Goal: Task Accomplishment & Management: Manage account settings

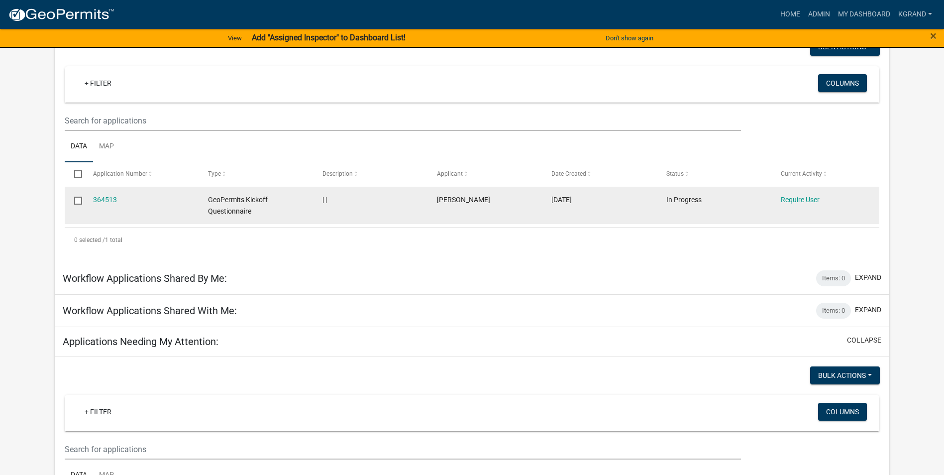
scroll to position [100, 0]
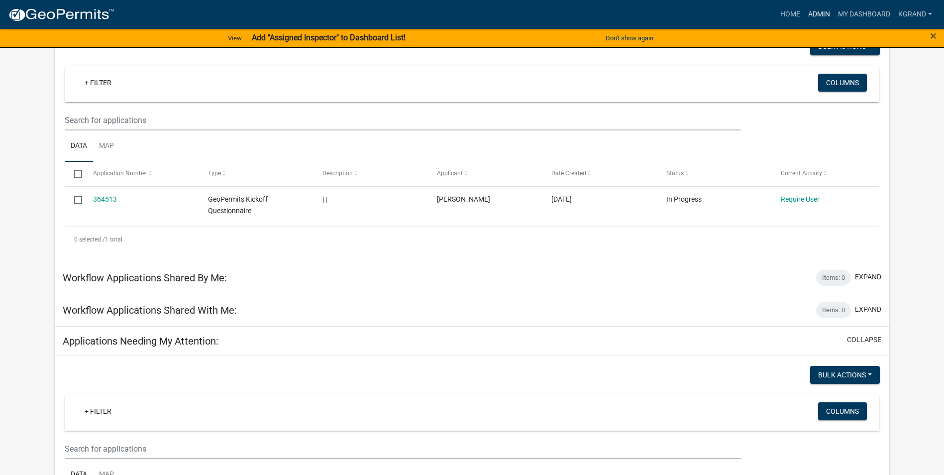
click at [815, 9] on link "Admin" at bounding box center [819, 14] width 30 height 19
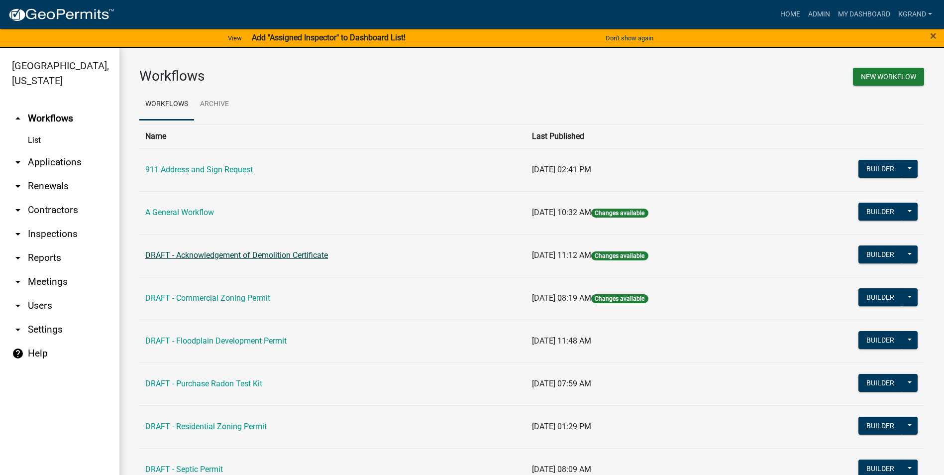
click at [214, 254] on link "DRAFT - Acknowledgement of Demolition Certificate" at bounding box center [236, 254] width 183 height 9
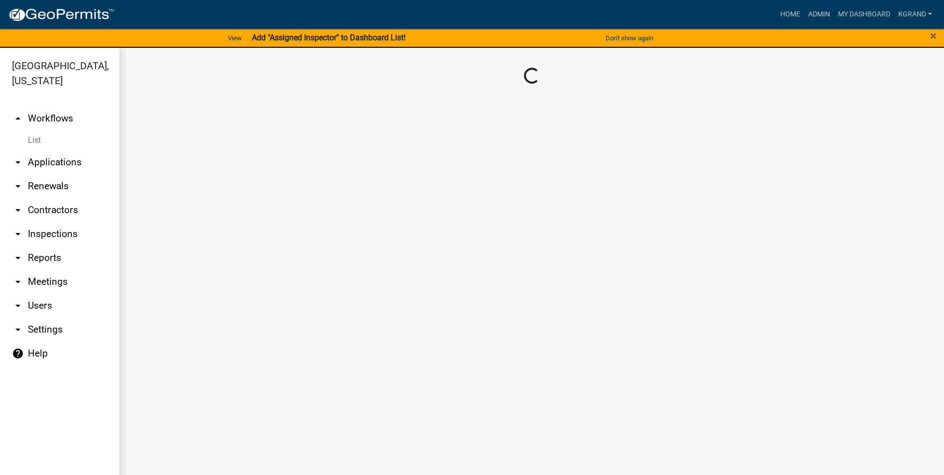
click at [214, 254] on main "Loading..." at bounding box center [531, 267] width 825 height 439
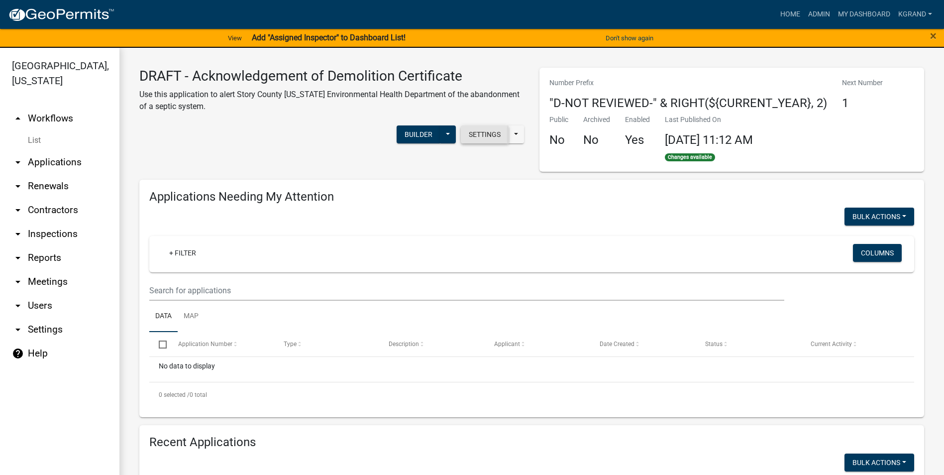
click at [469, 131] on button "Settings" at bounding box center [485, 134] width 48 height 18
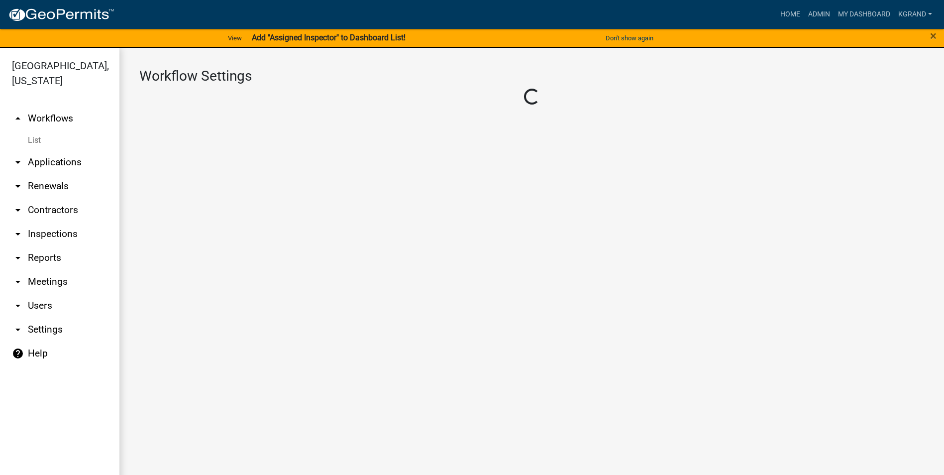
select select "1"
select select "2fdccdfa-7728-4211-88ce-e4301666c427"
select select "e0919c0a-b951-4248-9421-bdfc3fc6a9ad"
select select "3"
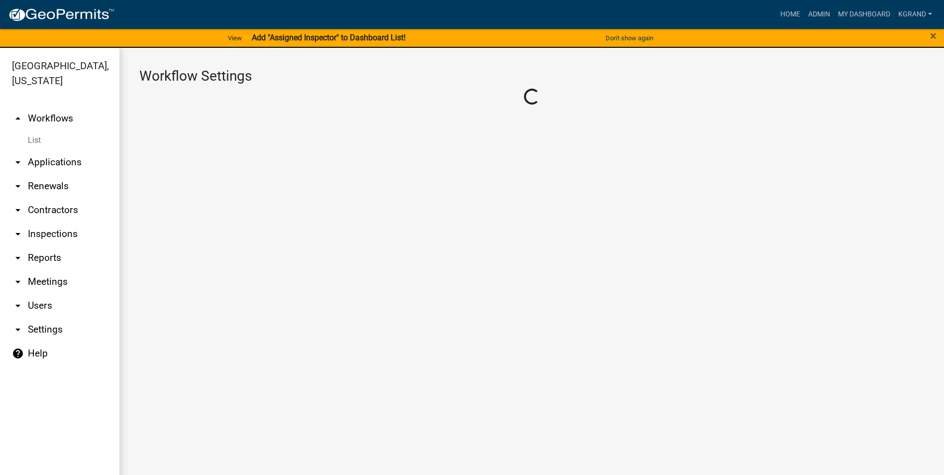
select select
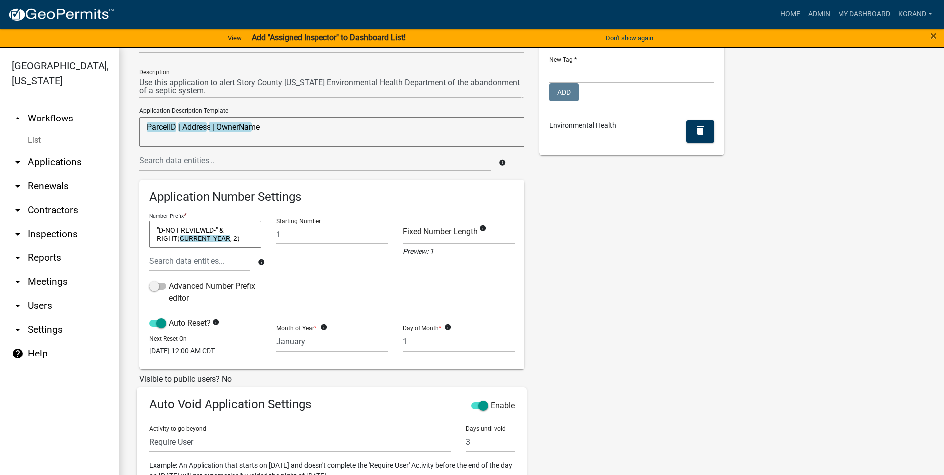
scroll to position [100, 0]
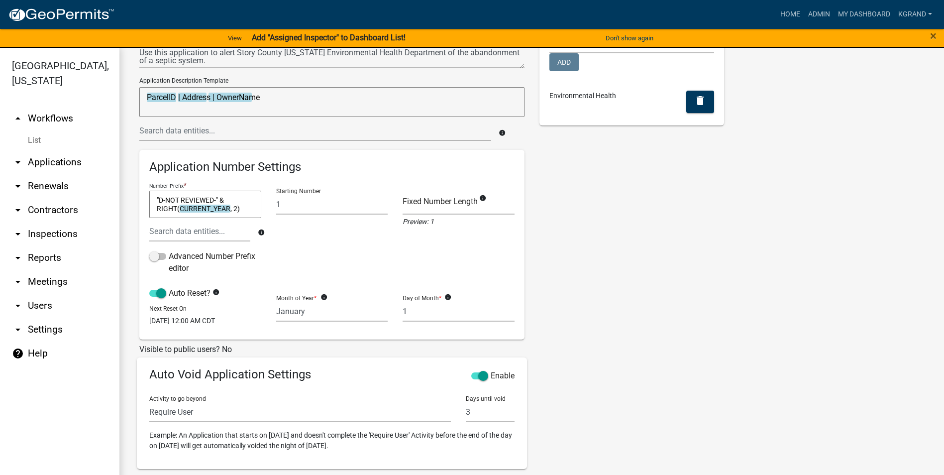
click at [213, 199] on textarea ""D-NOT REVIEWED-" & RIGHT(CURRENT_YEAR, 2)" at bounding box center [205, 205] width 112 height 28
drag, startPoint x: 212, startPoint y: 200, endPoint x: 182, endPoint y: 197, distance: 31.0
click at [182, 197] on textarea ""D-NOT REVIEWED-" & RIGHT(CURRENT_YEAR, 2)" at bounding box center [205, 205] width 112 height 28
type textarea ""D-NOT APPROVED-" & RIGHT(CURRENT_YEAR, 2)"
click at [669, 329] on div "Tags New Tag * Planning and Development Add Environmental Health delete" at bounding box center [632, 285] width 200 height 593
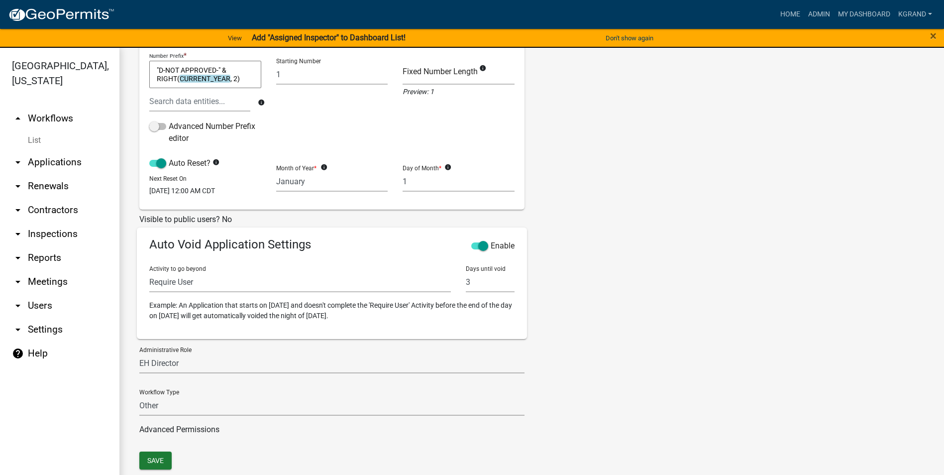
scroll to position [250, 0]
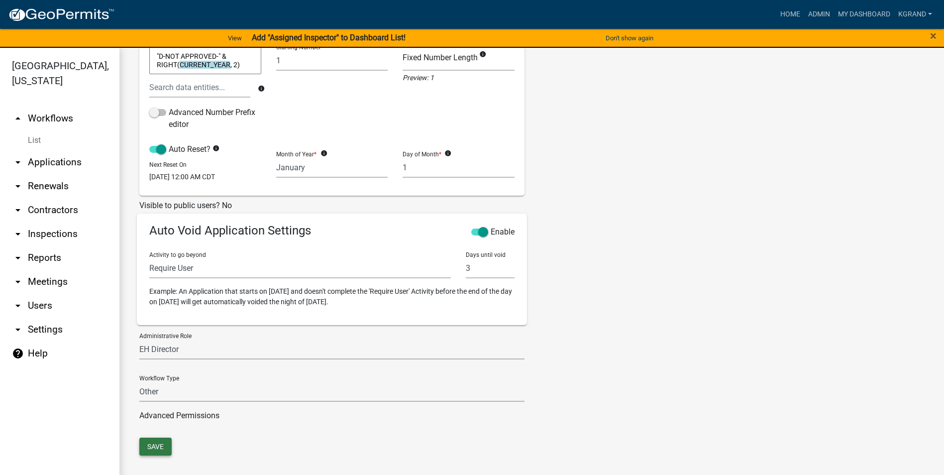
click at [162, 444] on button "Save" at bounding box center [155, 446] width 32 height 18
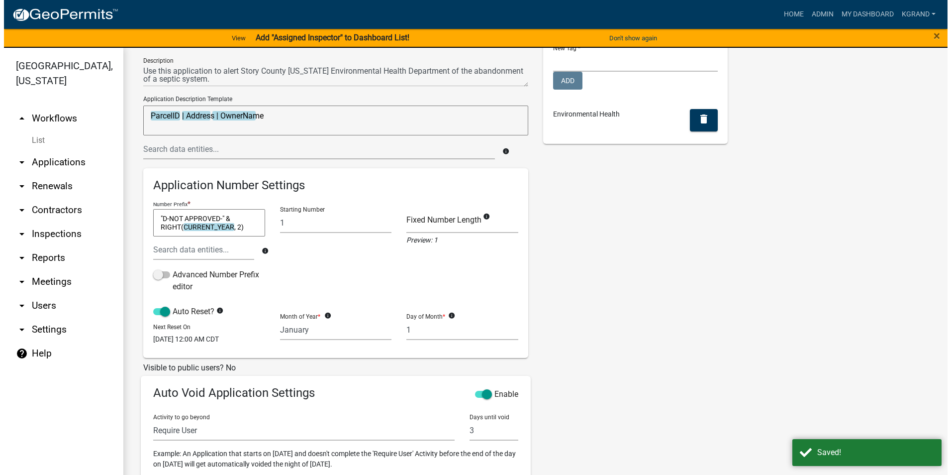
scroll to position [0, 0]
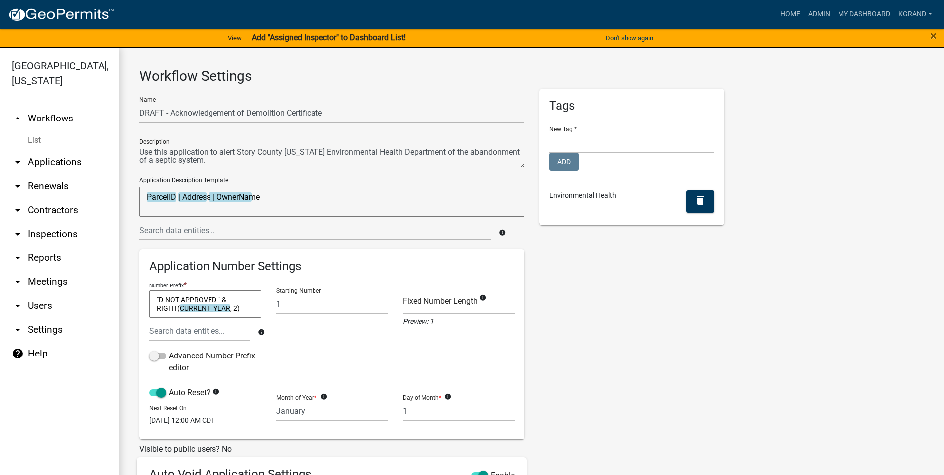
click at [930, 36] on div "× Close" at bounding box center [904, 38] width 79 height 21
click at [930, 36] on span "×" at bounding box center [933, 36] width 6 height 14
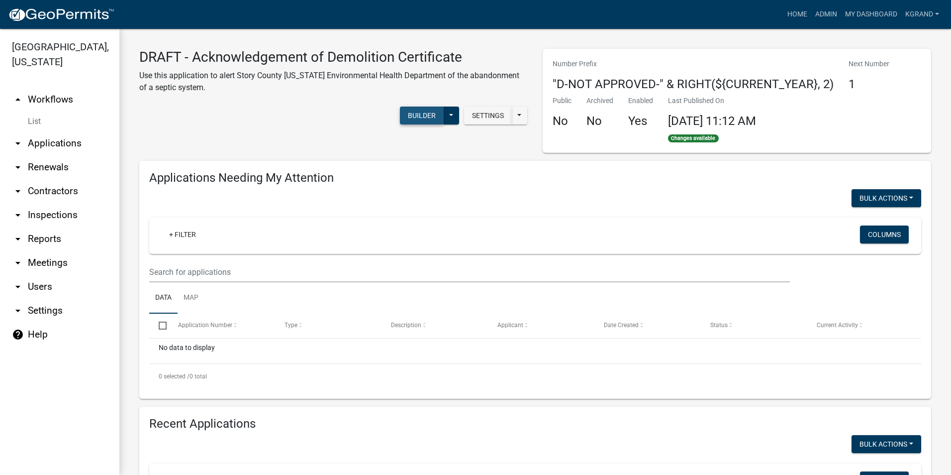
click at [430, 114] on button "Builder" at bounding box center [422, 115] width 44 height 18
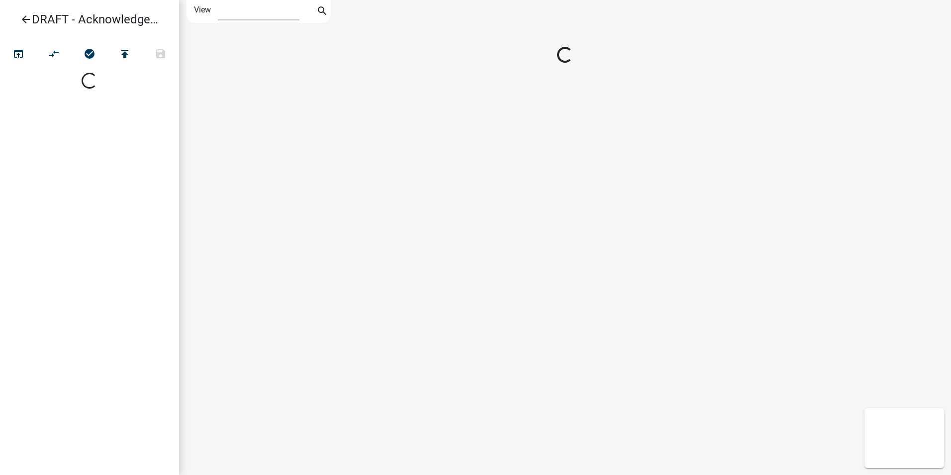
select select "1"
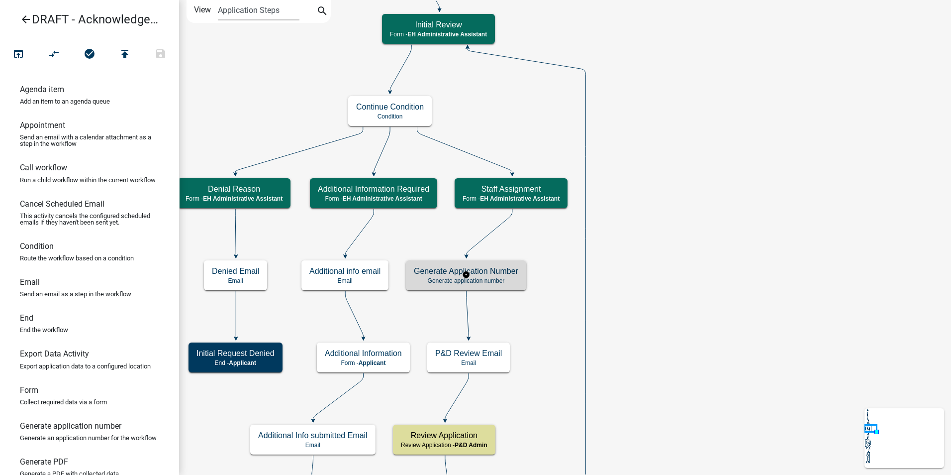
click at [497, 274] on h5 "Generate Application Number" at bounding box center [466, 270] width 105 height 9
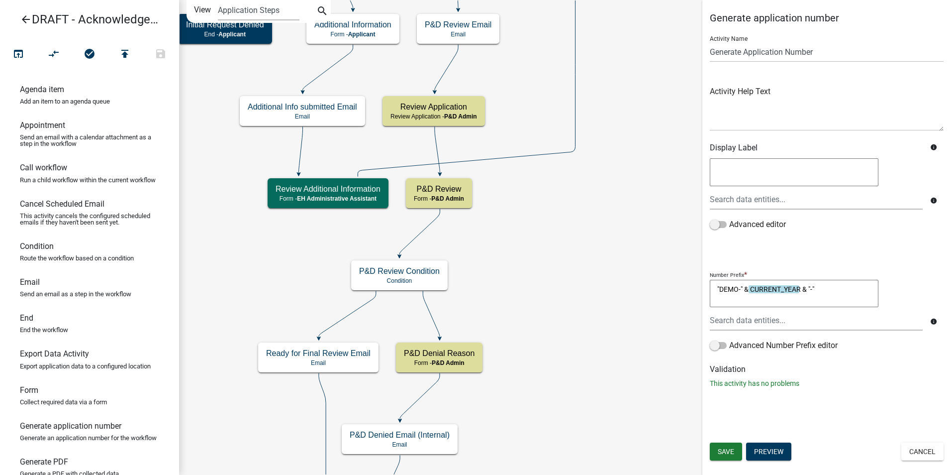
click at [738, 287] on textarea ""DEMO-" & CURRENT_YEAR & "-"" at bounding box center [794, 294] width 169 height 28
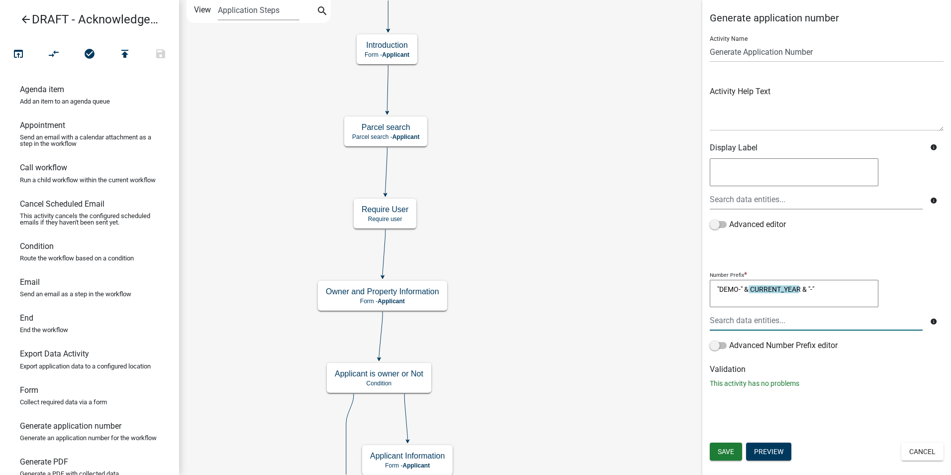
click at [27, 19] on icon "arrow_back" at bounding box center [26, 20] width 12 height 14
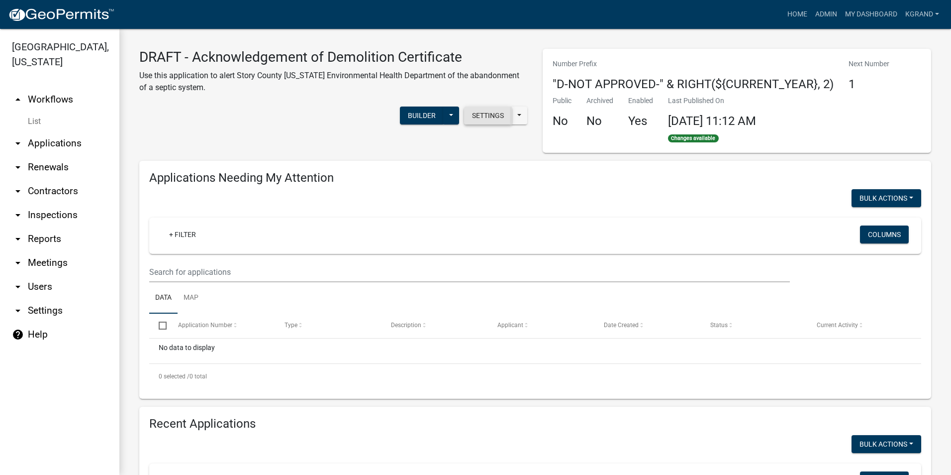
click at [481, 117] on button "Settings" at bounding box center [488, 115] width 48 height 18
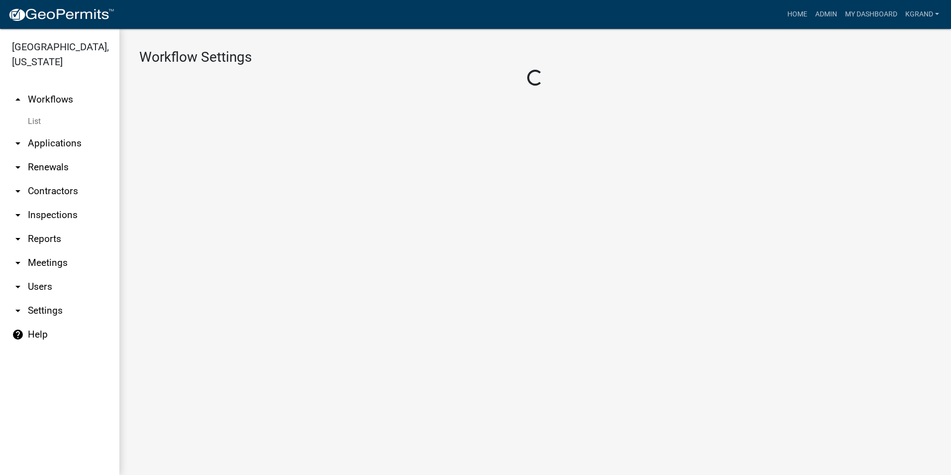
select select "1"
select select "2fdccdfa-7728-4211-88ce-e4301666c427"
select select "e0919c0a-b951-4248-9421-bdfc3fc6a9ad"
select select "3"
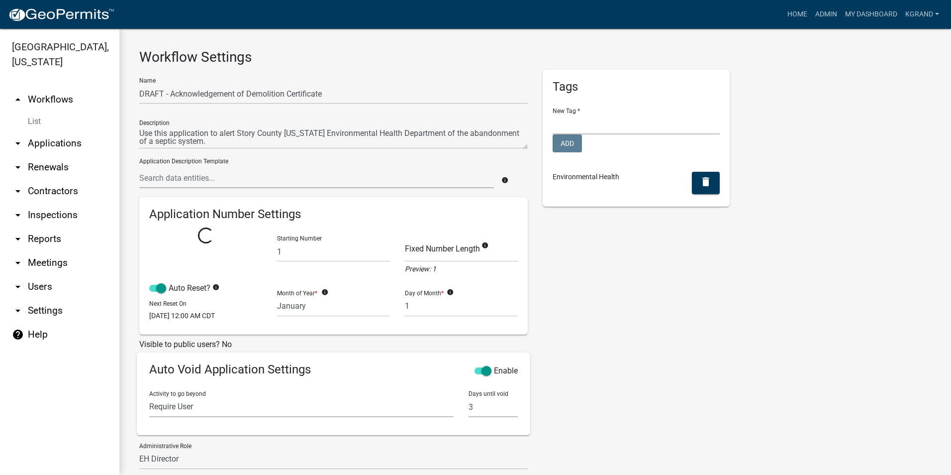
select select
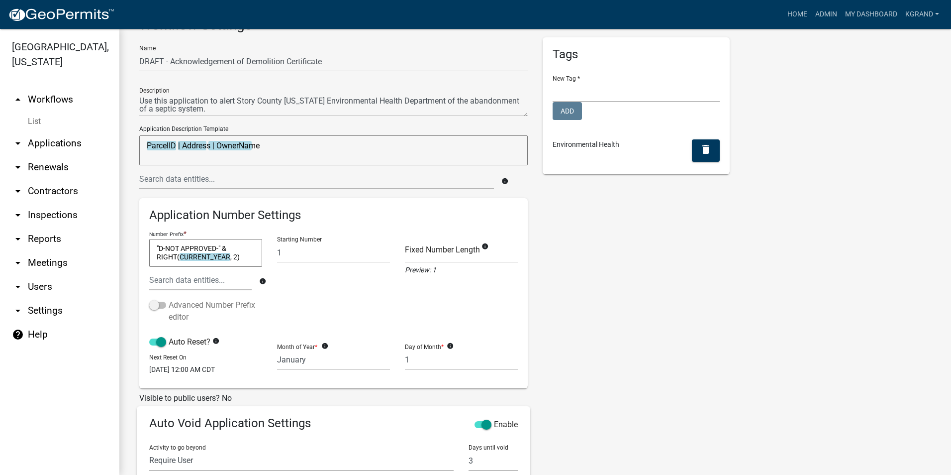
scroll to position [50, 0]
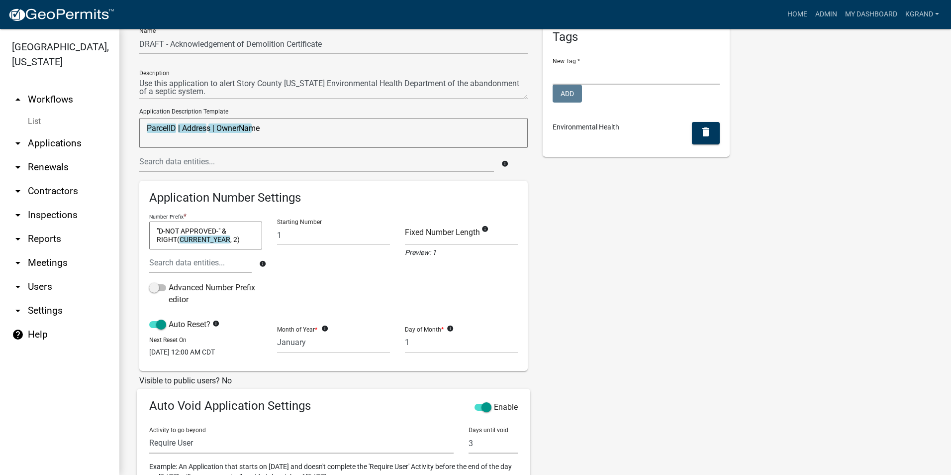
drag, startPoint x: 215, startPoint y: 231, endPoint x: 167, endPoint y: 229, distance: 48.3
click at [167, 229] on textarea ""D-NOT APPROVED-" & RIGHT(CURRENT_YEAR, 2)" at bounding box center [205, 235] width 113 height 28
click at [586, 292] on div "Tags New Tag * Planning and Development Add Environmental Health delete" at bounding box center [636, 316] width 202 height 593
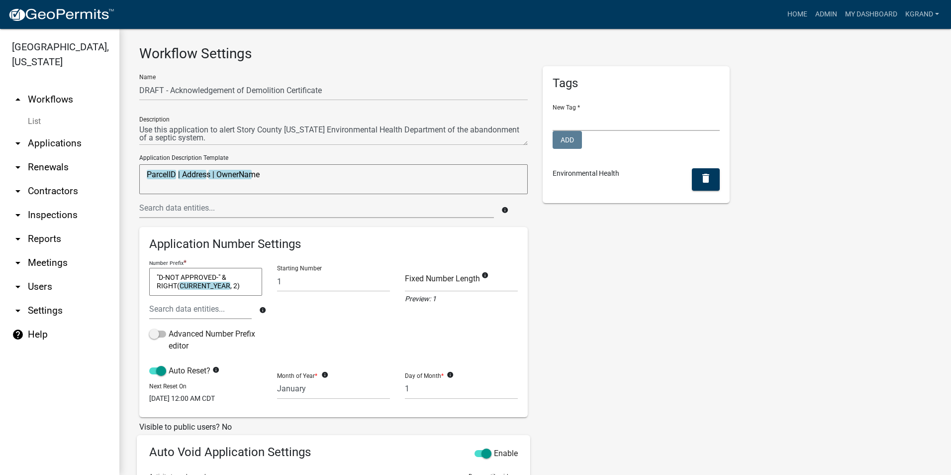
scroll to position [0, 0]
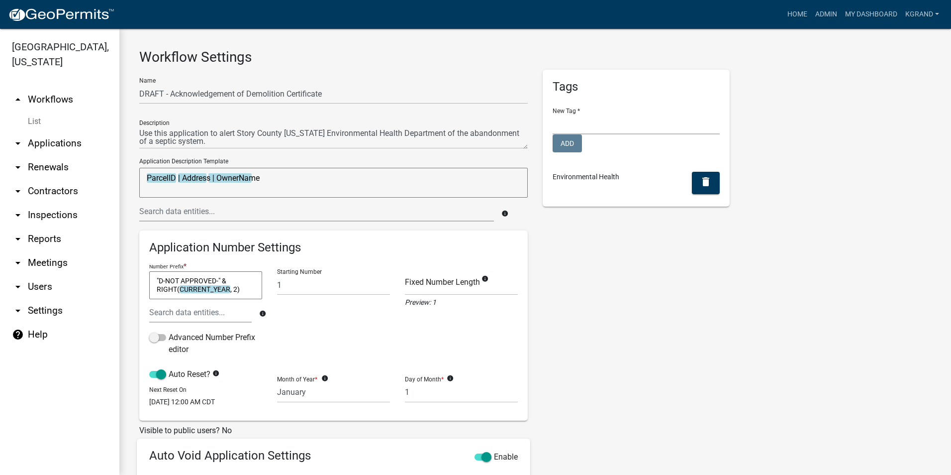
click at [165, 281] on textarea ""D-NOT APPROVED-" & RIGHT(CURRENT_YEAR, 2)" at bounding box center [205, 285] width 113 height 28
type textarea ""DEMO NOT APPROVED-" & RIGHT(CURRENT_YEAR, 2)"
click at [615, 275] on div "Tags New Tag * Planning and Development Add Environmental Health delete" at bounding box center [636, 366] width 202 height 593
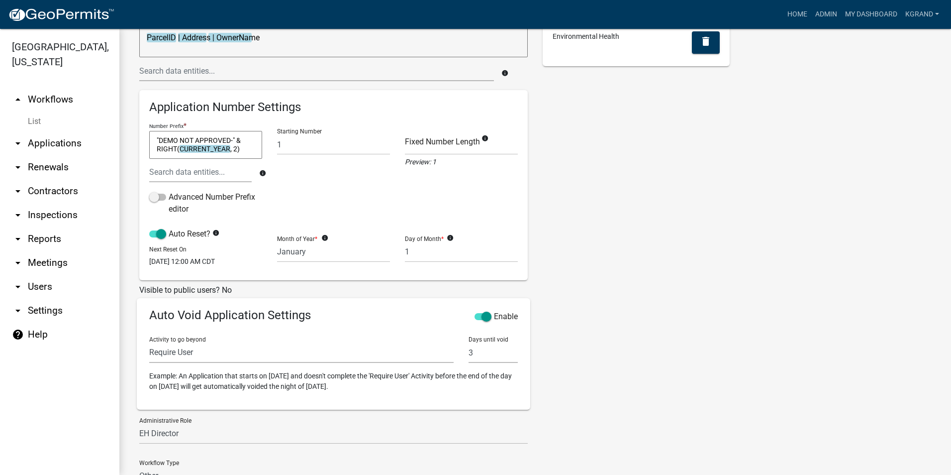
scroll to position [243, 0]
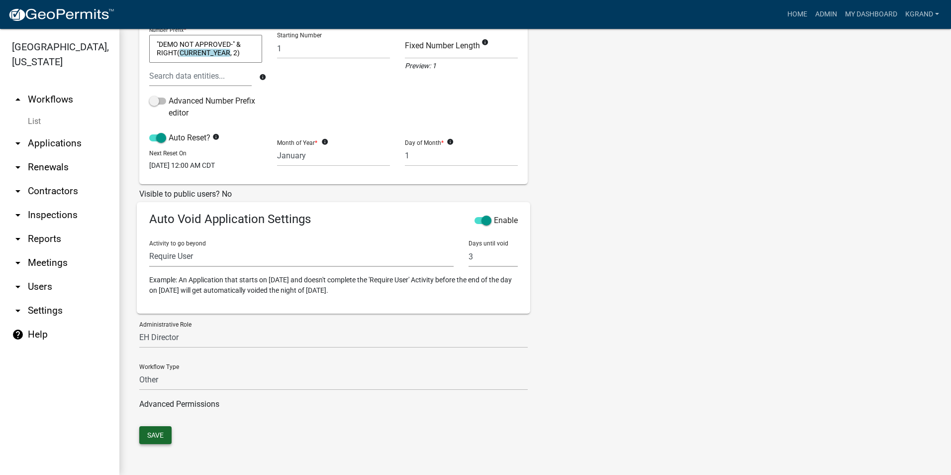
click at [146, 439] on button "Save" at bounding box center [155, 435] width 32 height 18
click at [614, 164] on div "Tags New Tag * Planning and Development Add Environmental Health delete" at bounding box center [636, 129] width 202 height 593
click at [152, 434] on button "Save" at bounding box center [155, 435] width 32 height 18
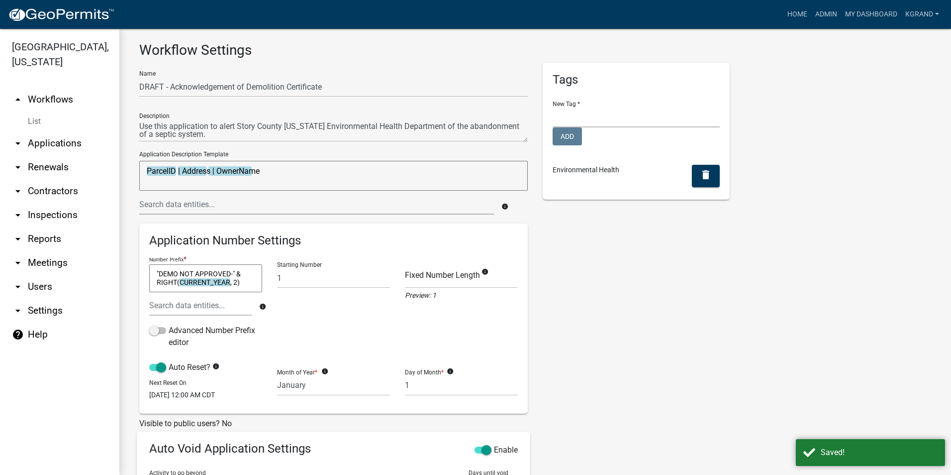
scroll to position [0, 0]
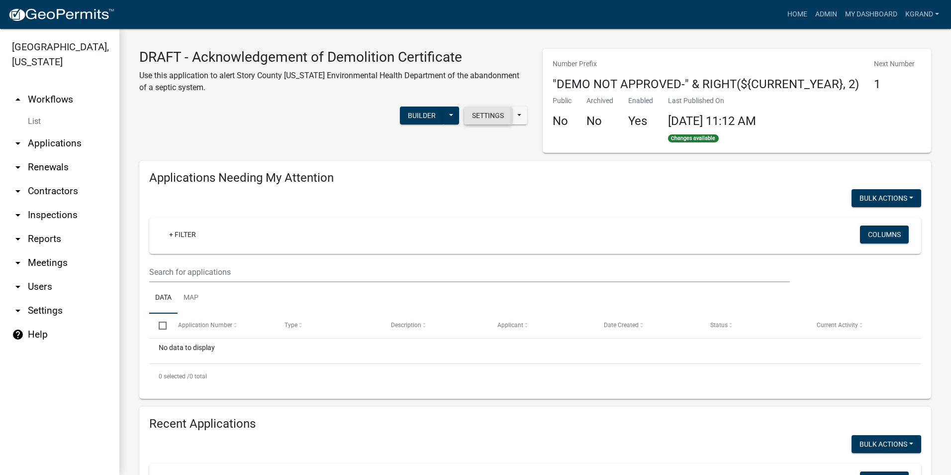
drag, startPoint x: 467, startPoint y: 115, endPoint x: 460, endPoint y: 120, distance: 9.0
click at [467, 115] on button "Settings" at bounding box center [488, 115] width 48 height 18
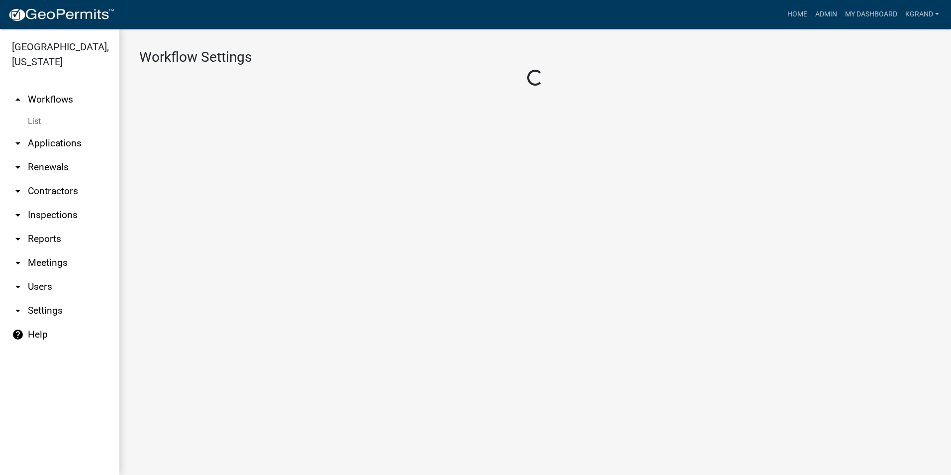
select select "1"
select select "2fdccdfa-7728-4211-88ce-e4301666c427"
select select "e0919c0a-b951-4248-9421-bdfc3fc6a9ad"
select select "3"
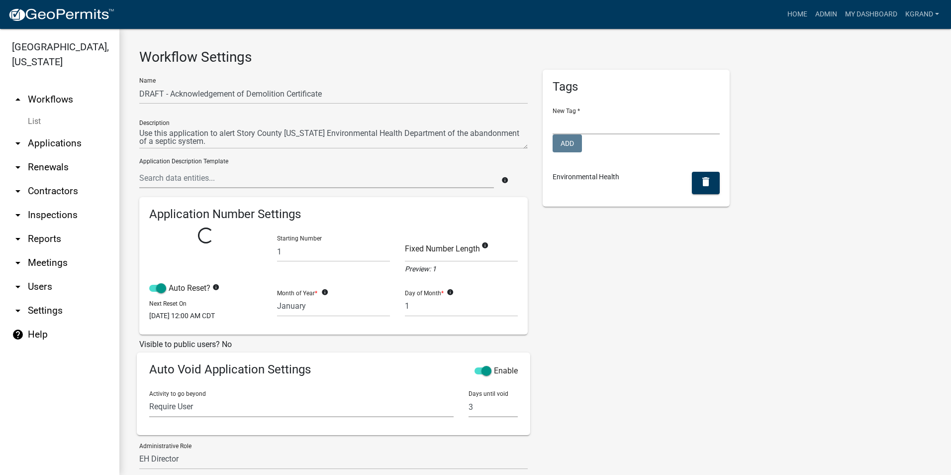
select select
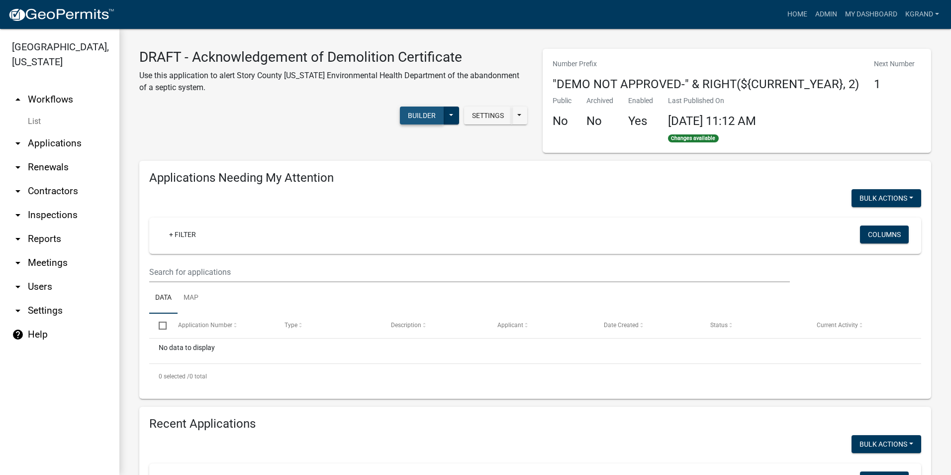
click at [420, 110] on button "Builder" at bounding box center [422, 115] width 44 height 18
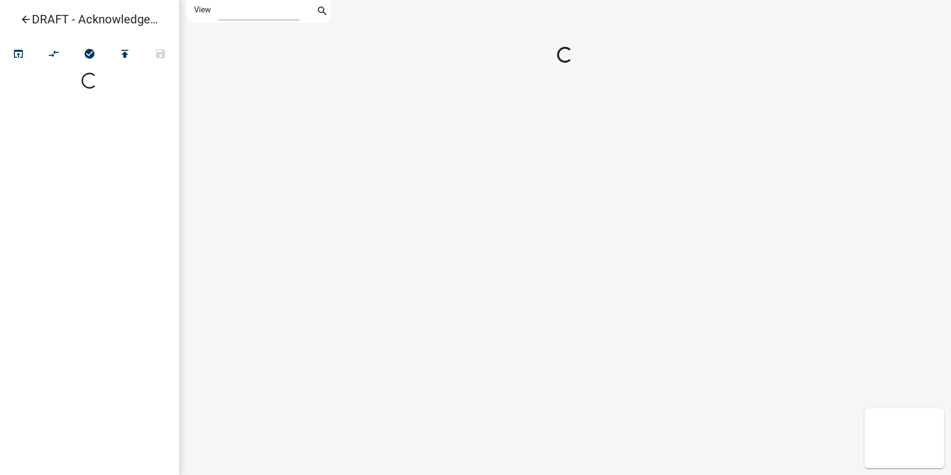
select select "1"
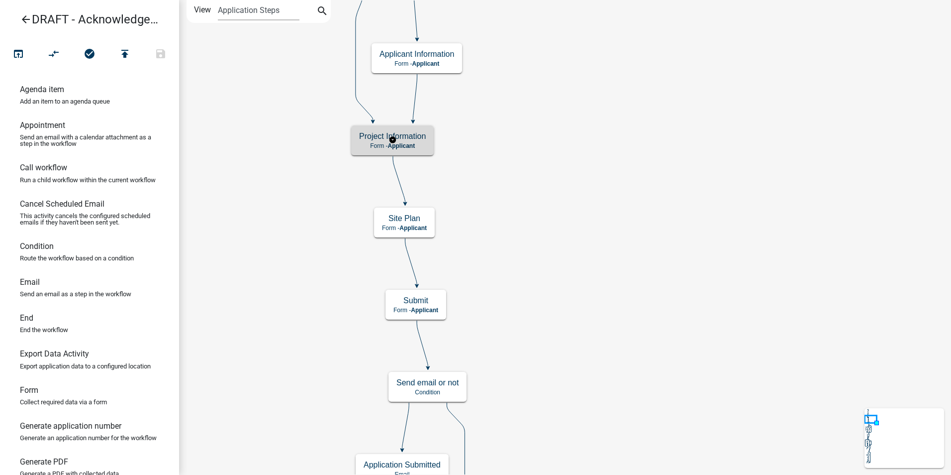
click at [396, 132] on h5 "Project Information" at bounding box center [392, 135] width 67 height 9
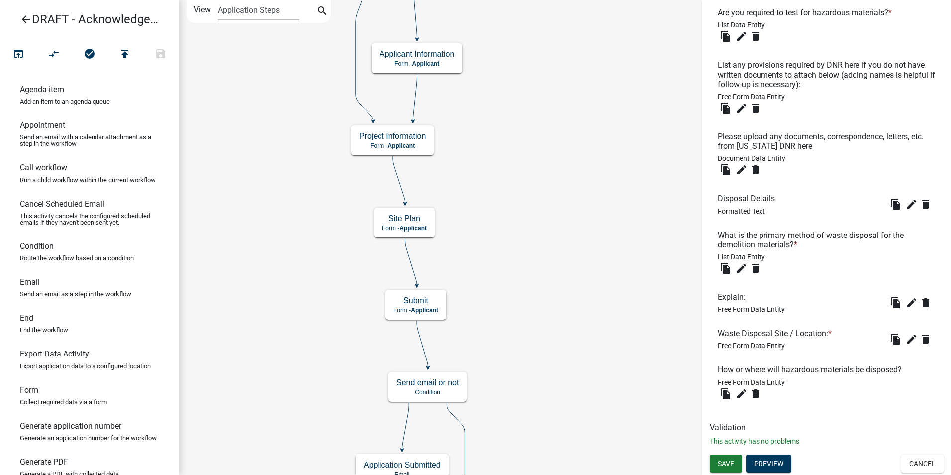
scroll to position [1172, 0]
click at [741, 393] on icon "edit" at bounding box center [742, 394] width 12 height 12
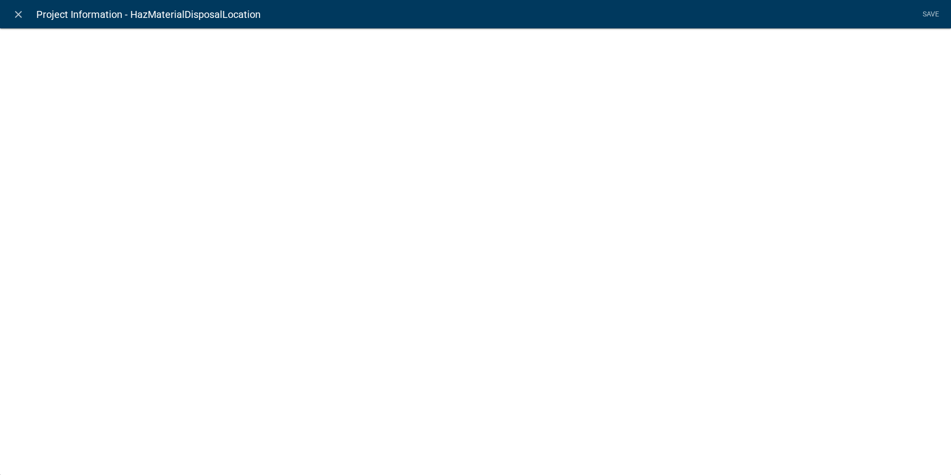
select select
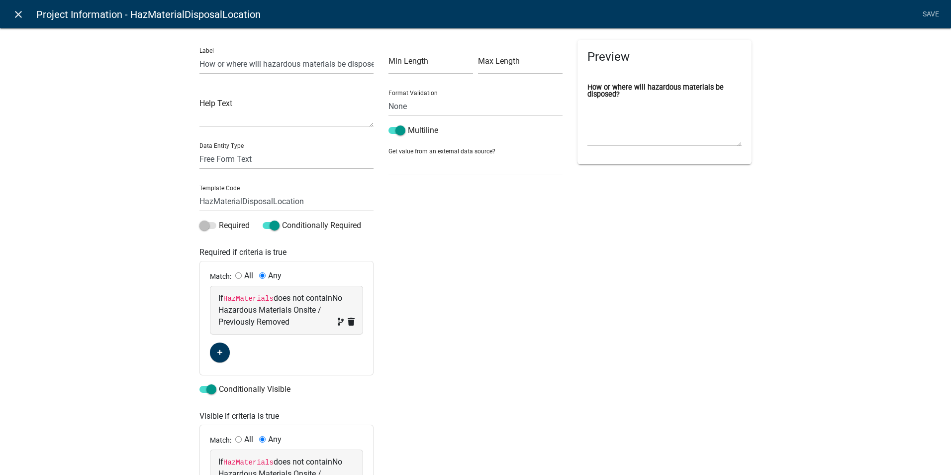
click at [17, 13] on icon "close" at bounding box center [18, 14] width 12 height 12
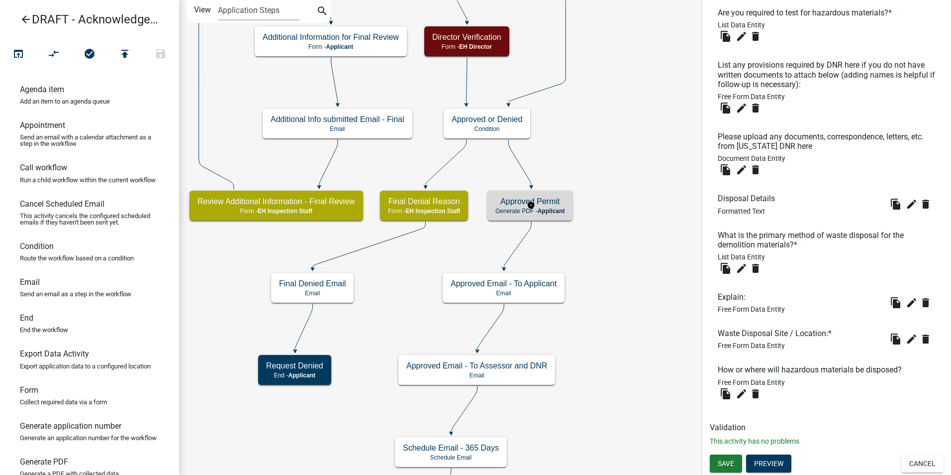
scroll to position [0, 0]
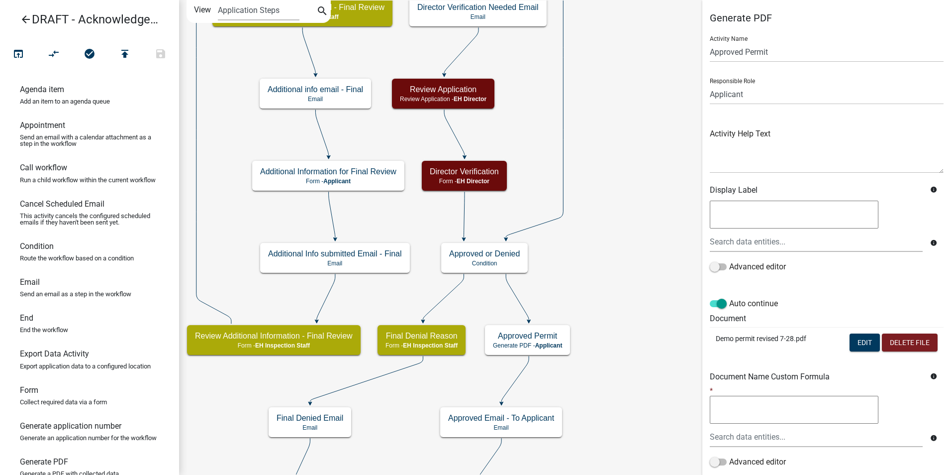
click at [24, 22] on icon "arrow_back" at bounding box center [26, 20] width 12 height 14
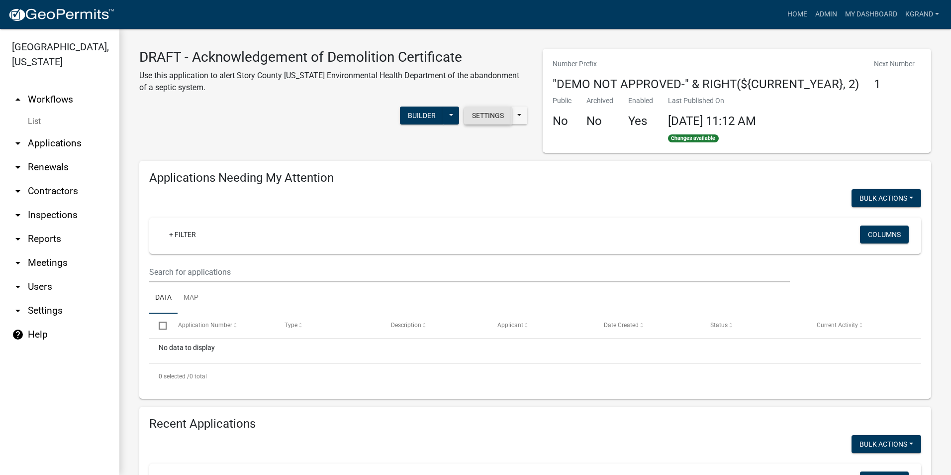
click at [487, 117] on button "Settings" at bounding box center [488, 115] width 48 height 18
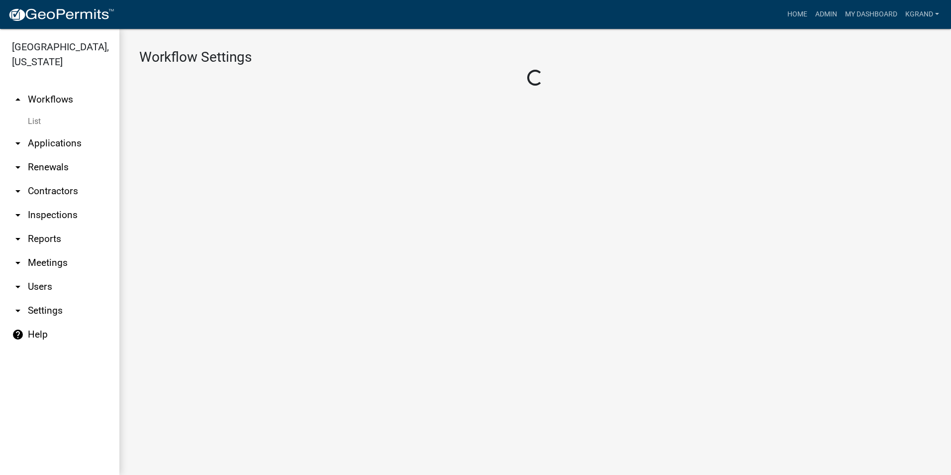
select select "1"
select select "2fdccdfa-7728-4211-88ce-e4301666c427"
select select "e0919c0a-b951-4248-9421-bdfc3fc6a9ad"
select select "3"
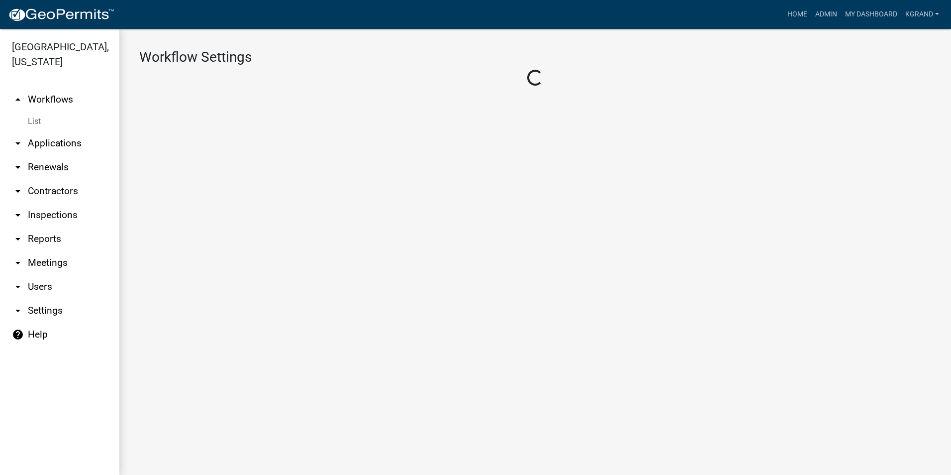
select select
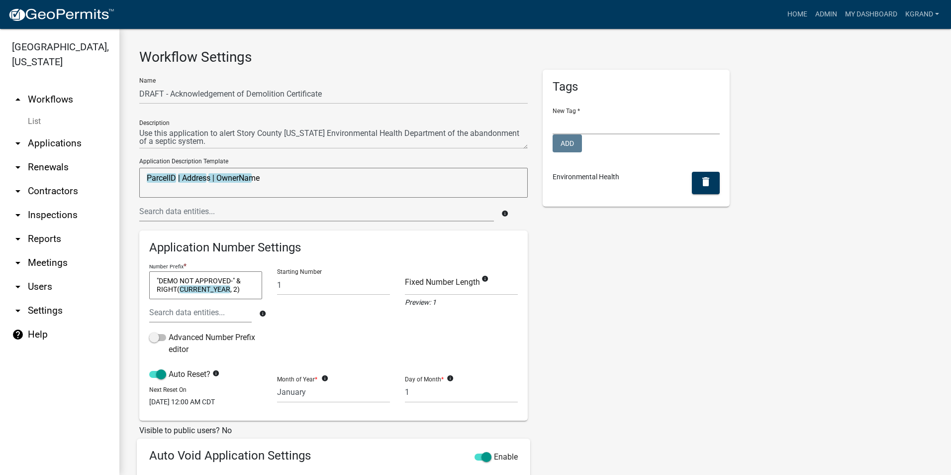
click at [240, 288] on textarea ""DEMO NOT APPROVED-" & RIGHT(CURRENT_YEAR, 2)" at bounding box center [205, 285] width 113 height 28
click at [670, 335] on div "Tags New Tag * Planning and Development Add Environmental Health delete" at bounding box center [636, 366] width 202 height 593
click at [483, 280] on icon "info" at bounding box center [485, 278] width 7 height 7
click at [583, 371] on div "Tags New Tag * Planning and Development Add Environmental Health delete" at bounding box center [636, 366] width 202 height 593
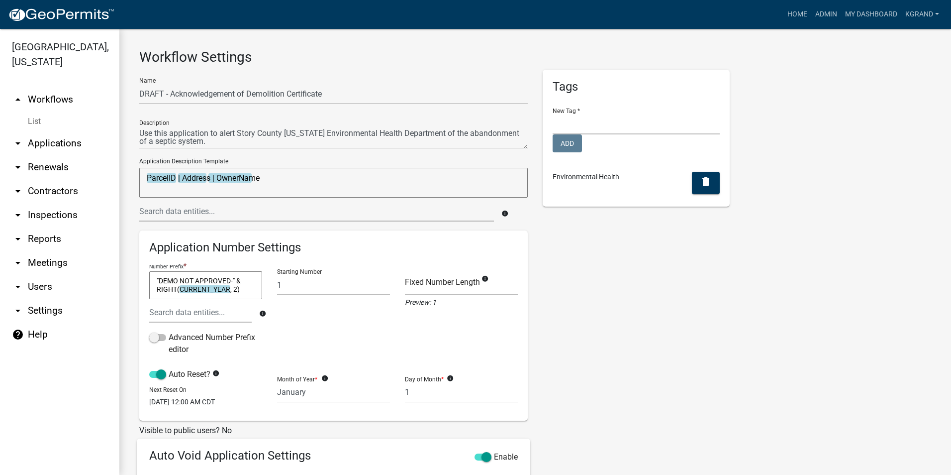
click at [536, 333] on div "Tags New Tag * Planning and Development Add Environmental Health delete" at bounding box center [636, 366] width 202 height 593
drag, startPoint x: 230, startPoint y: 282, endPoint x: 158, endPoint y: 282, distance: 71.7
click at [158, 282] on textarea ""DEMO NOT APPROVED-" & RIGHT(CURRENT_YEAR, 2)" at bounding box center [205, 285] width 113 height 28
click at [647, 354] on div "Tags New Tag * Planning and Development Add Environmental Health delete" at bounding box center [636, 366] width 202 height 593
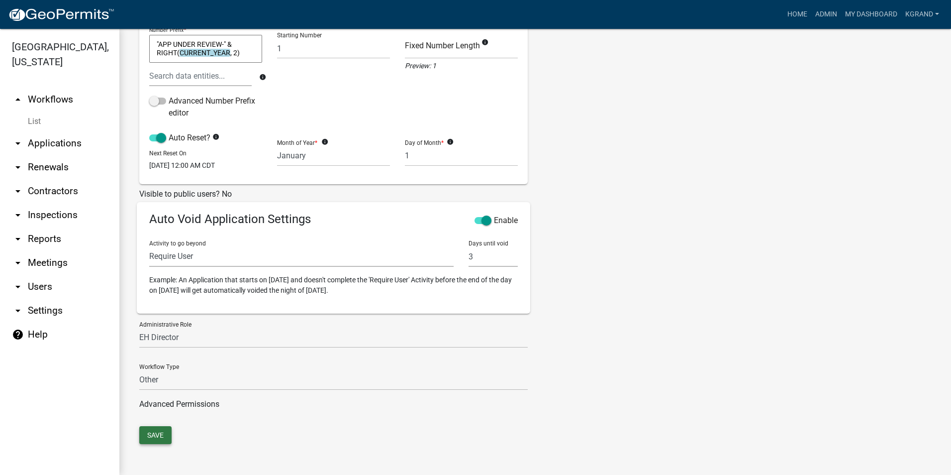
click at [150, 436] on button "Save" at bounding box center [155, 435] width 32 height 18
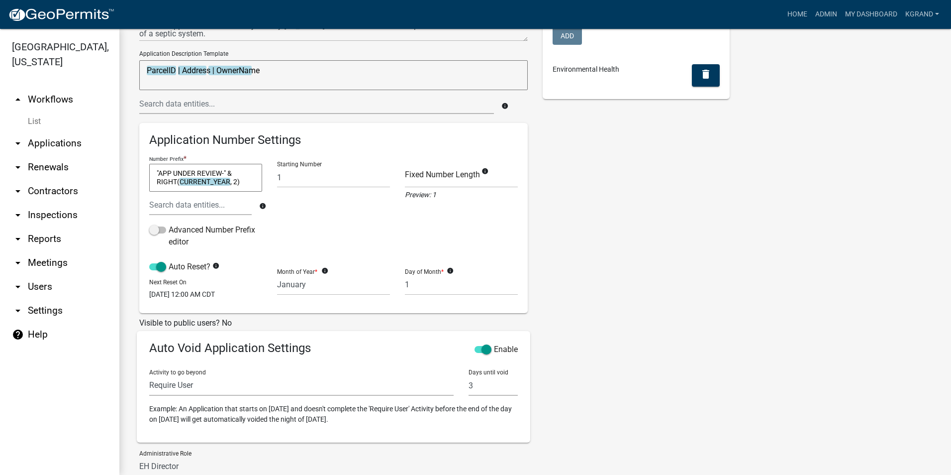
scroll to position [45, 0]
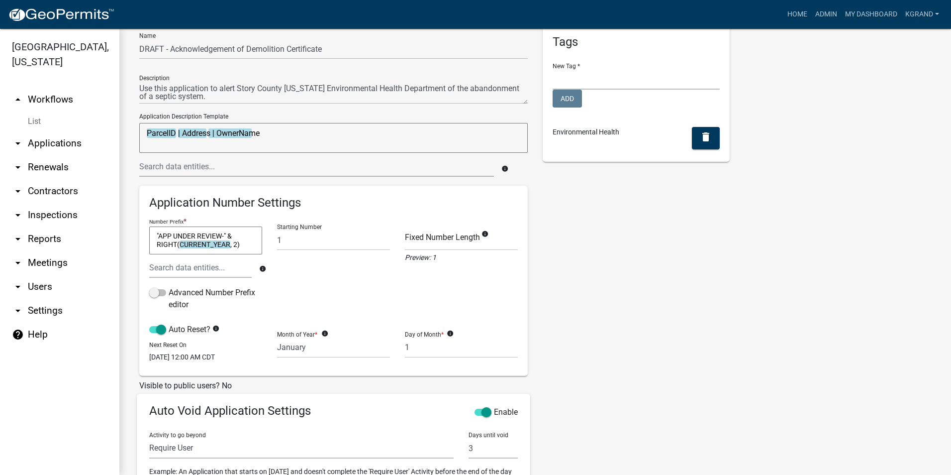
click at [172, 233] on textarea ""APP UNDER REVIEW-" & RIGHT(CURRENT_YEAR, 2)" at bounding box center [205, 240] width 113 height 28
click at [166, 236] on textarea ""APP UNDER REVIEW-" & RIGHT(CURRENT_YEAR, 2)" at bounding box center [205, 240] width 113 height 28
click at [223, 233] on textarea ""APP UNDER REVIEW-" & RIGHT(CURRENT_YEAR, 2)" at bounding box center [205, 240] width 113 height 28
type textarea ""APP UNDER REVIEW-D" & RIGHT(CURRENT_YEAR, 2)"
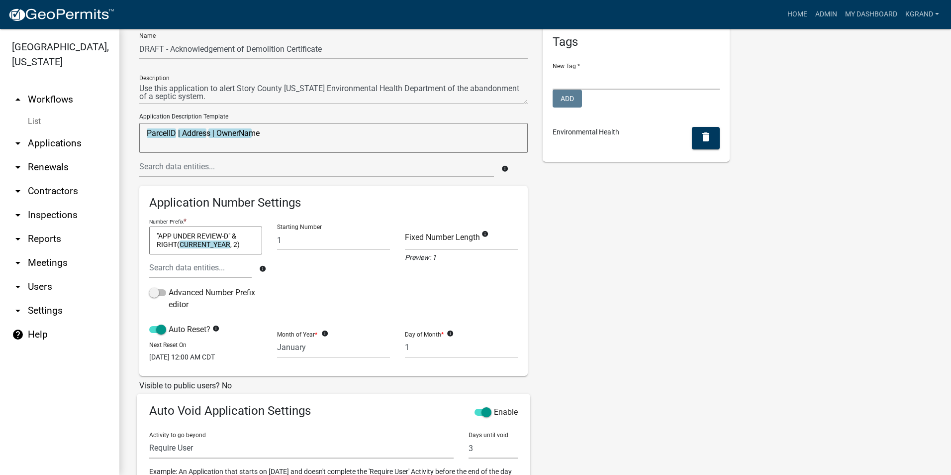
click at [612, 301] on div "Tags New Tag * Planning and Development Add Environmental Health delete" at bounding box center [636, 321] width 202 height 593
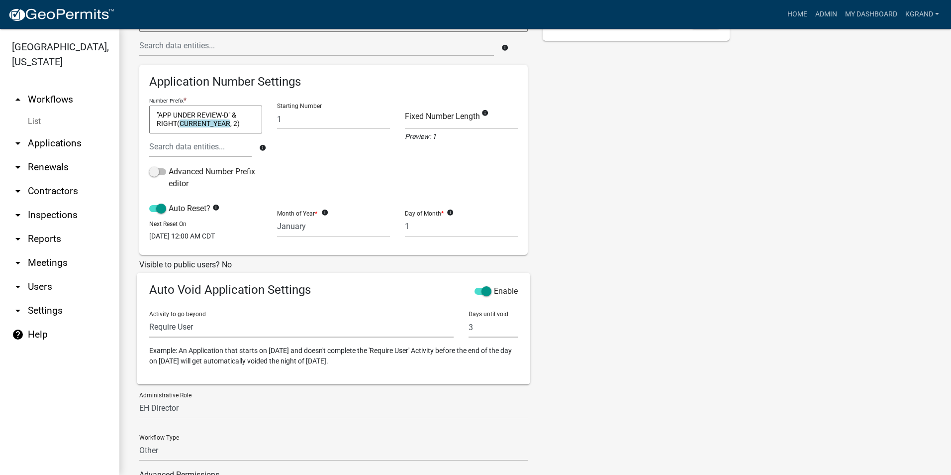
scroll to position [243, 0]
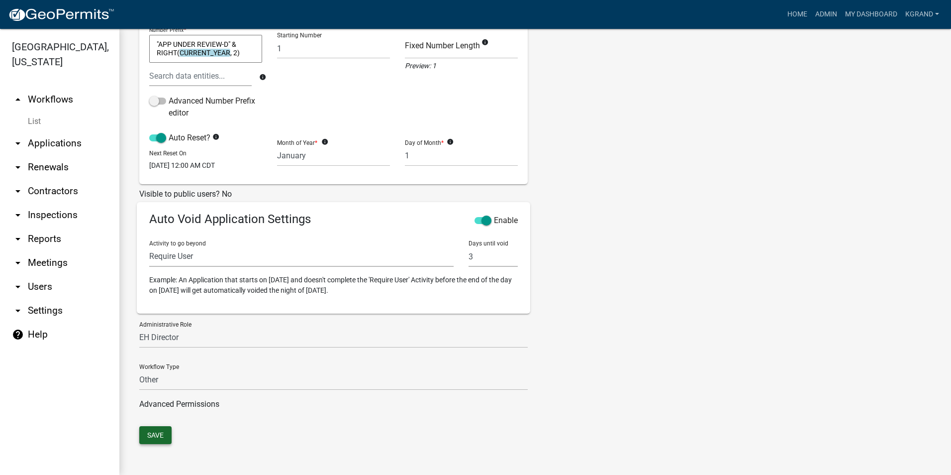
click at [151, 435] on button "Save" at bounding box center [155, 435] width 32 height 18
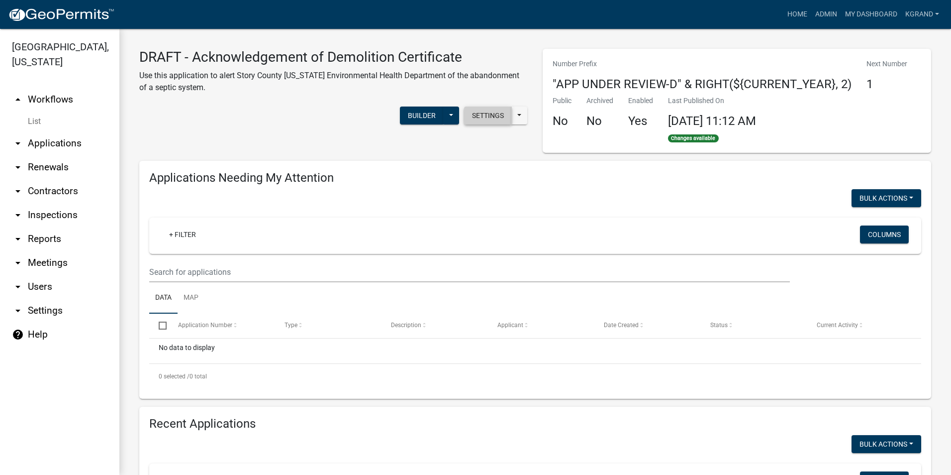
click at [485, 116] on button "Settings" at bounding box center [488, 115] width 48 height 18
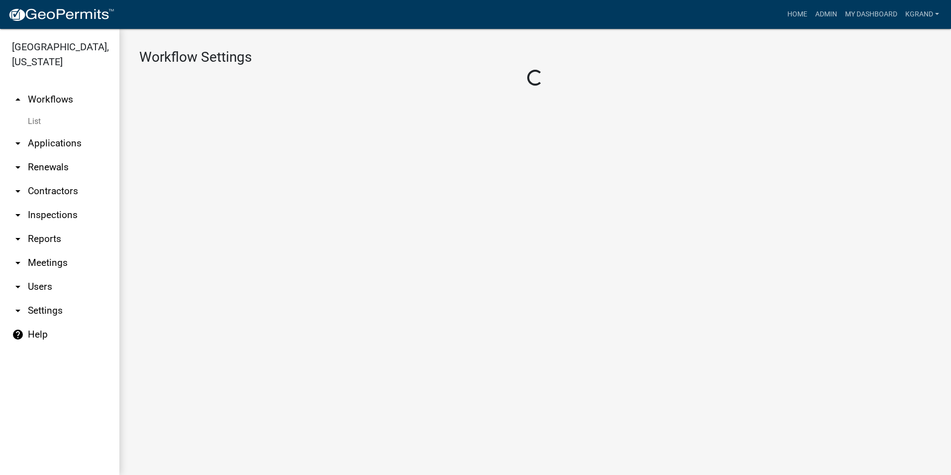
select select "1"
select select "2fdccdfa-7728-4211-88ce-e4301666c427"
select select "e0919c0a-b951-4248-9421-bdfc3fc6a9ad"
select select "3"
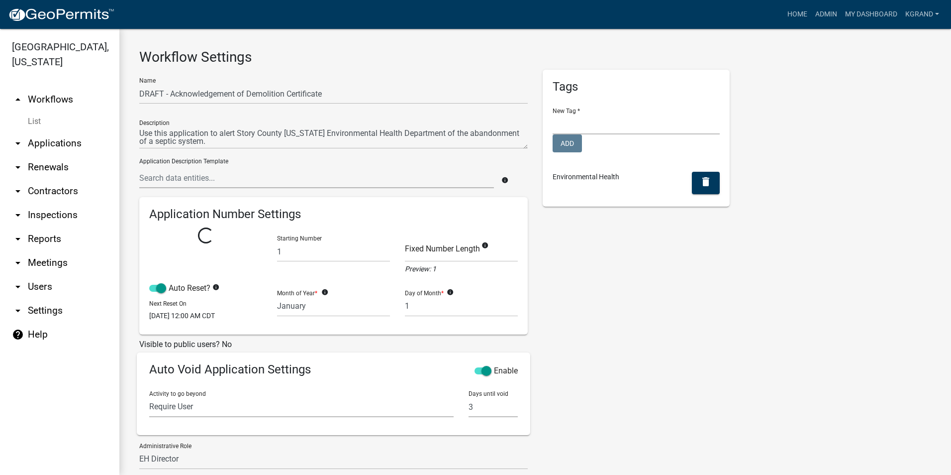
select select
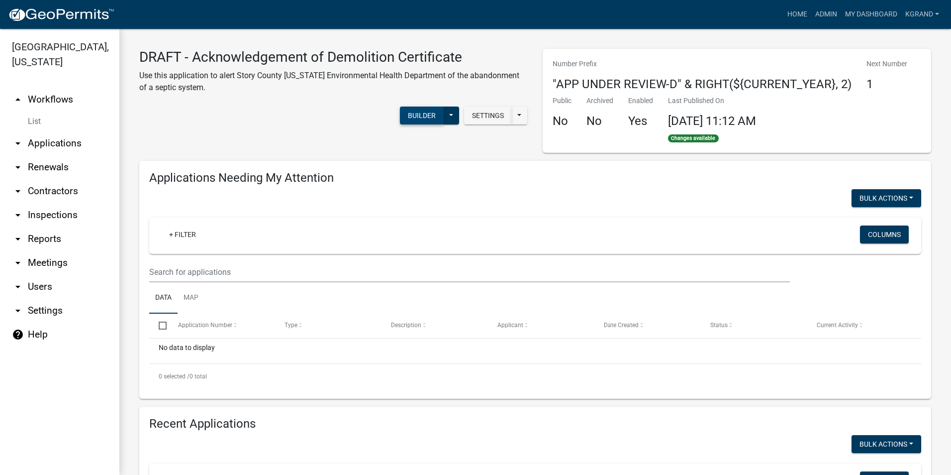
click at [408, 117] on button "Builder" at bounding box center [422, 115] width 44 height 18
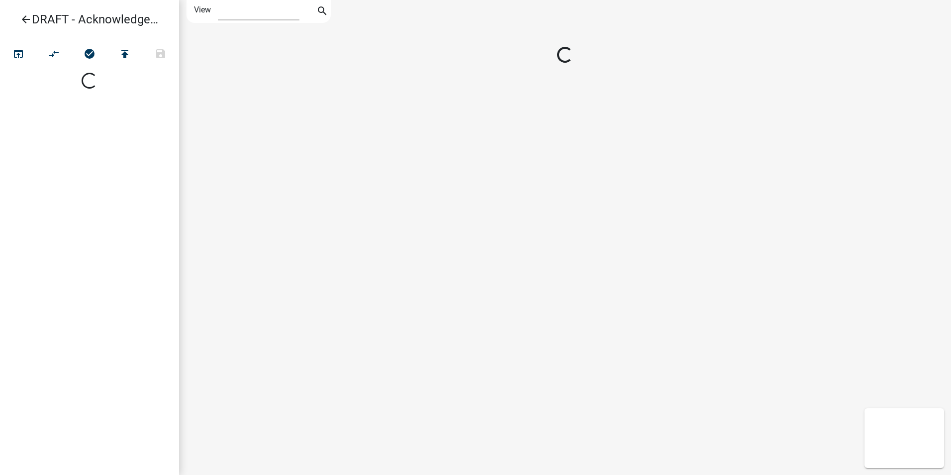
select select "1"
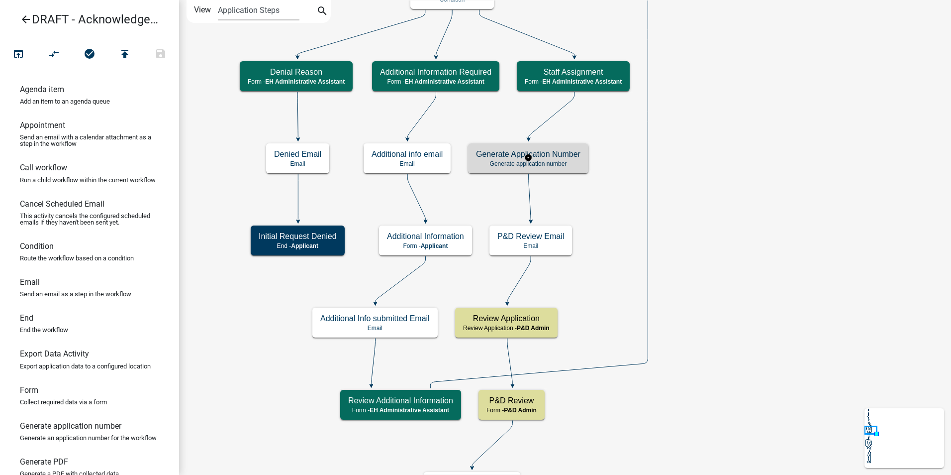
click at [521, 159] on h5 "Generate Application Number" at bounding box center [528, 153] width 105 height 9
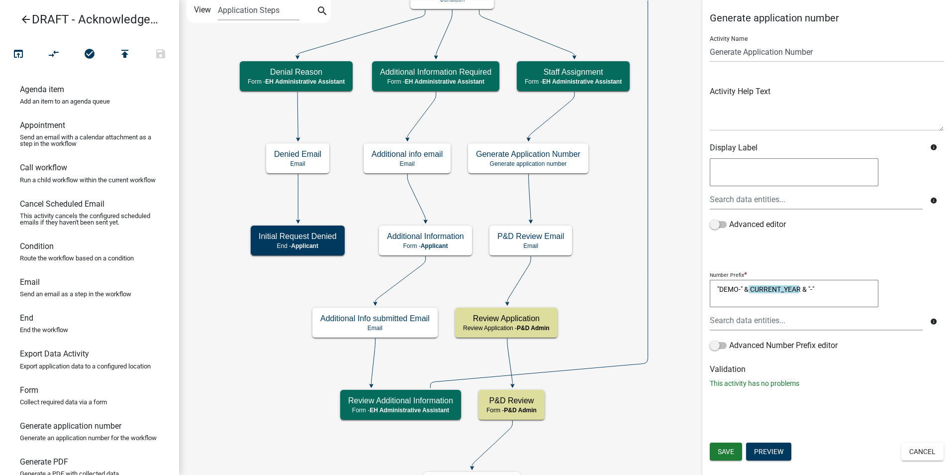
click at [738, 289] on textarea ""DEMO-" & CURRENT_YEAR & "-"" at bounding box center [794, 294] width 169 height 28
type textarea ""D-" & CURRENT_YEAR & "-""
click at [733, 445] on button "Save" at bounding box center [726, 451] width 32 height 18
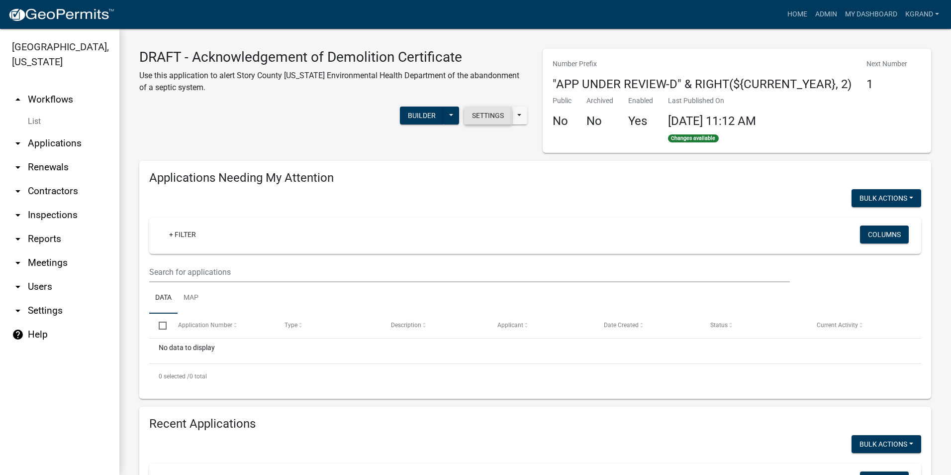
click at [473, 113] on button "Settings" at bounding box center [488, 115] width 48 height 18
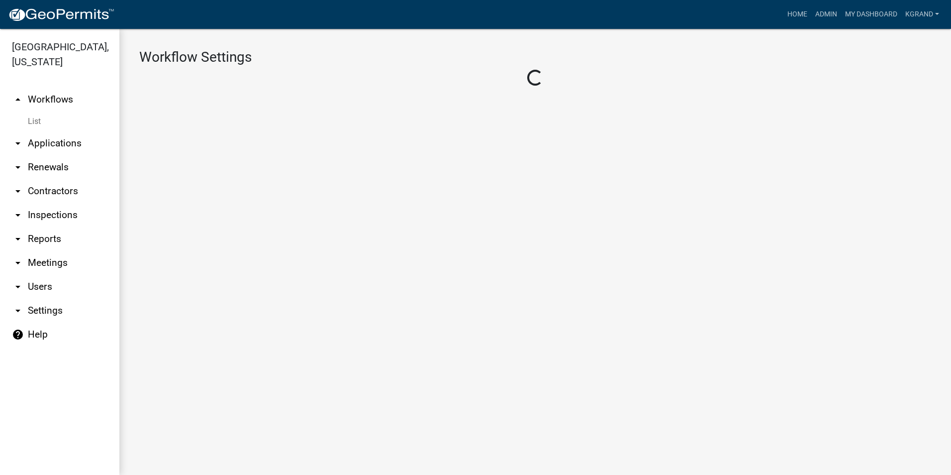
select select "1"
select select "2fdccdfa-7728-4211-88ce-e4301666c427"
select select "e0919c0a-b951-4248-9421-bdfc3fc6a9ad"
select select "3"
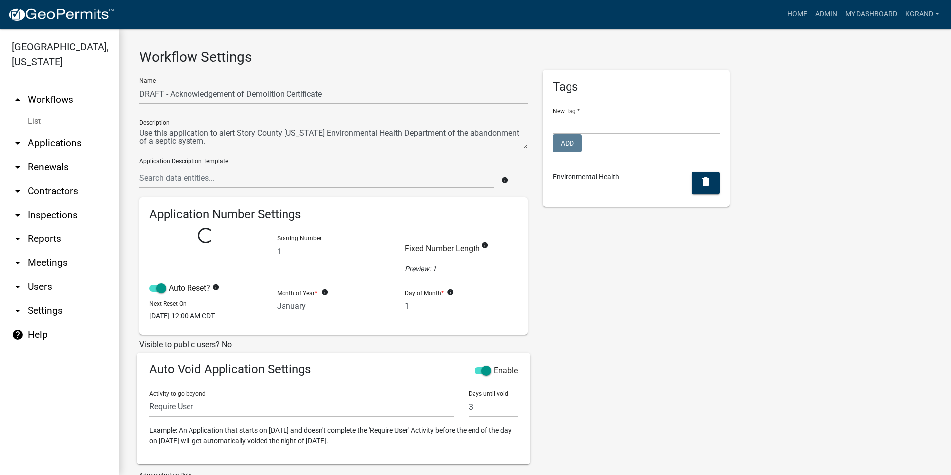
select select
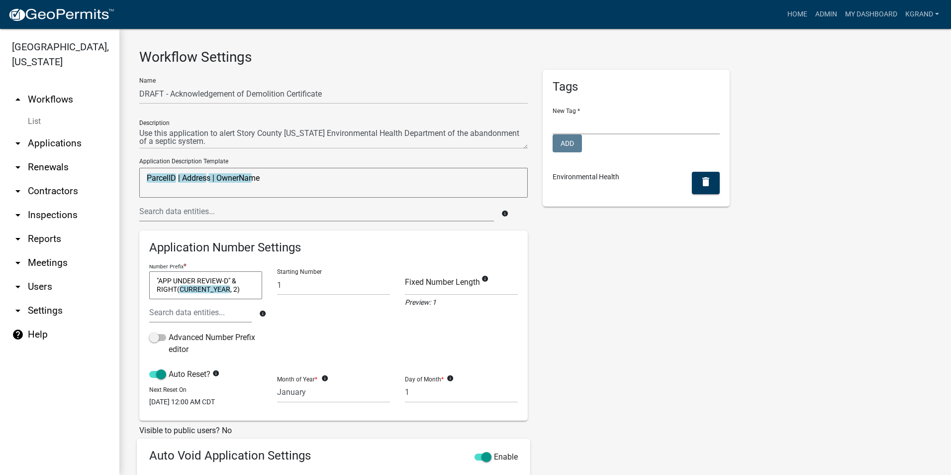
click at [245, 289] on textarea ""APP UNDER REVIEW-D" & RIGHT(CURRENT_YEAR, 2)" at bounding box center [205, 285] width 113 height 28
click at [250, 290] on textarea ""APP UNDER REVIEW-D" & "RIGHT(CURRENT_YEAR, 2)"" at bounding box center [205, 285] width 113 height 28
type textarea ""APP UNDER REVIEW-D" & "RIGHT(CURRENT_YEAR, 2)" & "-""
click at [694, 358] on div "Tags New Tag * Planning and Development Add Environmental Health delete" at bounding box center [636, 366] width 202 height 593
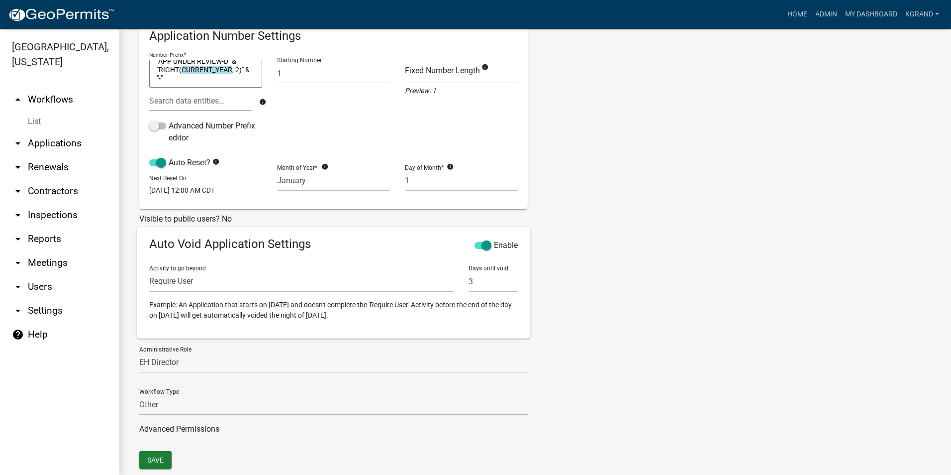
scroll to position [243, 0]
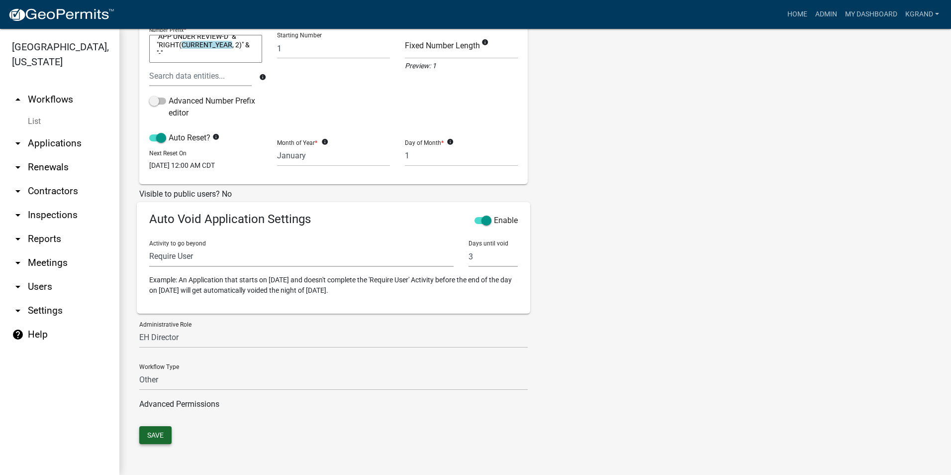
click at [161, 434] on button "Save" at bounding box center [155, 435] width 32 height 18
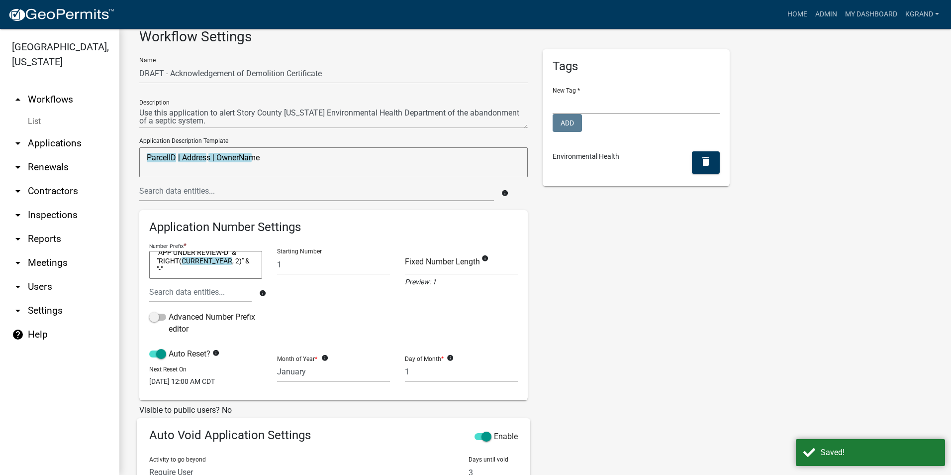
scroll to position [0, 0]
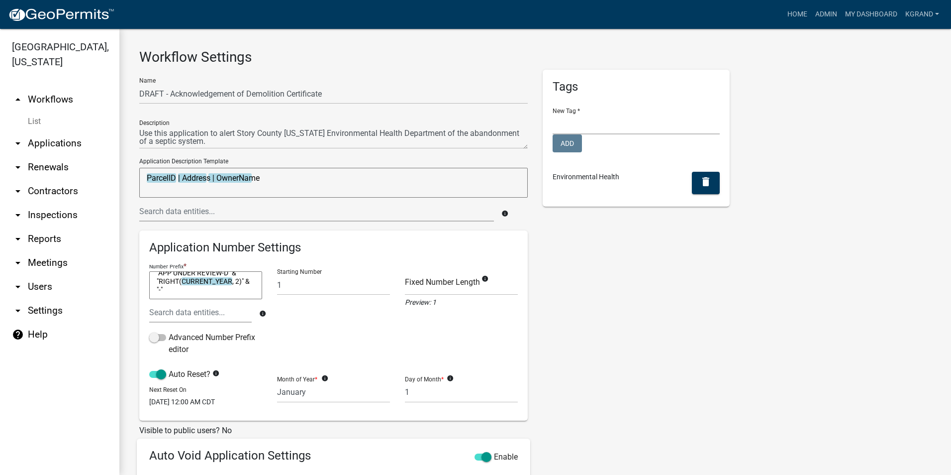
click at [794, 204] on div "Name DRAFT - Acknowledgement of Demolition Certificate Description Application …" at bounding box center [535, 366] width 807 height 593
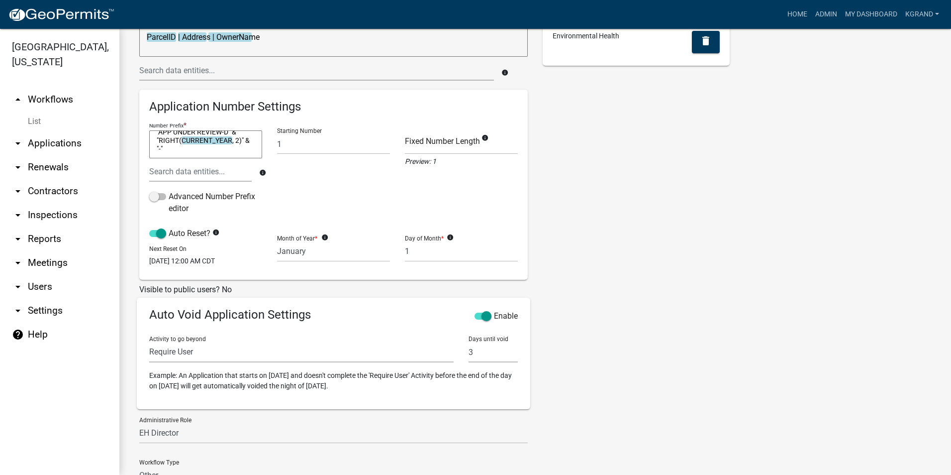
scroll to position [243, 0]
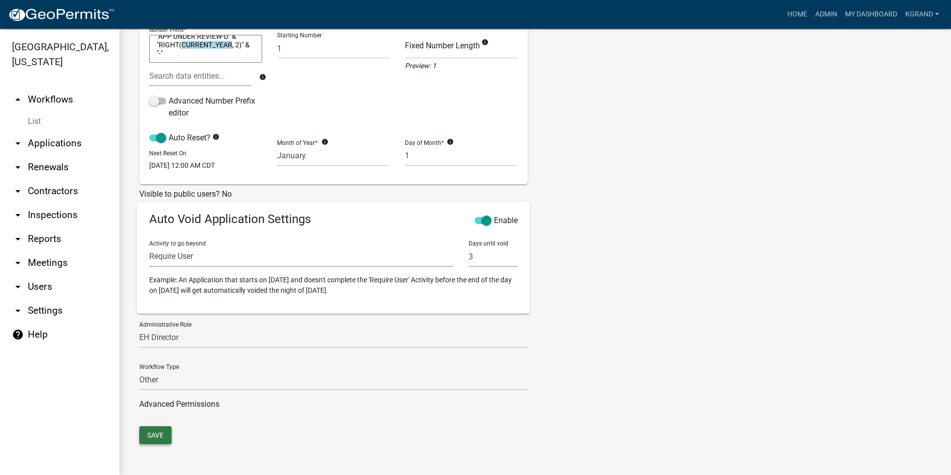
click at [153, 432] on button "Save" at bounding box center [155, 435] width 32 height 18
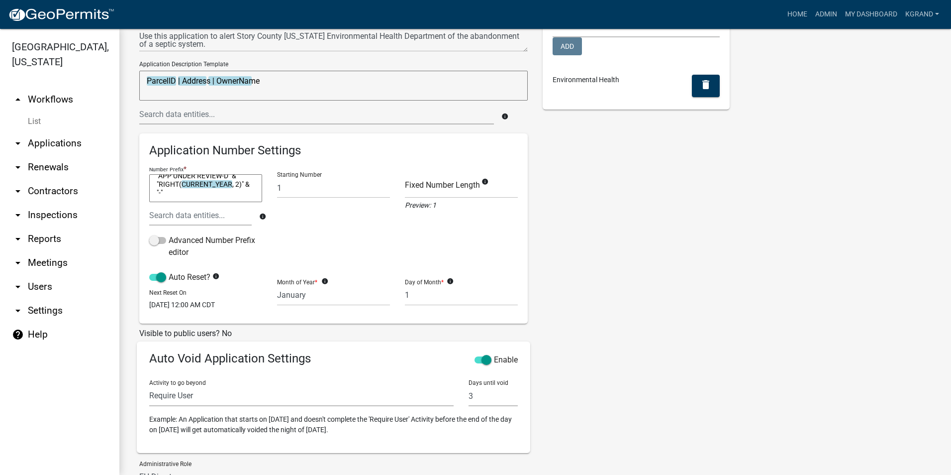
scroll to position [0, 0]
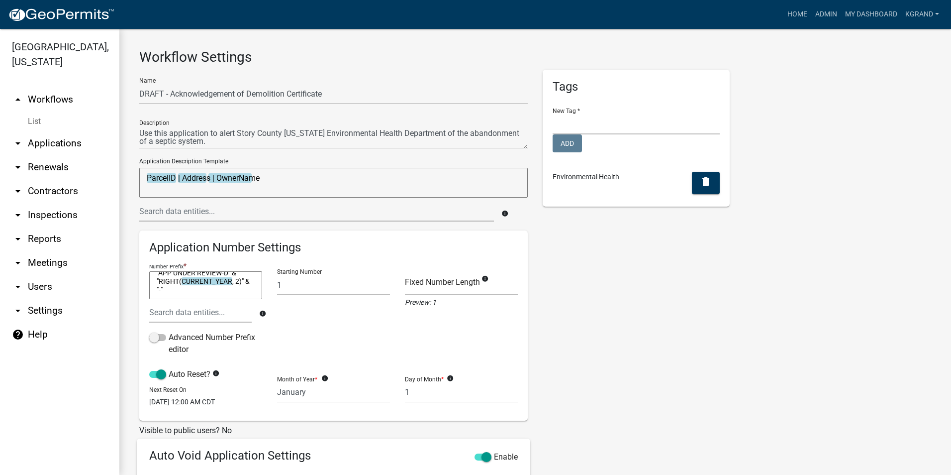
click at [699, 348] on div "Tags New Tag * Planning and Development Add Environmental Health delete" at bounding box center [636, 366] width 202 height 593
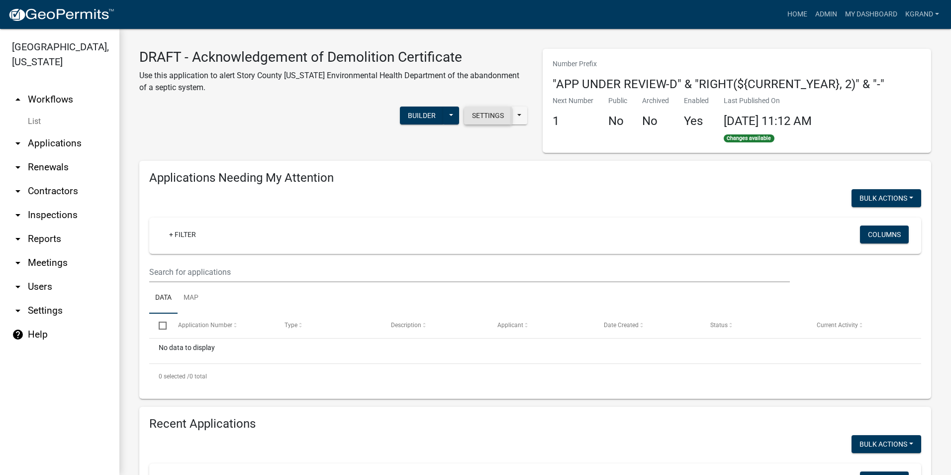
click at [478, 118] on button "Settings" at bounding box center [488, 115] width 48 height 18
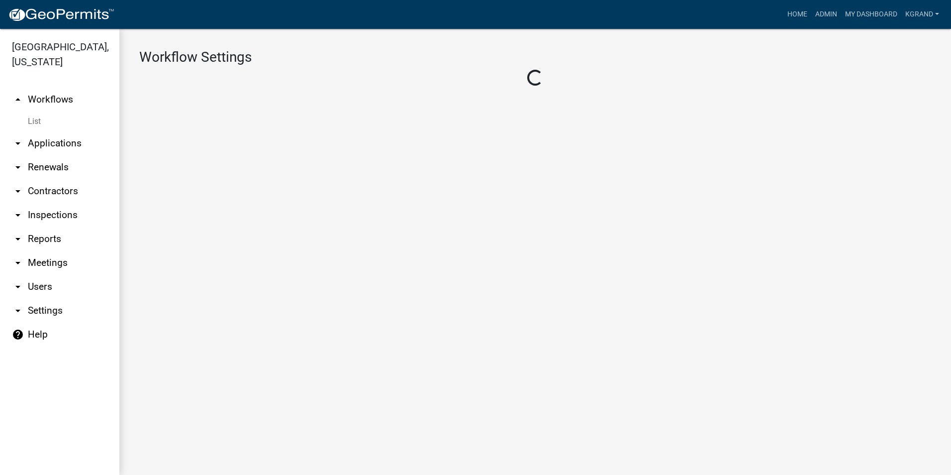
select select "1"
select select "2fdccdfa-7728-4211-88ce-e4301666c427"
select select "e0919c0a-b951-4248-9421-bdfc3fc6a9ad"
select select "3"
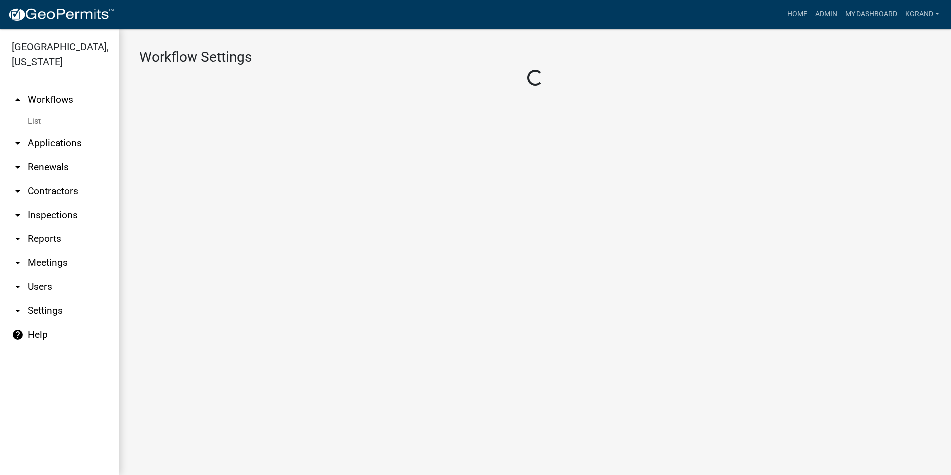
select select
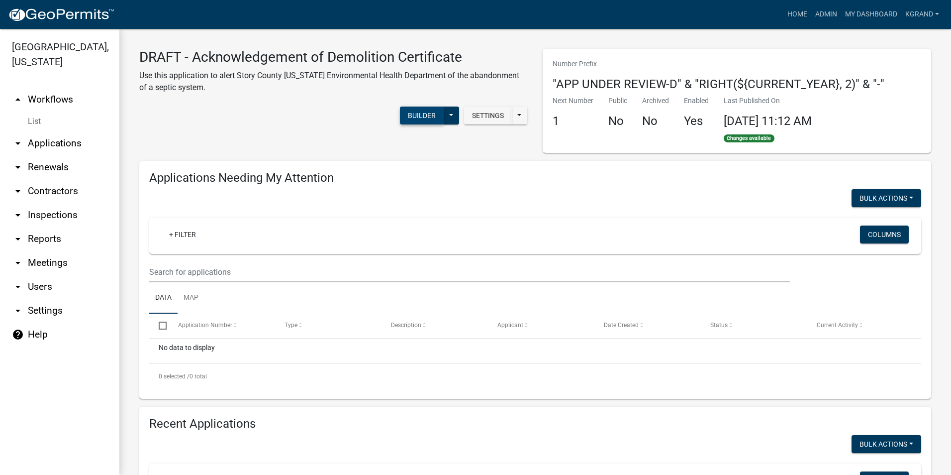
click at [410, 118] on button "Builder" at bounding box center [422, 115] width 44 height 18
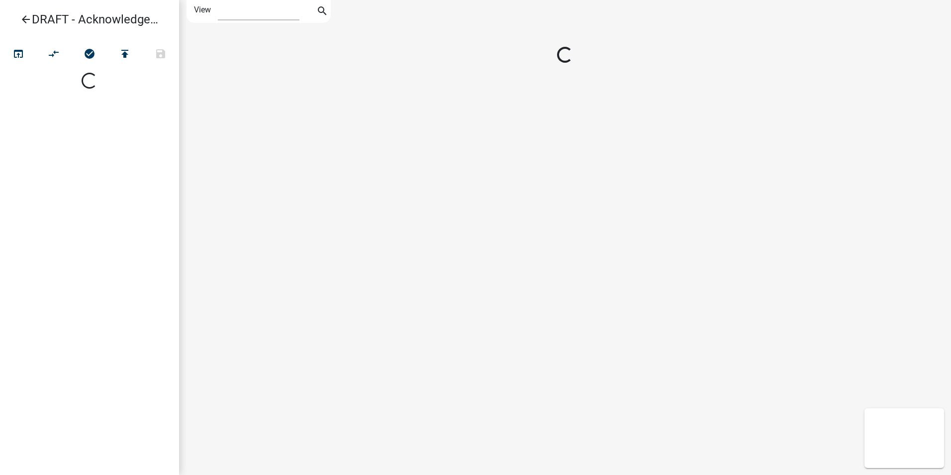
select select "1"
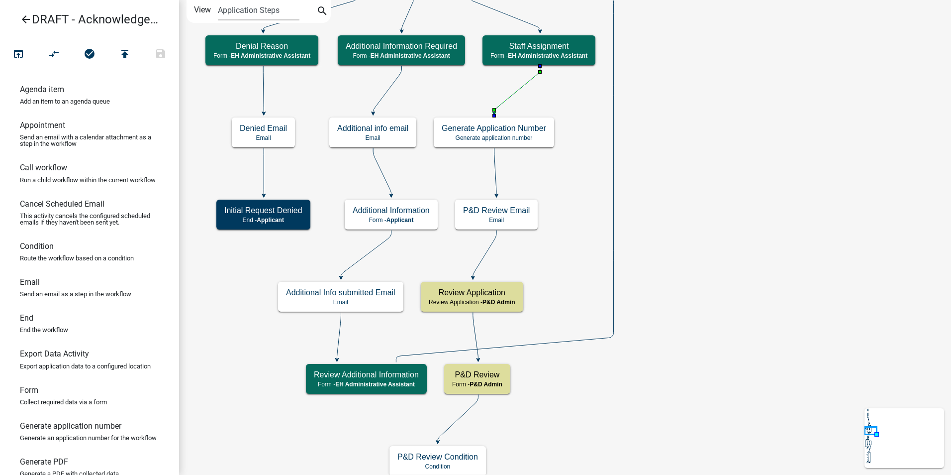
click at [511, 98] on icon at bounding box center [518, 89] width 46 height 47
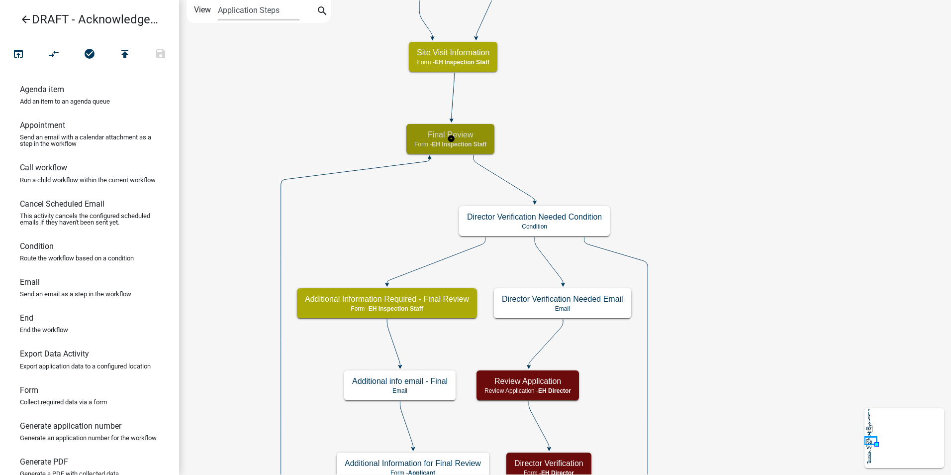
click at [469, 145] on span "EH Inspection Staff" at bounding box center [459, 144] width 55 height 7
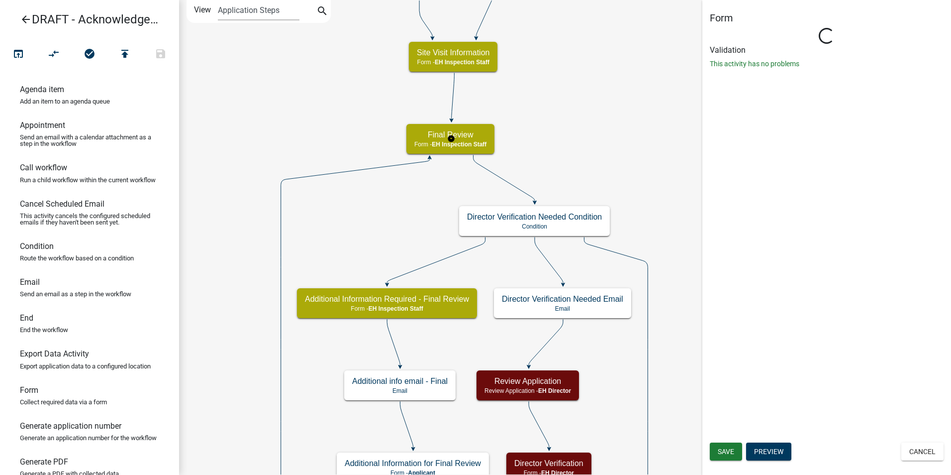
select select "B112E396-40EF-4858-AE7C-AB0894FDBB84"
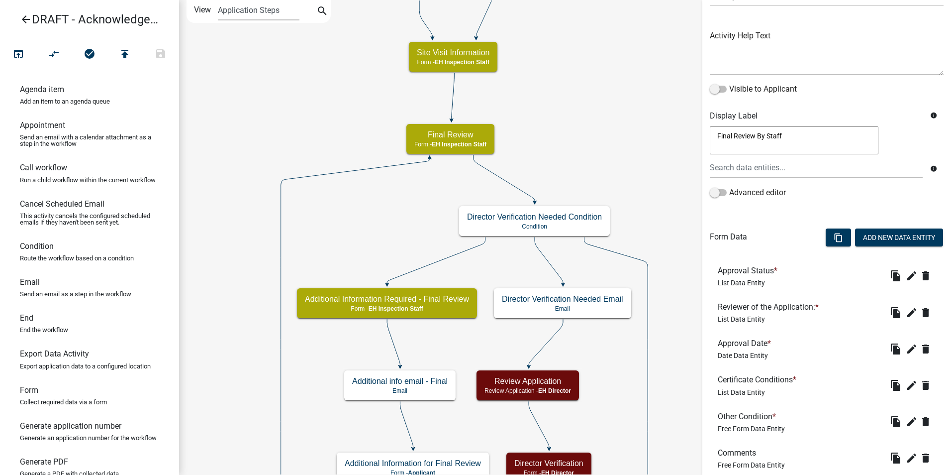
scroll to position [217, 0]
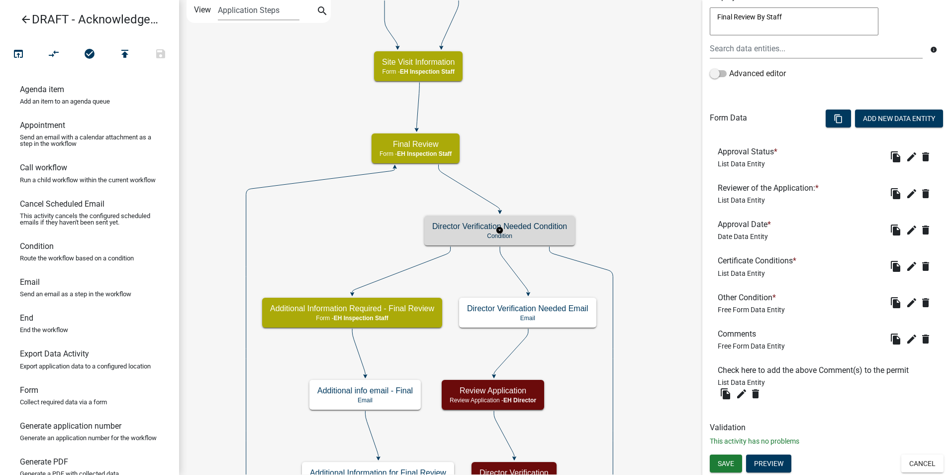
scroll to position [0, 0]
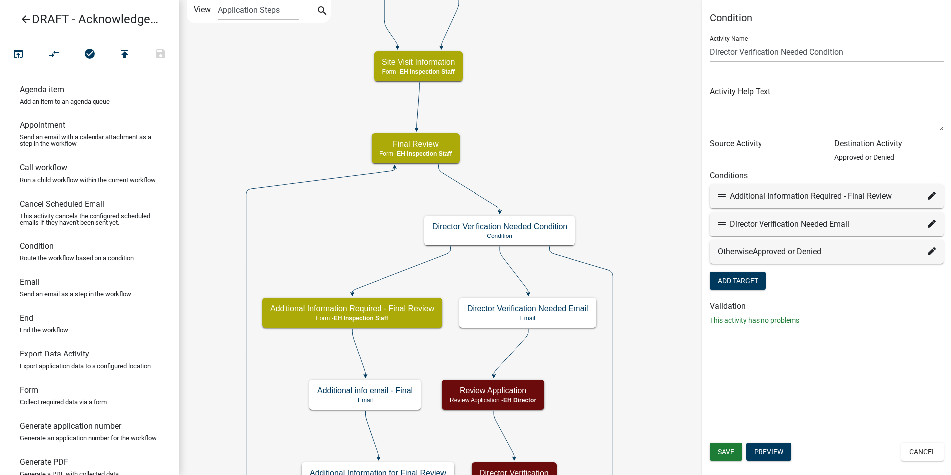
click at [930, 199] on icon at bounding box center [932, 196] width 8 height 8
select select "35: 22eaee61-b6f0-4669-860d-c379d09cc367"
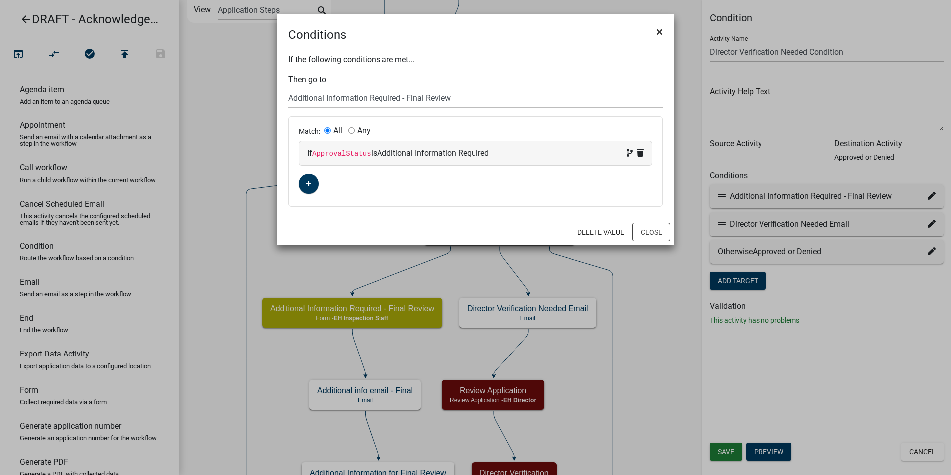
click at [657, 32] on span "×" at bounding box center [659, 32] width 6 height 14
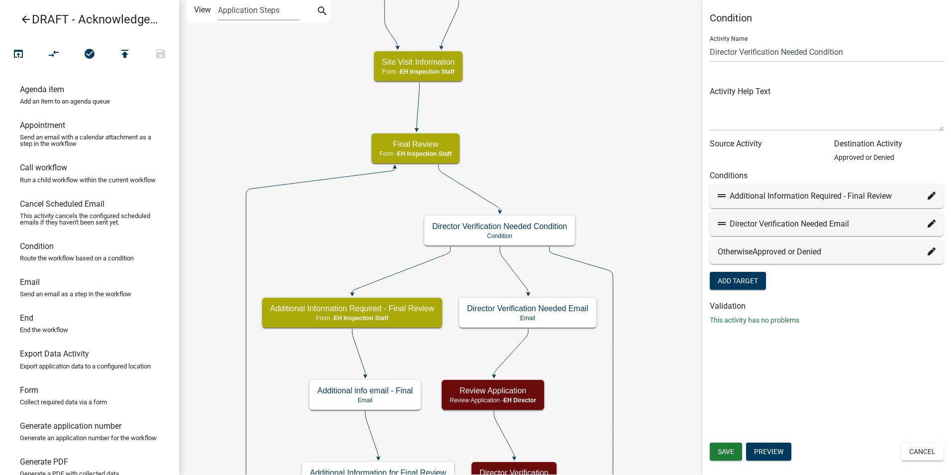
click at [933, 253] on icon at bounding box center [932, 251] width 8 height 8
select select "23: 46dcf91b-59da-4143-9631-7a63df89c42b"
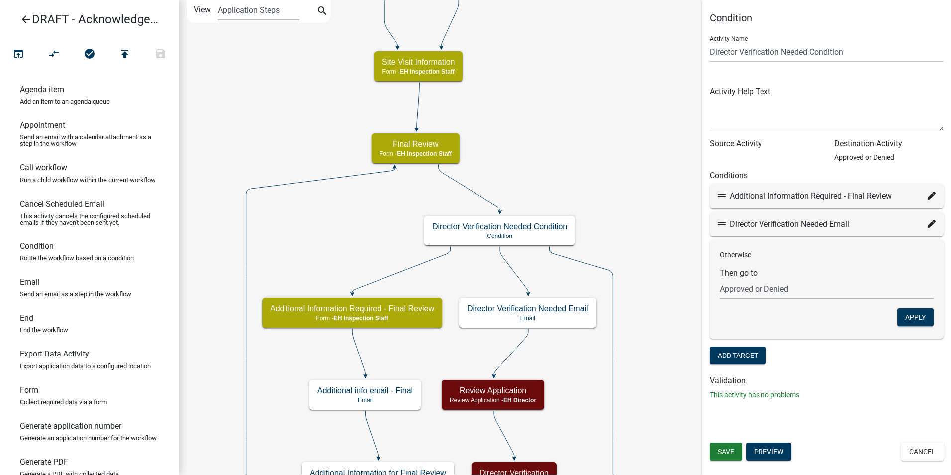
click at [932, 225] on icon at bounding box center [932, 223] width 8 height 8
select select "42: c7d17903-2f94-4111-adc5-e7ce85d43597"
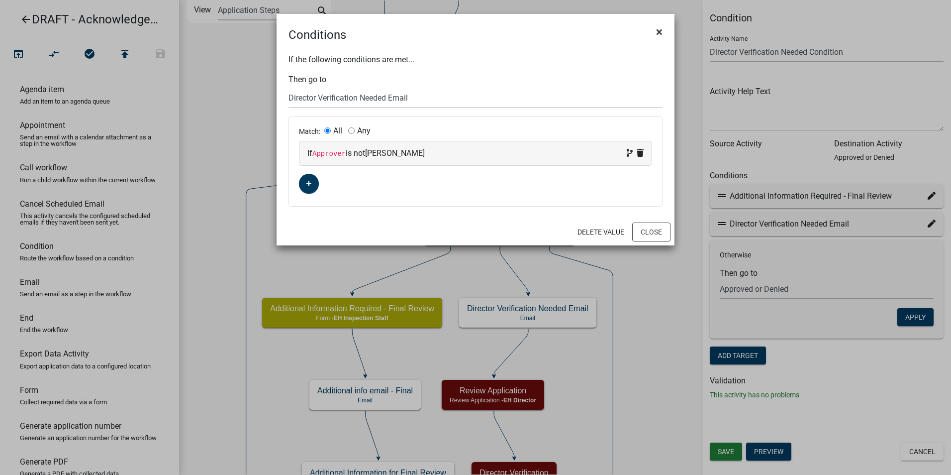
click at [655, 32] on button "×" at bounding box center [659, 32] width 22 height 28
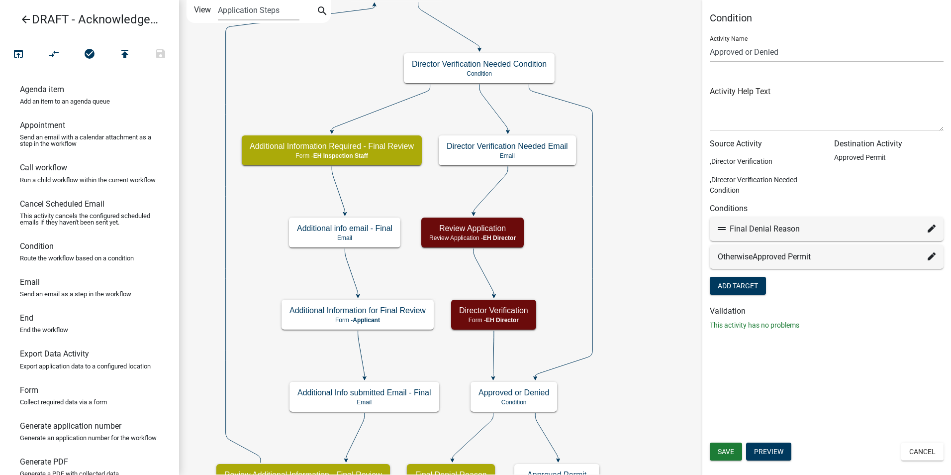
click at [935, 230] on icon at bounding box center [932, 228] width 8 height 8
select select "29: 9a42c6d5-0f77-49f2-941a-a151c81f2666"
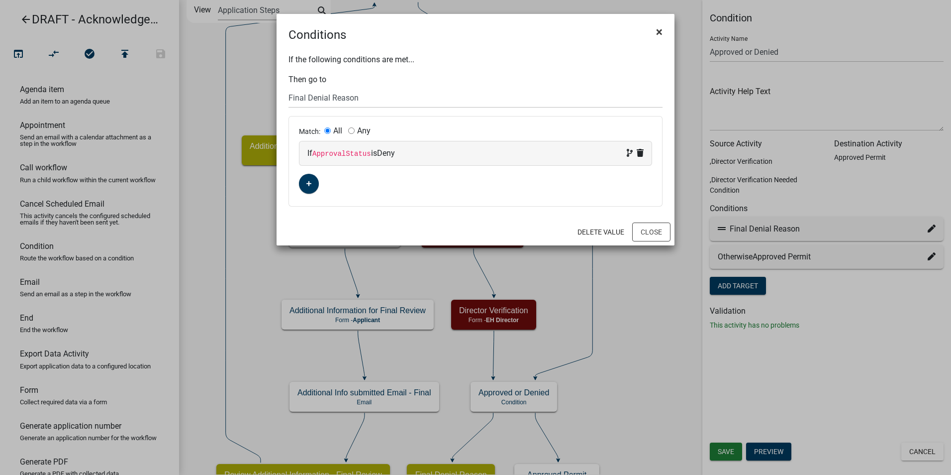
click at [654, 30] on button "×" at bounding box center [659, 32] width 22 height 28
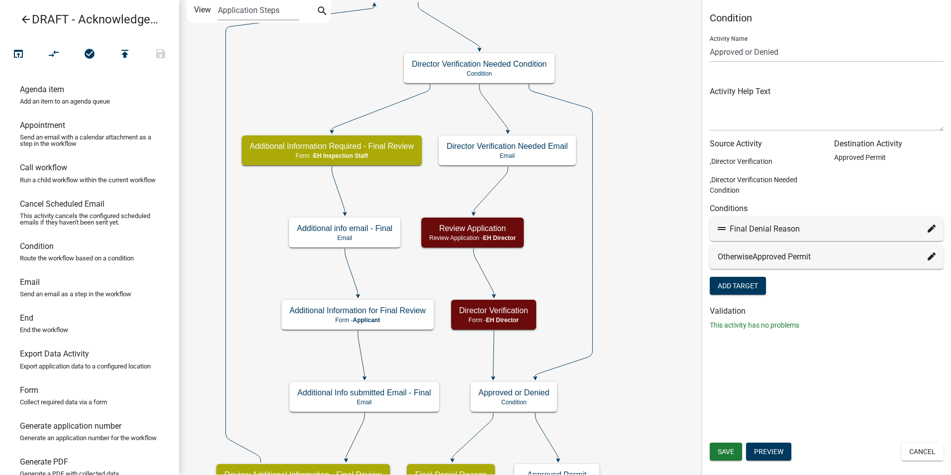
click at [932, 257] on icon at bounding box center [932, 256] width 8 height 8
select select "25: 942d44c0-2a87-48c6-bdcc-ae233fbb94c0"
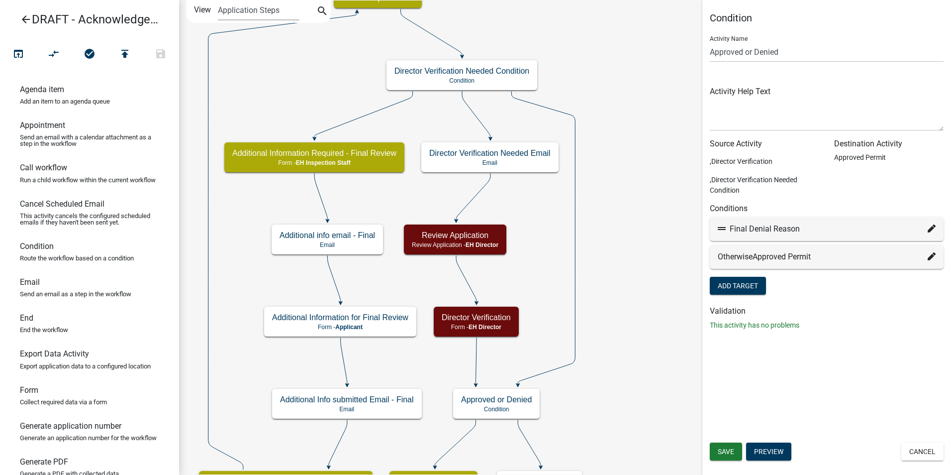
click at [936, 229] on icon at bounding box center [932, 228] width 8 height 8
select select "29: 9a42c6d5-0f77-49f2-941a-a151c81f2666"
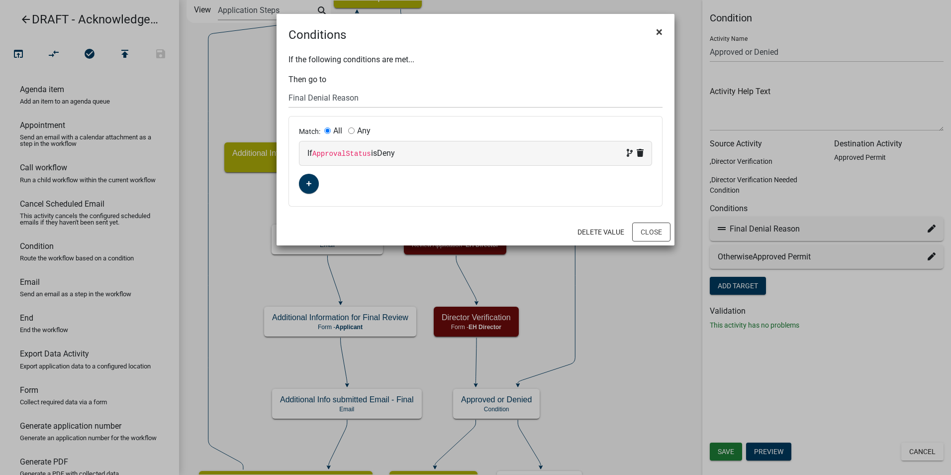
click at [658, 33] on span "×" at bounding box center [659, 32] width 6 height 14
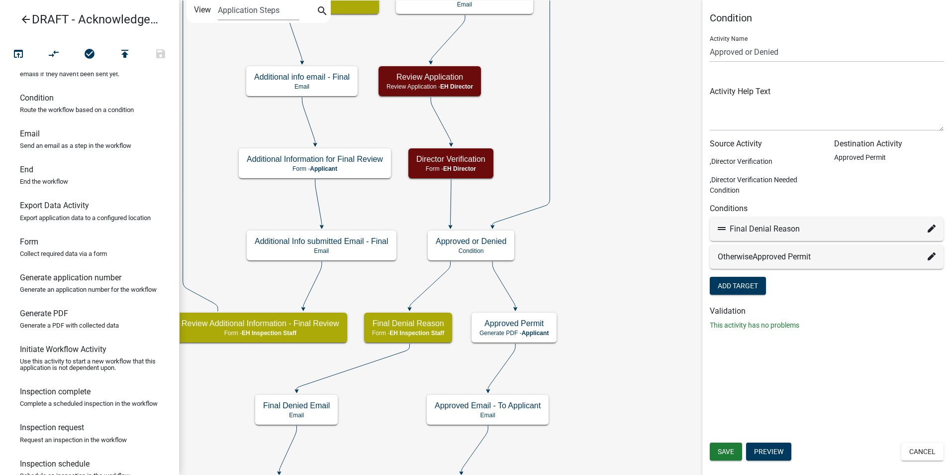
scroll to position [149, 0]
drag, startPoint x: 30, startPoint y: 301, endPoint x: 538, endPoint y: 267, distance: 509.2
click at [538, 267] on div "arrow_back DRAFT - Acknowledgement of Demolition Certificate open_in_browser co…" at bounding box center [475, 237] width 951 height 475
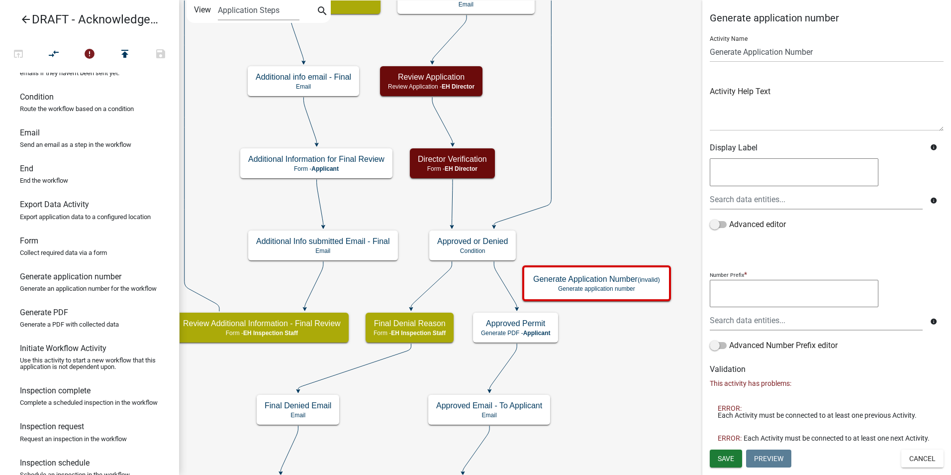
click at [510, 294] on icon at bounding box center [505, 284] width 23 height 47
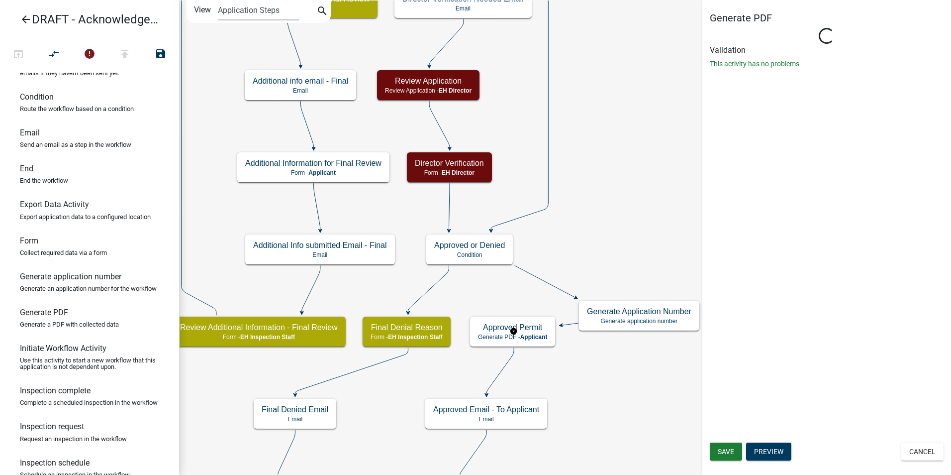
select select "B112E396-40EF-4858-AE7C-AB0894FDBB84"
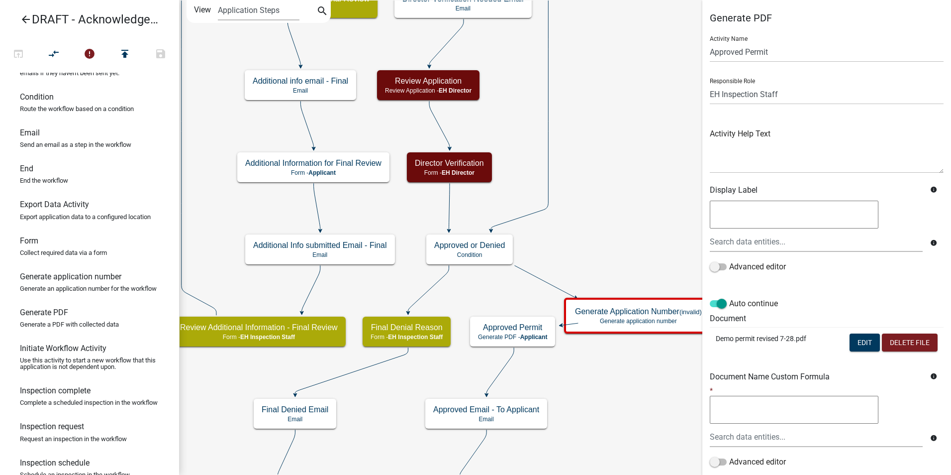
click at [570, 323] on icon at bounding box center [570, 324] width 16 height 2
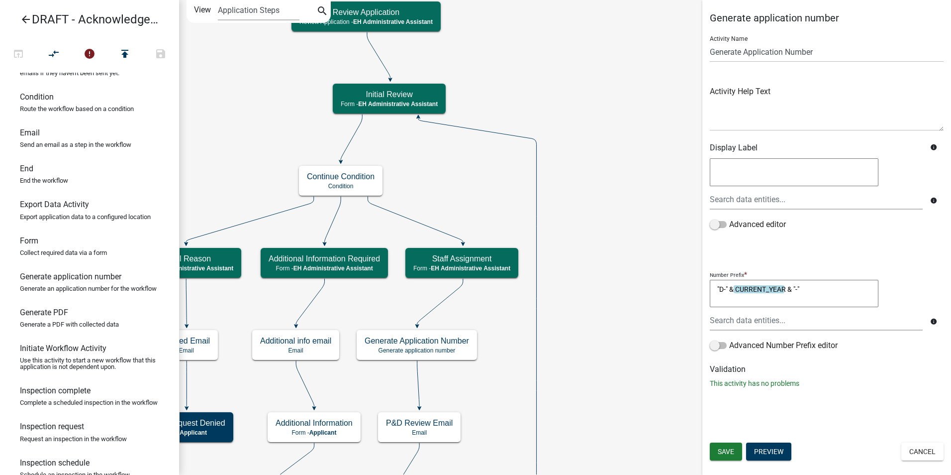
click at [724, 288] on textarea ""D-" & CURRENT_YEAR & "-"" at bounding box center [794, 294] width 169 height 28
type textarea ""UNDER REVIEW-D" & CURRENT_YEAR & "-""
click at [856, 414] on div "Generate application number Activity Name Generate Application Number Activity …" at bounding box center [827, 237] width 249 height 475
click at [718, 450] on button "Save" at bounding box center [726, 451] width 32 height 18
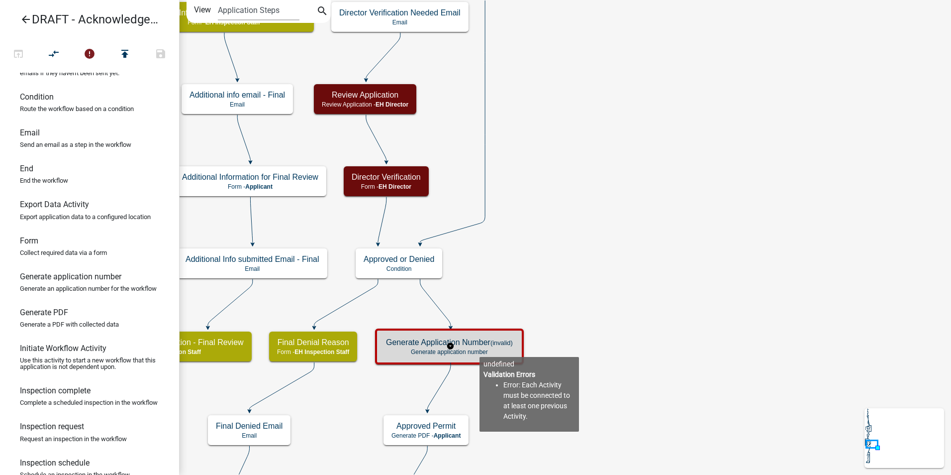
click at [480, 349] on p "Generate application number" at bounding box center [449, 351] width 127 height 7
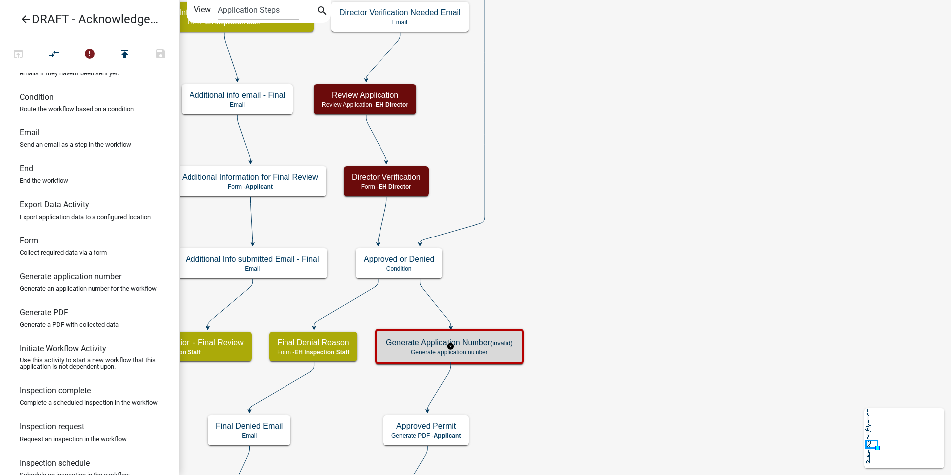
click at [480, 349] on p "Generate application number" at bounding box center [449, 351] width 127 height 7
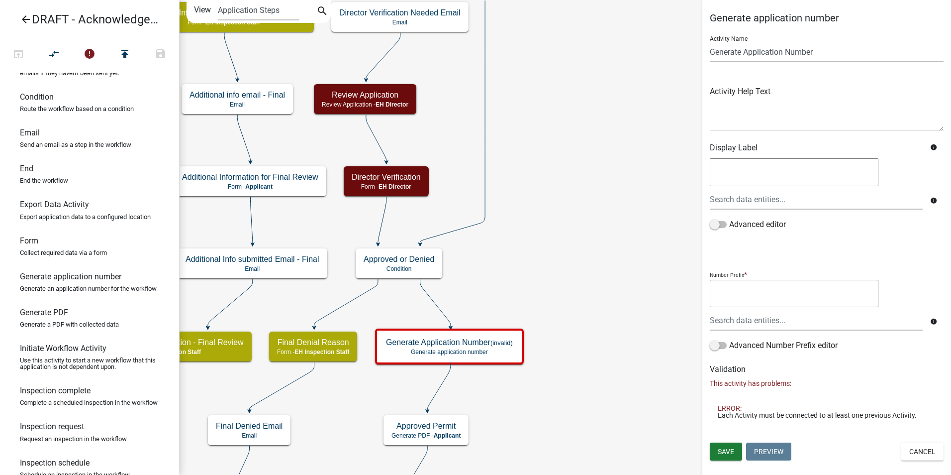
click at [728, 292] on textarea at bounding box center [794, 294] width 169 height 28
type textarea ""DEMO-" & "CURRENT YEAR" & "-""
click at [733, 448] on span "Save" at bounding box center [726, 451] width 16 height 8
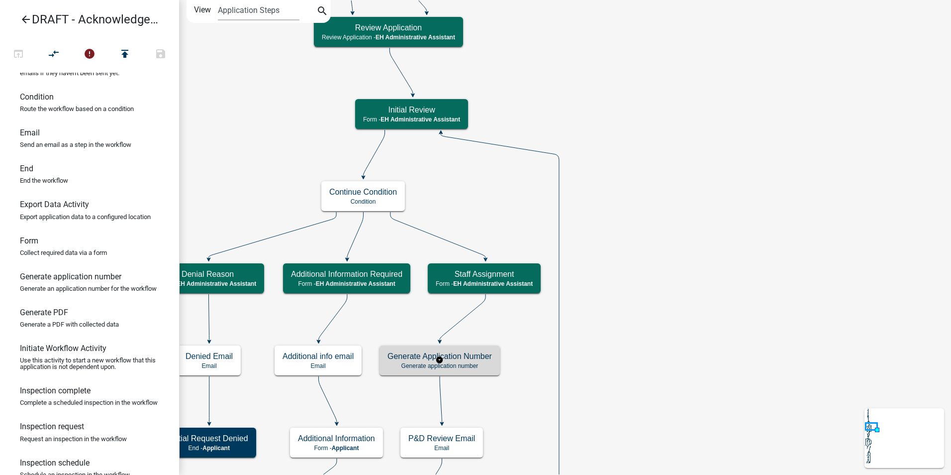
click at [454, 361] on div "Generate Application Number Generate application number" at bounding box center [440, 360] width 120 height 30
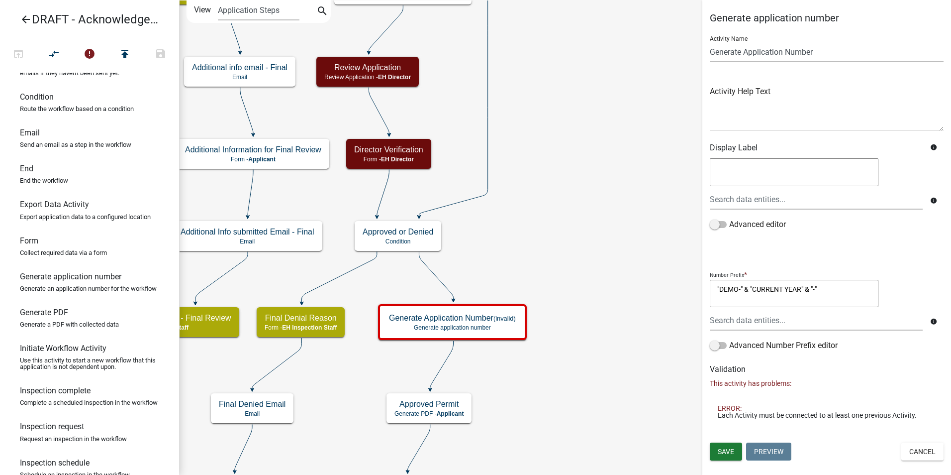
click at [786, 287] on textarea ""DEMO-" & "CURRENT YEAR" & "-"" at bounding box center [794, 294] width 169 height 28
click at [774, 302] on textarea ""DEMO-" & "CURRENT_YEAR" & "-"" at bounding box center [794, 294] width 169 height 28
type textarea ""DEMO-" & "CURRENT_YEAR" & "-""
click at [728, 451] on span "Save" at bounding box center [726, 451] width 16 height 8
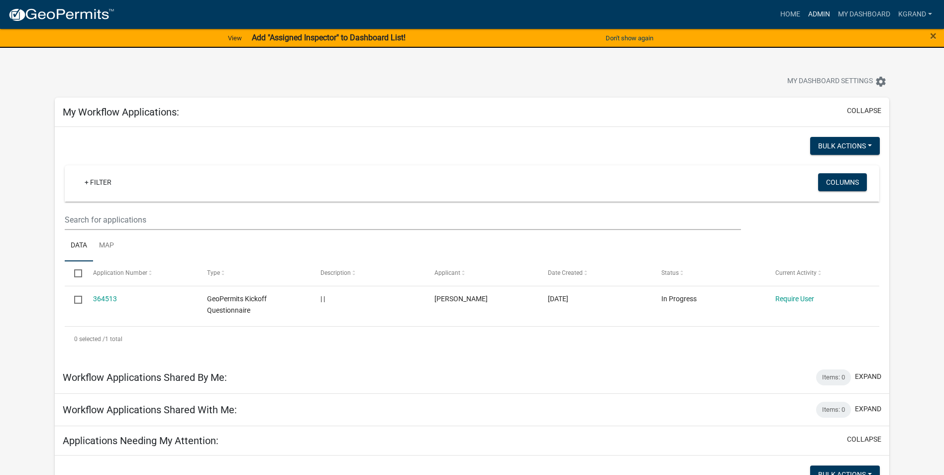
click at [804, 14] on link "Admin" at bounding box center [819, 14] width 30 height 19
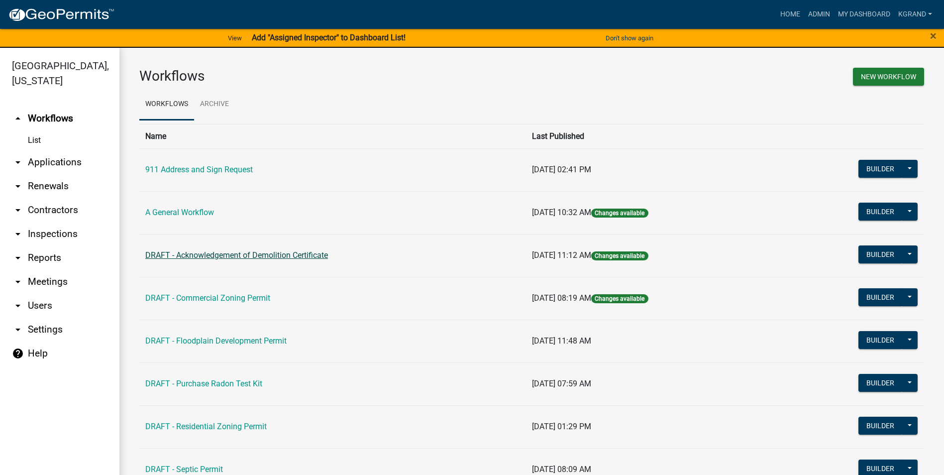
click at [193, 255] on link "DRAFT - Acknowledgement of Demolition Certificate" at bounding box center [236, 254] width 183 height 9
click at [193, 255] on main "Workflows New Workflow Workflows Archive Name Last Published 911 Address and Si…" at bounding box center [531, 267] width 825 height 439
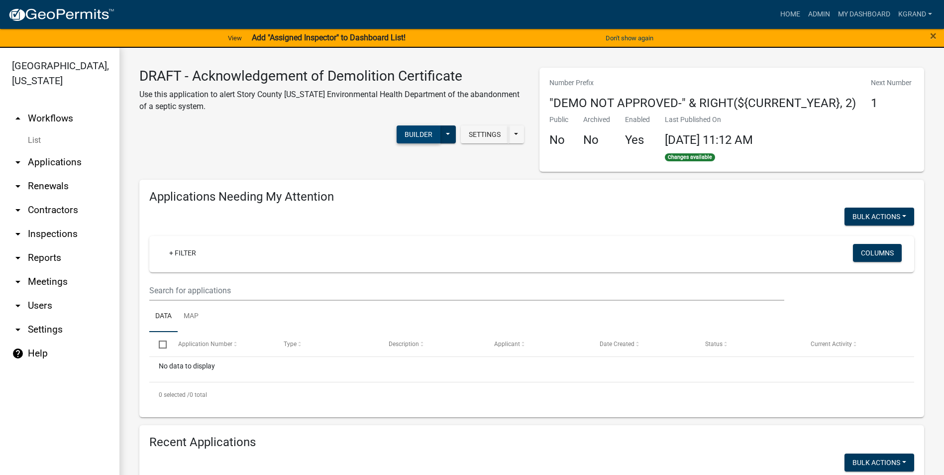
click at [415, 134] on button "Builder" at bounding box center [419, 134] width 44 height 18
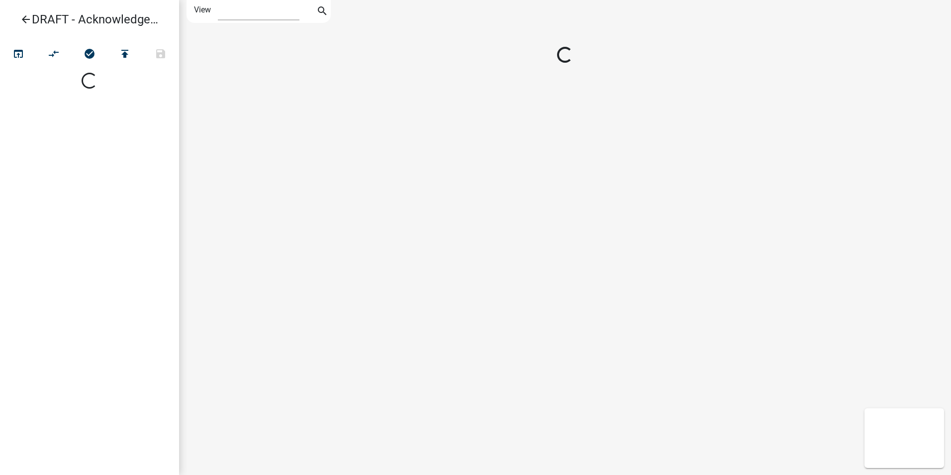
select select "1"
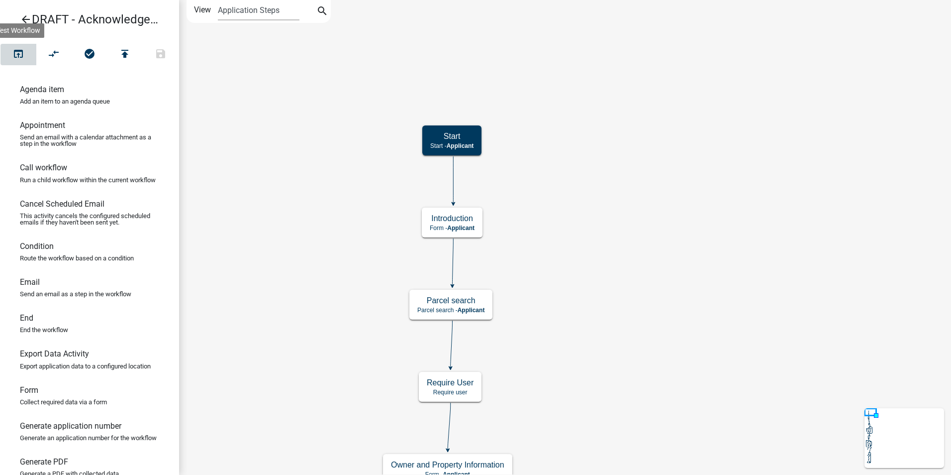
click at [15, 55] on icon "open_in_browser" at bounding box center [18, 55] width 12 height 14
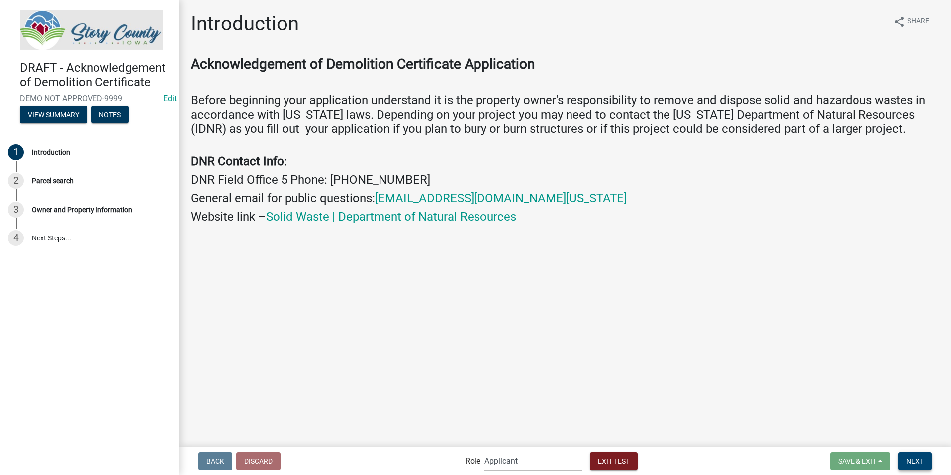
click at [915, 465] on button "Next" at bounding box center [915, 461] width 33 height 18
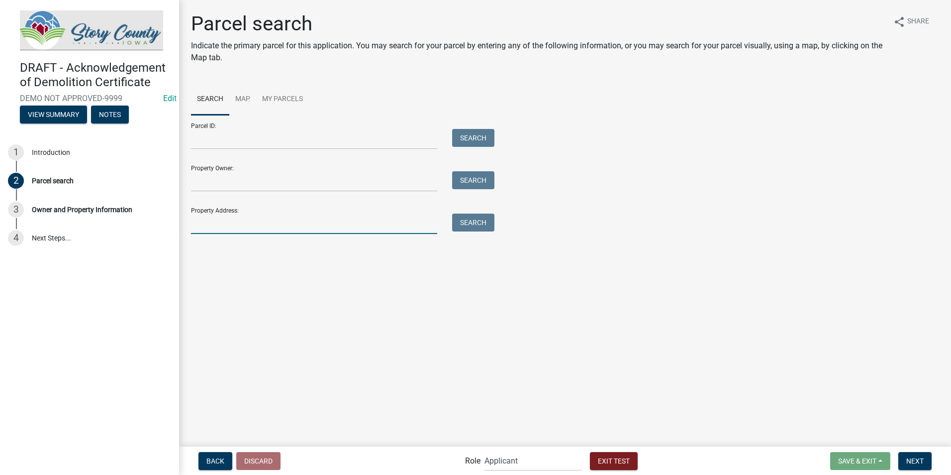
click at [207, 222] on input "Property Address:" at bounding box center [314, 223] width 246 height 20
drag, startPoint x: 204, startPoint y: 222, endPoint x: 171, endPoint y: 217, distance: 33.1
click at [171, 217] on div "DRAFT - Acknowledgement of Demolition Certificate DEMO NOT APPROVED-9999 Edit V…" at bounding box center [475, 237] width 951 height 475
drag, startPoint x: 222, startPoint y: 219, endPoint x: 182, endPoint y: 224, distance: 40.2
click at [182, 224] on div "Parcel search Indicate the primary parcel for this application. You may search …" at bounding box center [565, 144] width 772 height 264
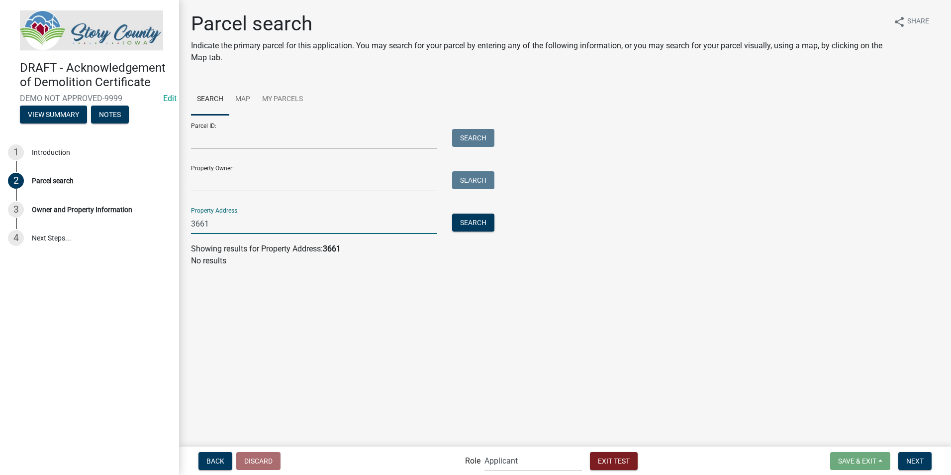
click at [214, 224] on input "3661" at bounding box center [314, 223] width 246 height 20
drag, startPoint x: 214, startPoint y: 224, endPoint x: 170, endPoint y: 219, distance: 44.6
click at [170, 219] on div "DRAFT - Acknowledgement of Demolition Certificate DEMO NOT APPROVED-9999 Edit V…" at bounding box center [475, 237] width 951 height 475
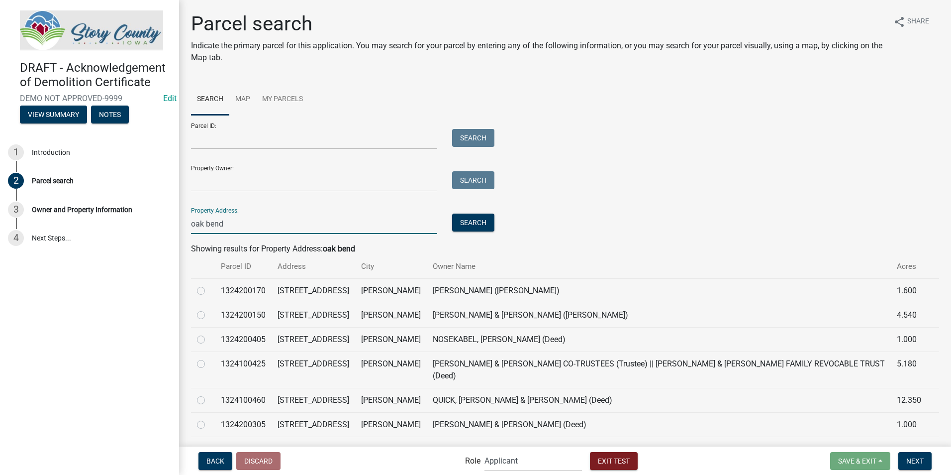
type input "oak bend"
click at [209, 333] on label at bounding box center [209, 333] width 0 height 0
click at [209, 340] on input "radio" at bounding box center [212, 336] width 6 height 6
radio input "true"
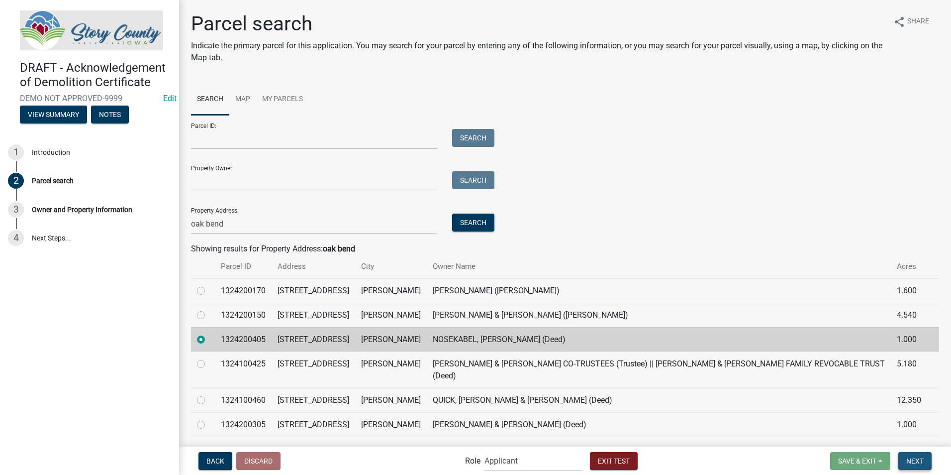
click at [918, 461] on span "Next" at bounding box center [915, 460] width 17 height 8
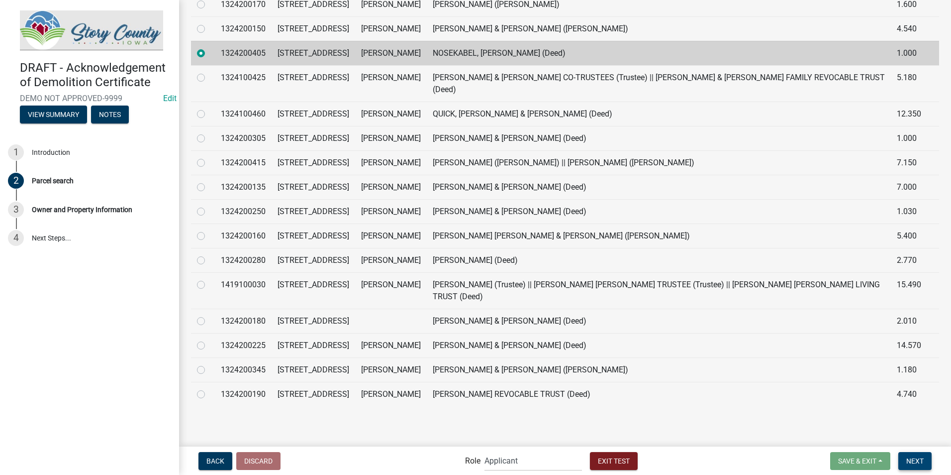
scroll to position [473, 0]
click at [919, 461] on span "Next" at bounding box center [915, 460] width 17 height 8
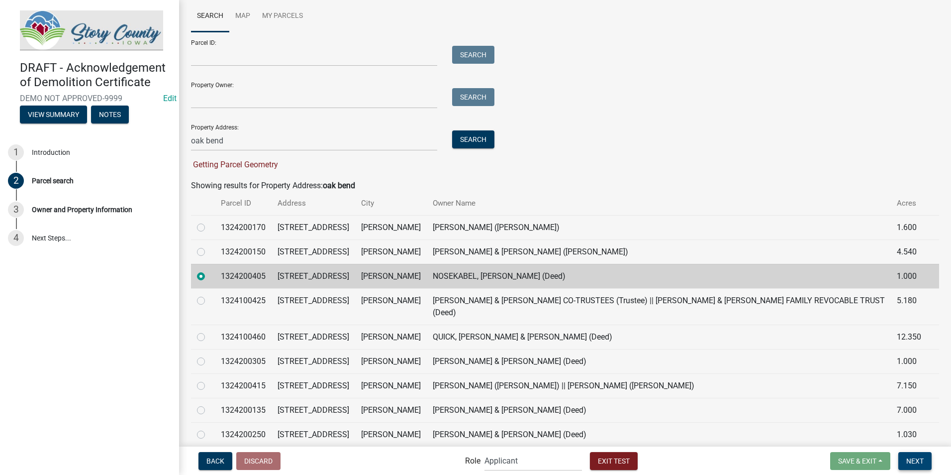
scroll to position [100, 0]
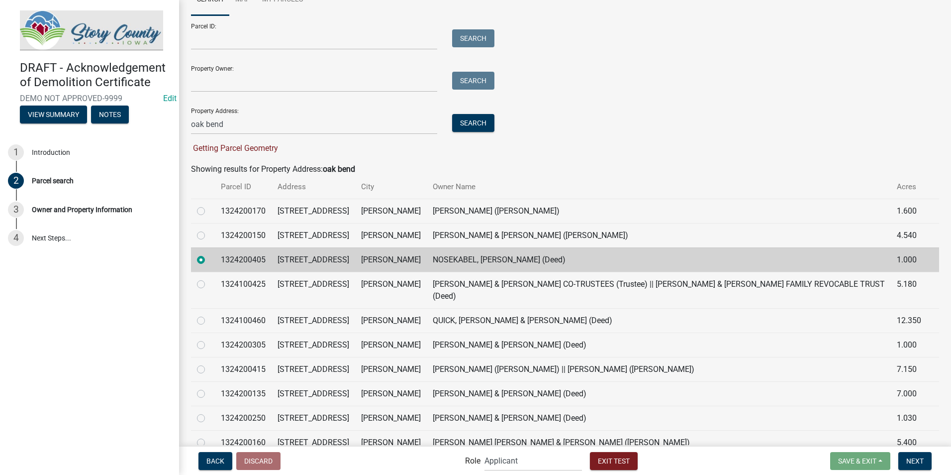
click at [242, 272] on td "1324200405" at bounding box center [243, 259] width 57 height 24
drag, startPoint x: 242, startPoint y: 288, endPoint x: 198, endPoint y: 281, distance: 44.3
click at [209, 254] on label at bounding box center [209, 254] width 0 height 0
click at [209, 260] on input "radio" at bounding box center [212, 257] width 6 height 6
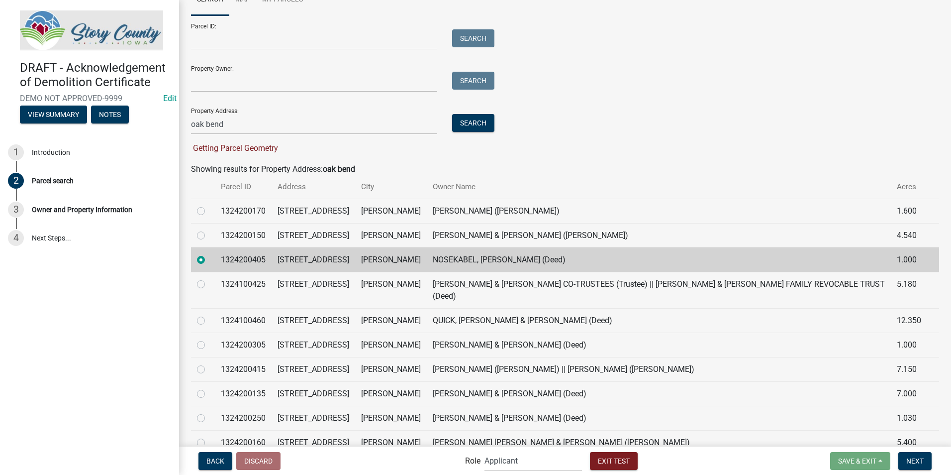
click at [209, 229] on label at bounding box center [209, 229] width 0 height 0
click at [209, 236] on input "radio" at bounding box center [212, 232] width 6 height 6
radio input "true"
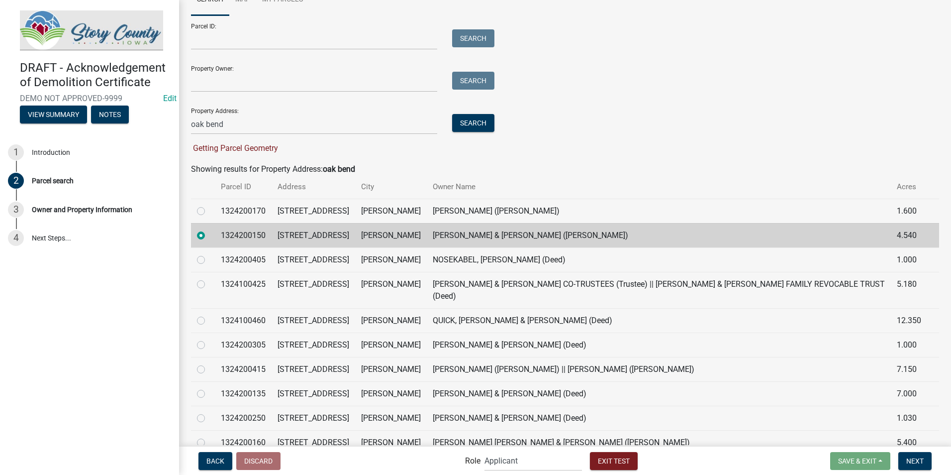
click at [209, 315] on label at bounding box center [209, 315] width 0 height 0
click at [209, 321] on input "radio" at bounding box center [212, 318] width 6 height 6
radio input "true"
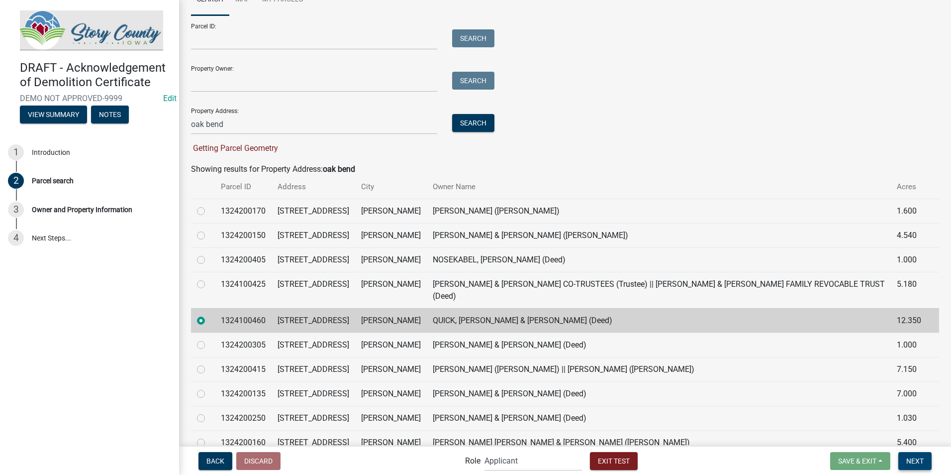
click at [905, 461] on button "Next" at bounding box center [915, 461] width 33 height 18
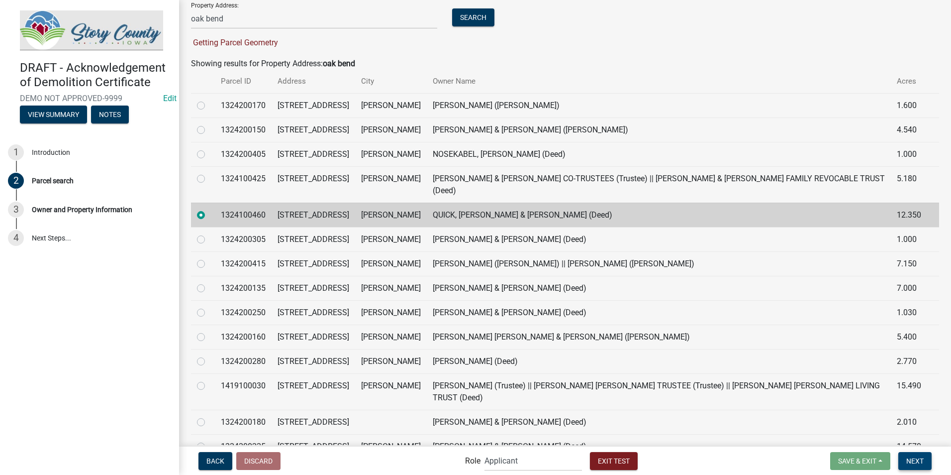
scroll to position [0, 0]
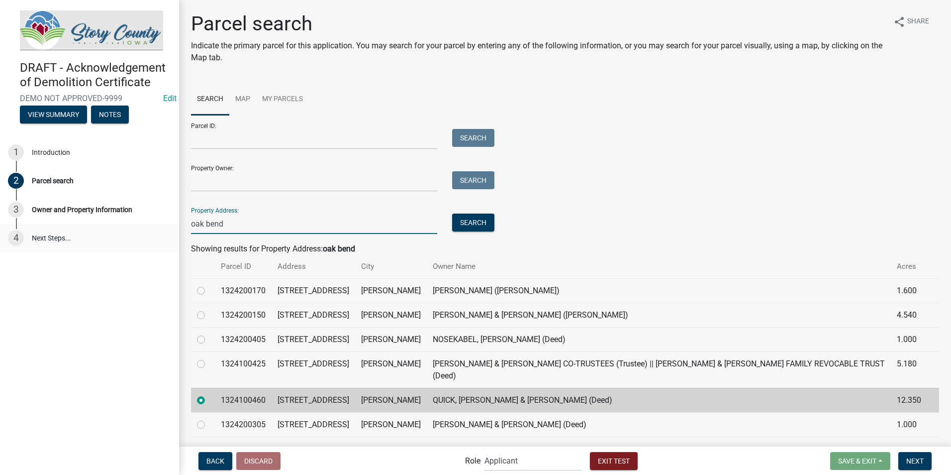
drag, startPoint x: 273, startPoint y: 226, endPoint x: 87, endPoint y: 228, distance: 186.1
click at [87, 228] on div "DRAFT - Acknowledgement of Demolition Certificate DEMO NOT APPROVED-9999 Edit V…" at bounding box center [475, 237] width 951 height 475
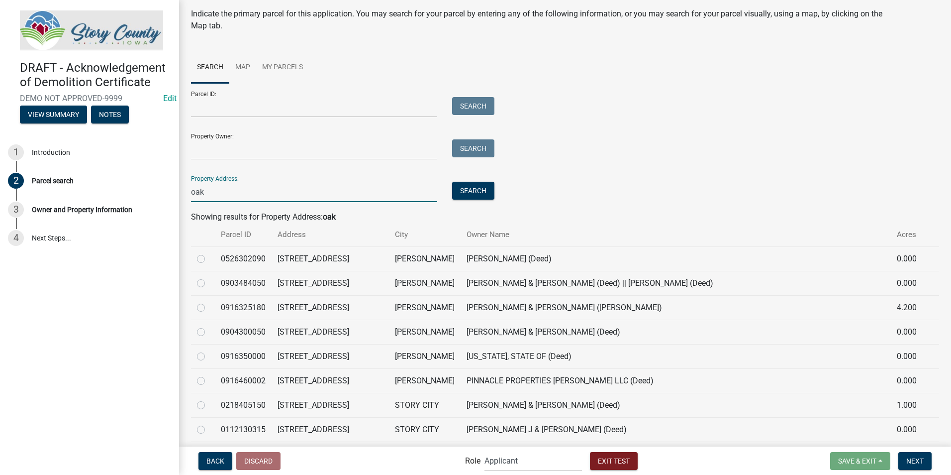
scroll to position [50, 0]
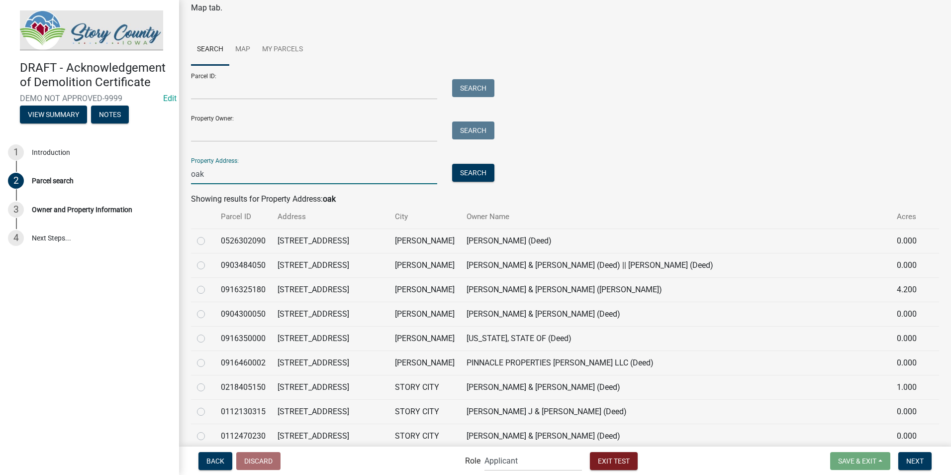
type input "oak"
click at [209, 259] on label at bounding box center [209, 259] width 0 height 0
click at [209, 265] on input "radio" at bounding box center [212, 262] width 6 height 6
radio input "true"
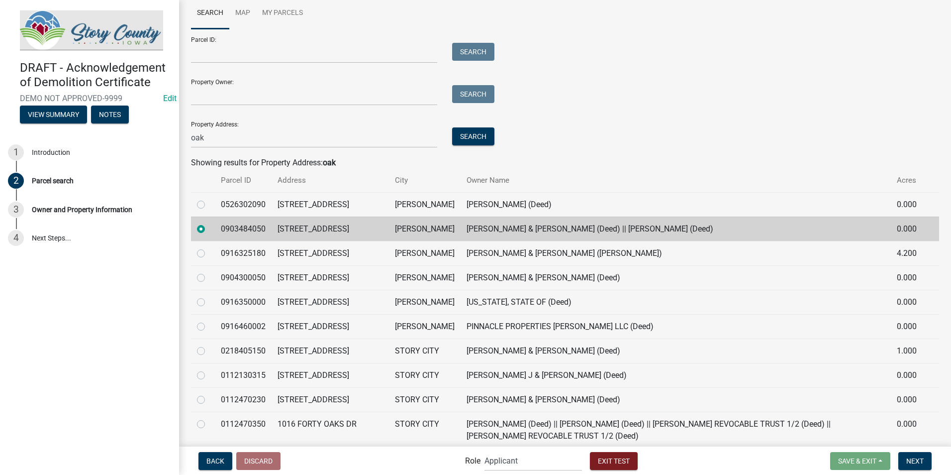
scroll to position [149, 0]
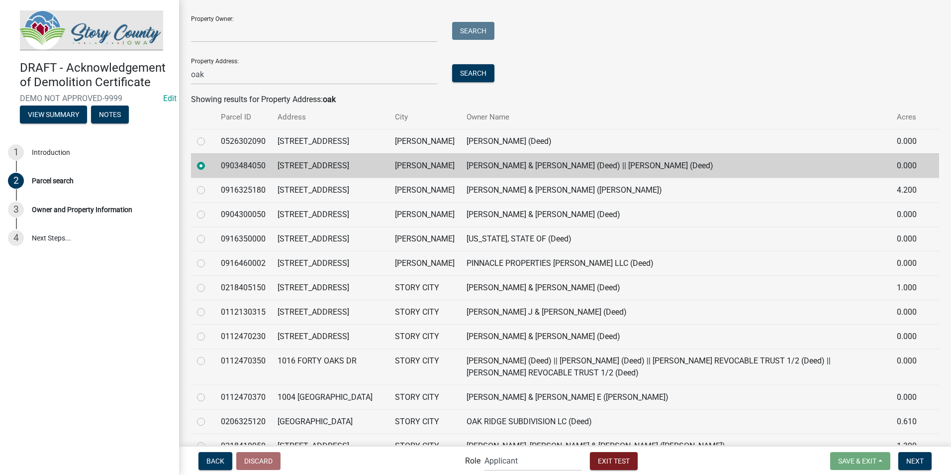
click at [209, 282] on label at bounding box center [209, 282] width 0 height 0
click at [209, 286] on input "radio" at bounding box center [212, 285] width 6 height 6
radio input "true"
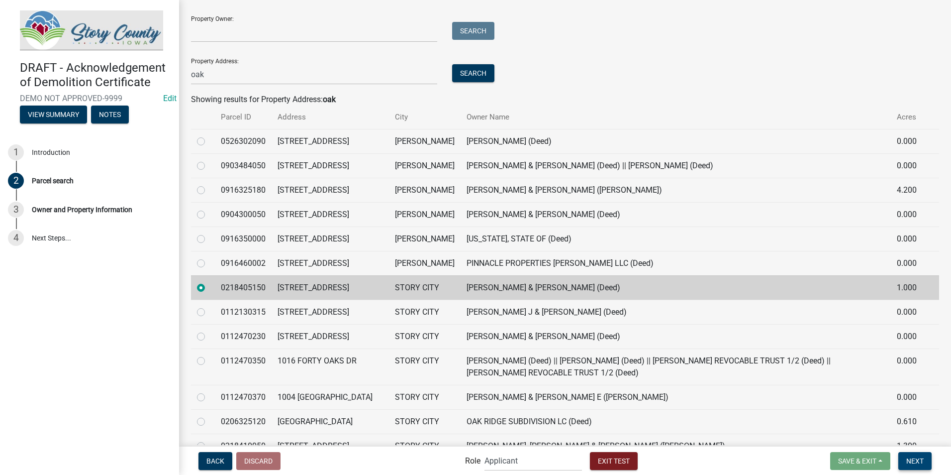
click at [916, 456] on button "Next" at bounding box center [915, 461] width 33 height 18
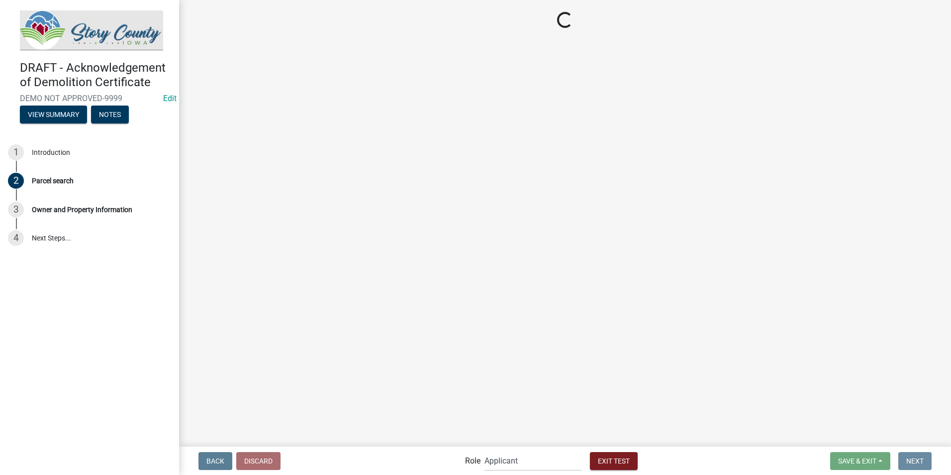
scroll to position [0, 0]
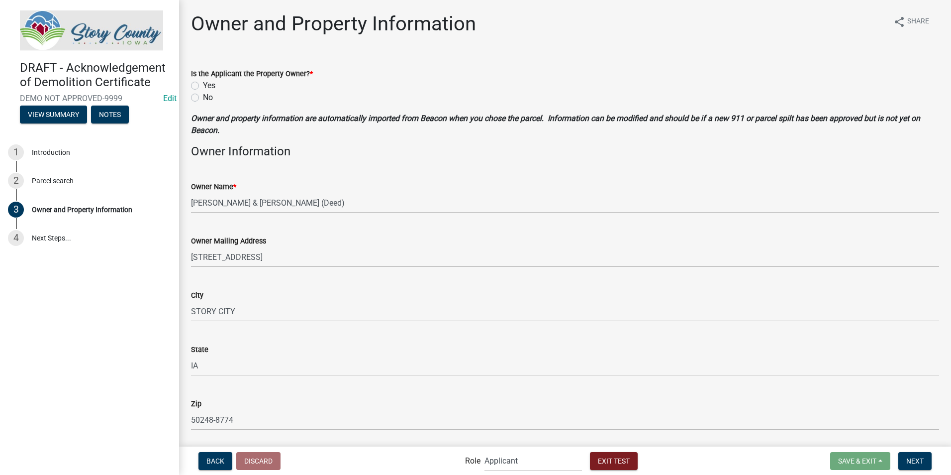
click at [203, 87] on label "Yes" at bounding box center [209, 86] width 12 height 12
click at [203, 86] on input "Yes" at bounding box center [206, 83] width 6 height 6
radio input "true"
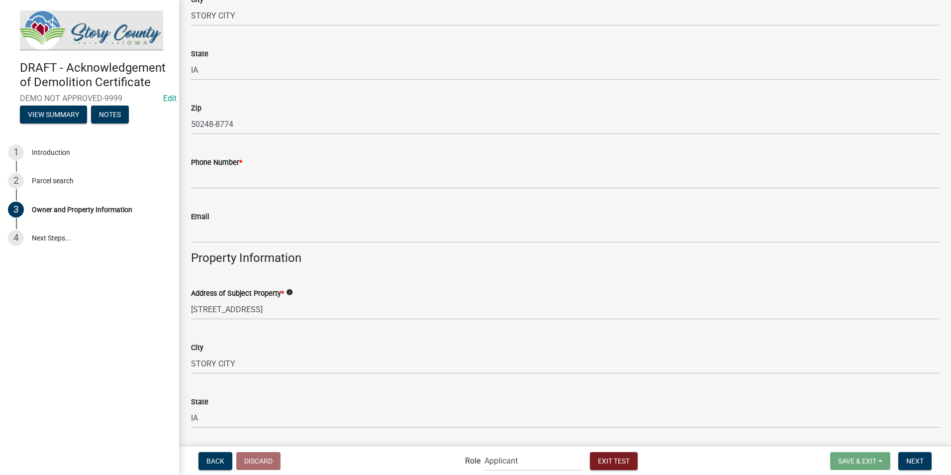
scroll to position [249, 0]
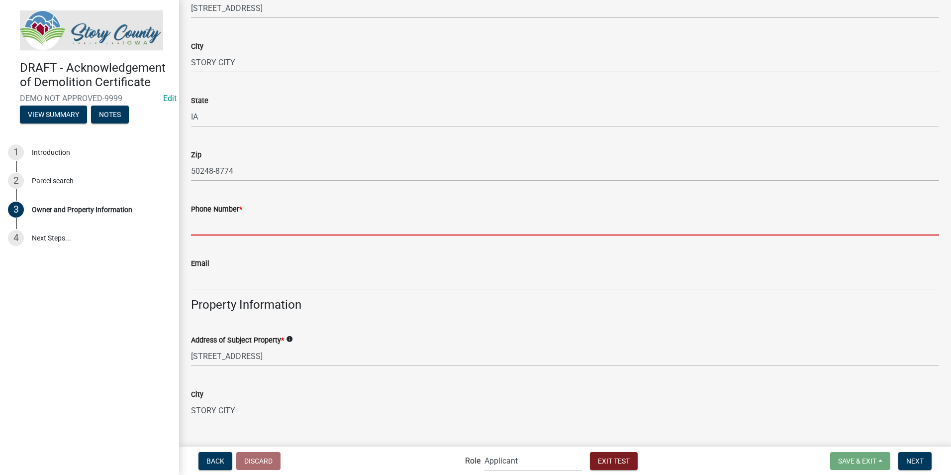
click at [232, 225] on input "Phone Number *" at bounding box center [565, 225] width 748 height 20
type input "3099121038"
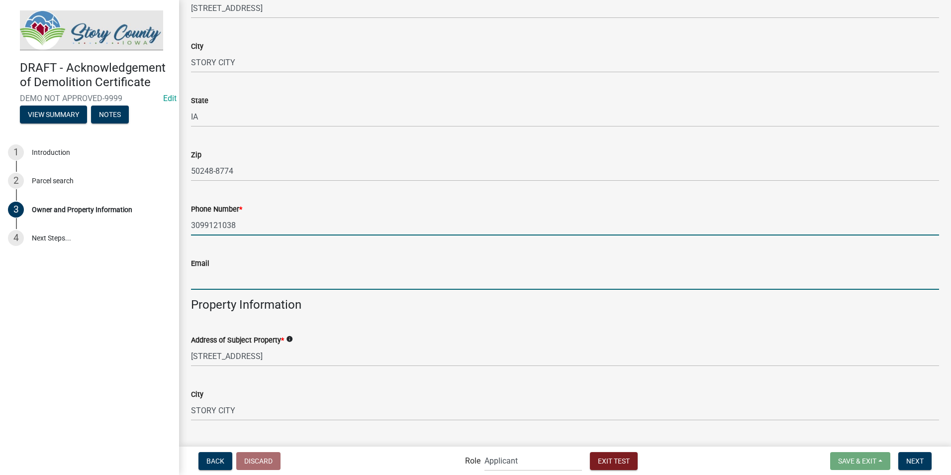
type input "kgrandinetti@storycountyiowa.gov"
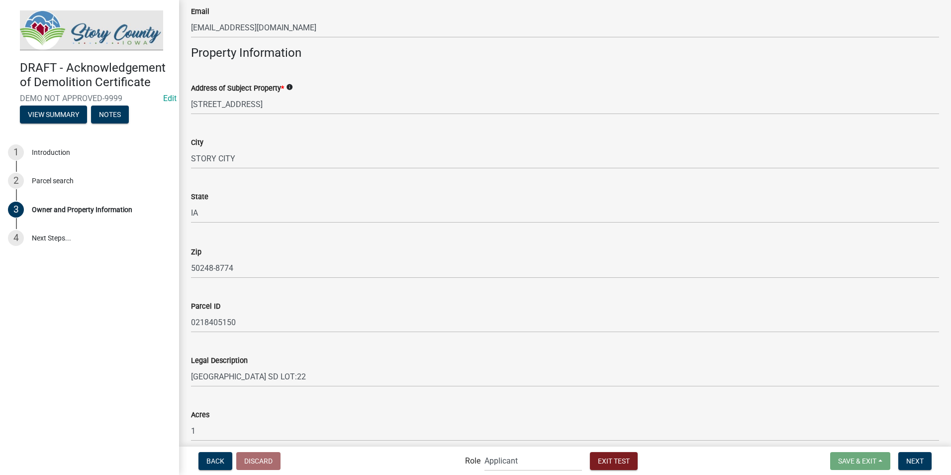
scroll to position [543, 0]
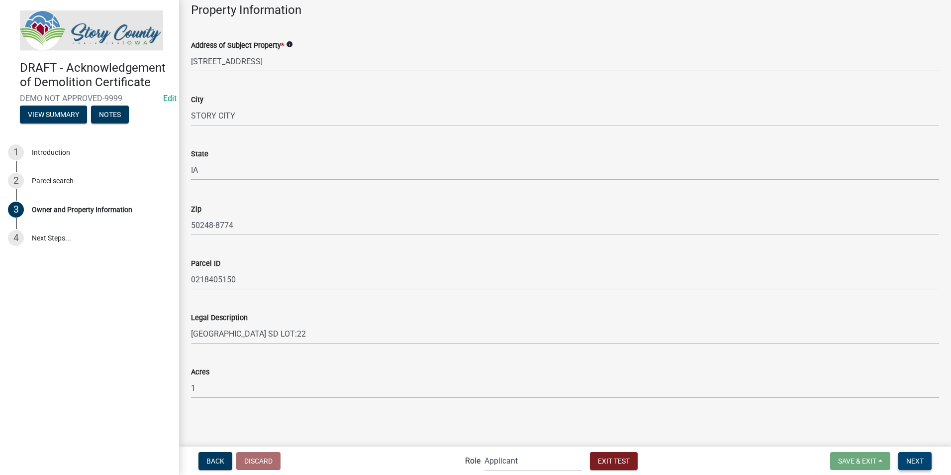
click at [917, 458] on span "Next" at bounding box center [915, 460] width 17 height 8
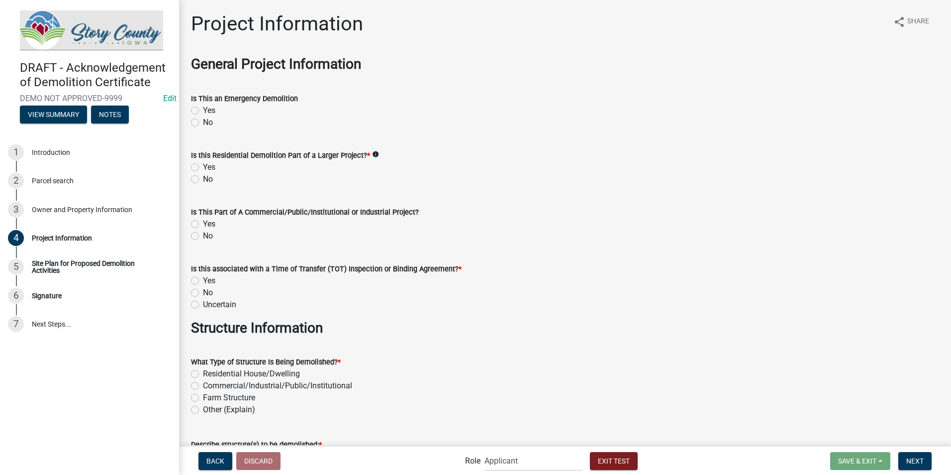
click at [203, 109] on label "Yes" at bounding box center [209, 111] width 12 height 12
click at [203, 109] on input "Yes" at bounding box center [206, 108] width 6 height 6
radio input "true"
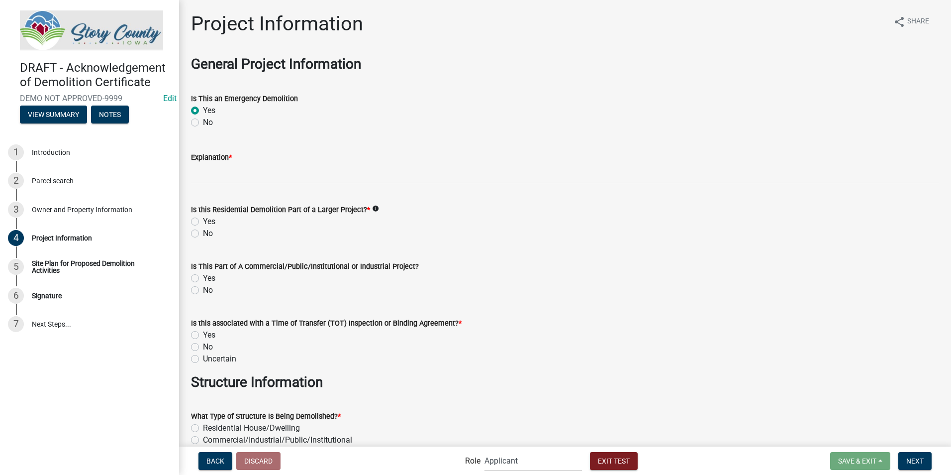
click at [203, 121] on label "No" at bounding box center [208, 122] width 10 height 12
click at [203, 121] on input "No" at bounding box center [206, 119] width 6 height 6
radio input "true"
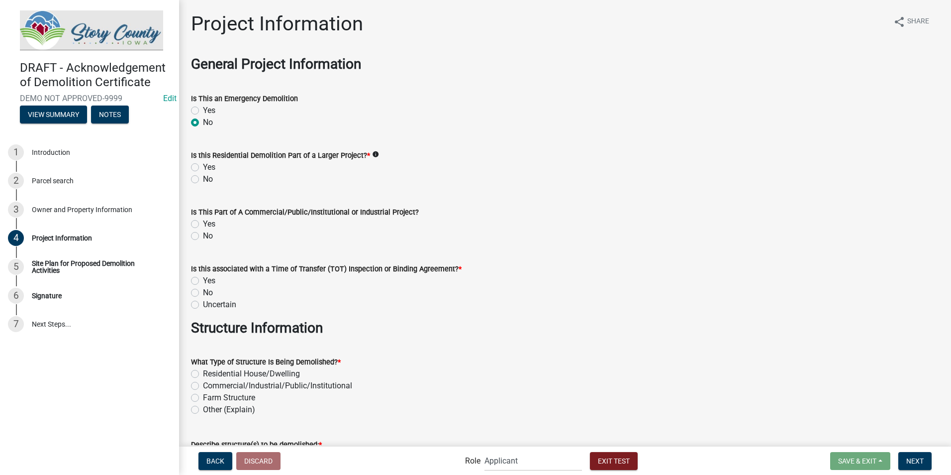
click at [203, 181] on label "No" at bounding box center [208, 179] width 10 height 12
click at [203, 180] on input "No" at bounding box center [206, 176] width 6 height 6
radio input "true"
click at [203, 235] on label "No" at bounding box center [208, 236] width 10 height 12
click at [203, 235] on input "No" at bounding box center [206, 233] width 6 height 6
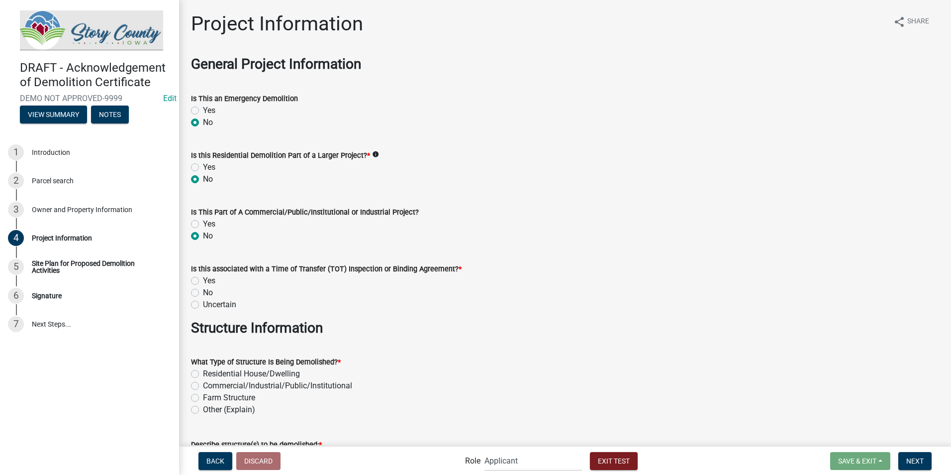
radio input "true"
click at [203, 280] on label "Yes" at bounding box center [209, 281] width 12 height 12
click at [203, 280] on input "Yes" at bounding box center [206, 278] width 6 height 6
radio input "true"
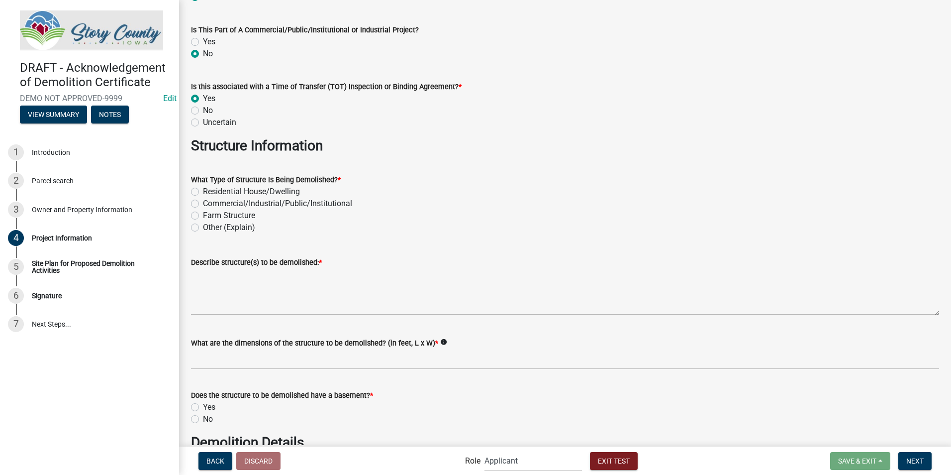
scroll to position [199, 0]
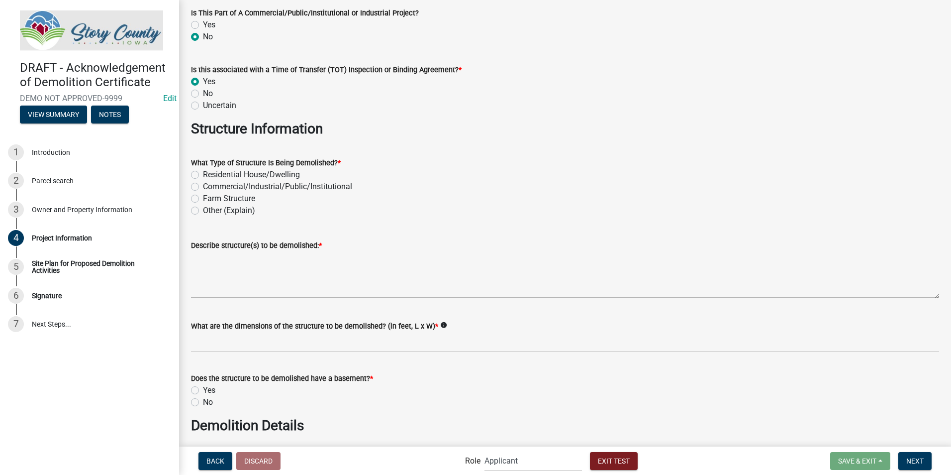
click at [203, 94] on label "No" at bounding box center [208, 94] width 10 height 12
click at [203, 94] on input "No" at bounding box center [206, 91] width 6 height 6
radio input "true"
click at [199, 174] on div "Residential House/Dwelling" at bounding box center [565, 175] width 748 height 12
click at [203, 175] on label "Residential House/Dwelling" at bounding box center [251, 175] width 97 height 12
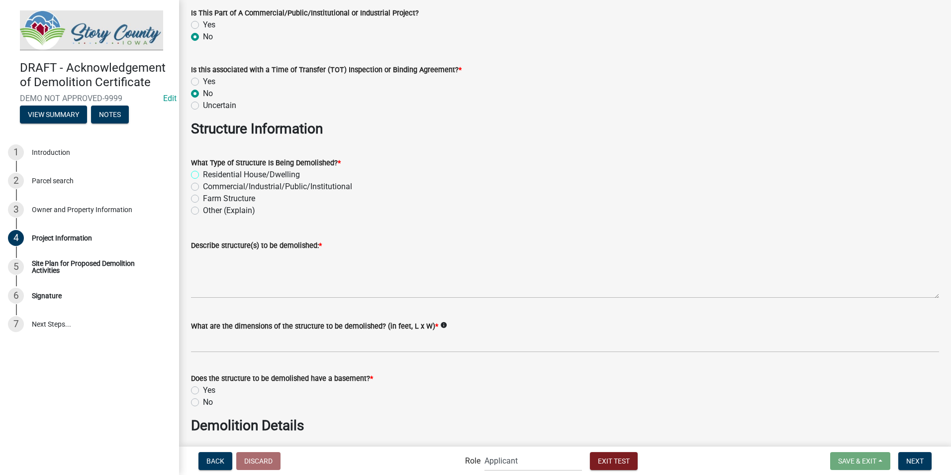
click at [203, 175] on input "Residential House/Dwelling" at bounding box center [206, 172] width 6 height 6
radio input "true"
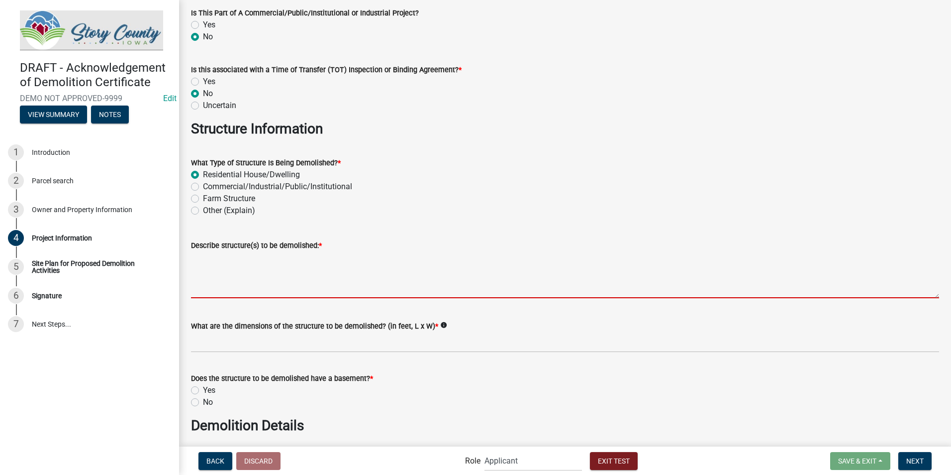
click at [218, 286] on textarea "Describe structure(s) to be demolished: *" at bounding box center [565, 274] width 748 height 47
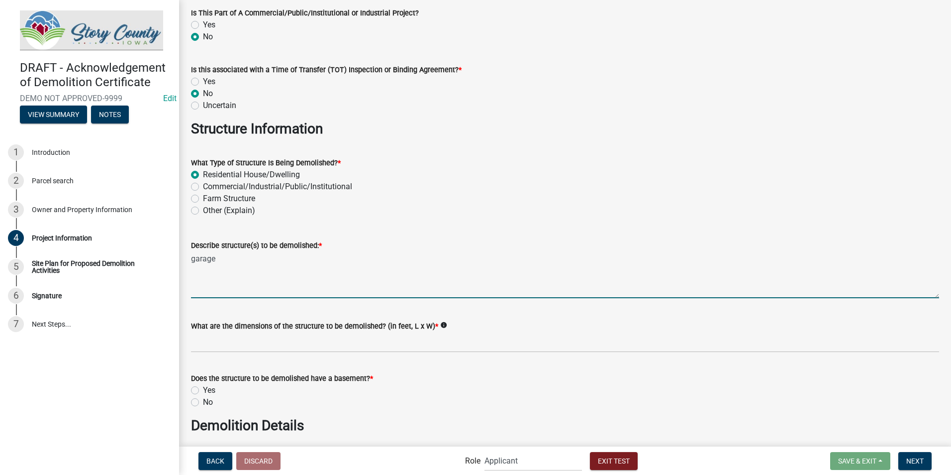
click at [191, 259] on div "Describe structure(s) to be demolished: * garage" at bounding box center [565, 261] width 763 height 73
click at [192, 259] on textarea "garage" at bounding box center [565, 274] width 748 height 47
type textarea "unattached garage"
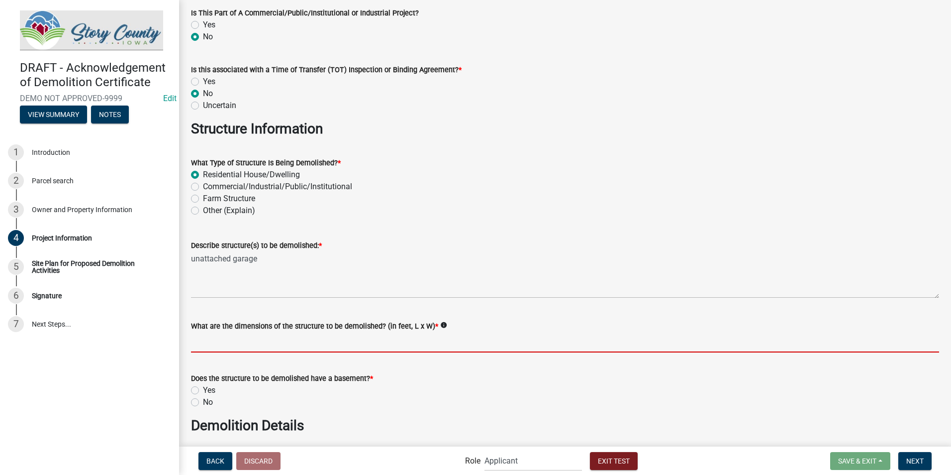
click at [268, 342] on input "What are the dimensions of the structure to be demolished? (in feet, L x W) *" at bounding box center [565, 342] width 748 height 20
type input "20x100"
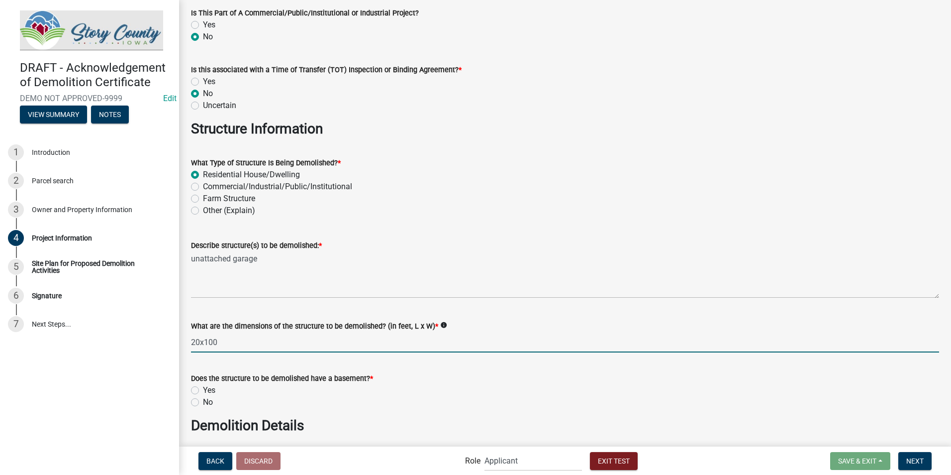
click at [203, 401] on label "No" at bounding box center [208, 402] width 10 height 12
click at [203, 401] on input "No" at bounding box center [206, 399] width 6 height 6
radio input "true"
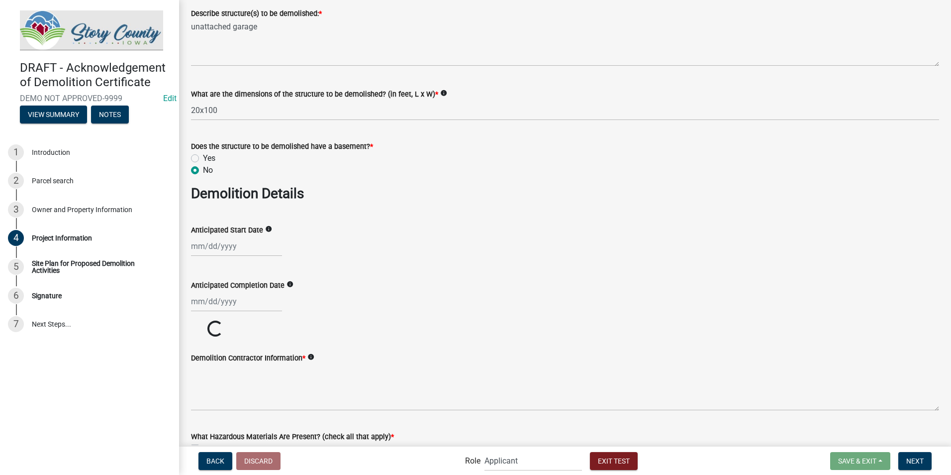
scroll to position [448, 0]
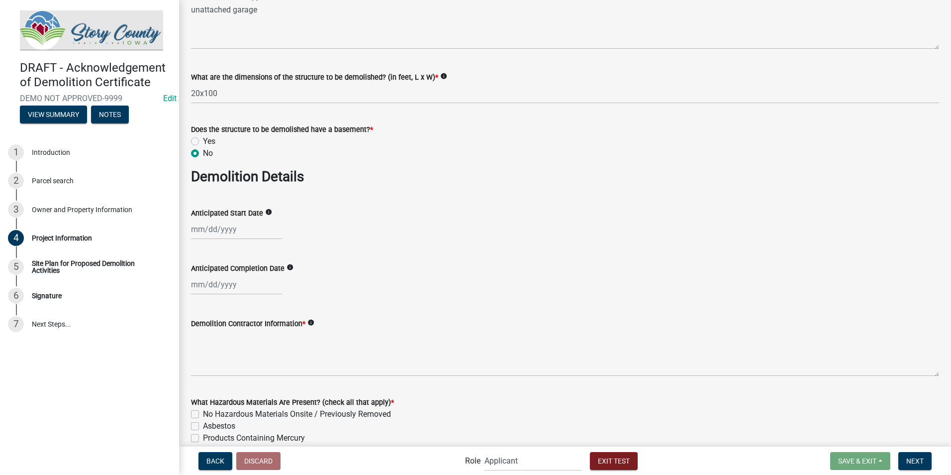
select select "8"
select select "2025"
click at [215, 232] on div "Jan Feb Mar Apr May Jun Jul Aug Sep Oct Nov Dec 1525 1526 1527 1528 1529 1530 1…" at bounding box center [236, 229] width 91 height 20
click at [231, 331] on div "20" at bounding box center [233, 330] width 16 height 16
type input "08/20/2025"
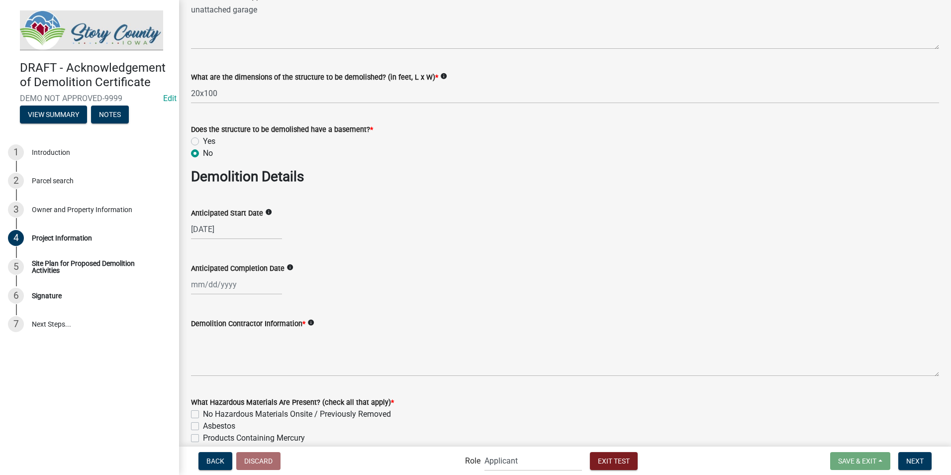
select select "8"
select select "2025"
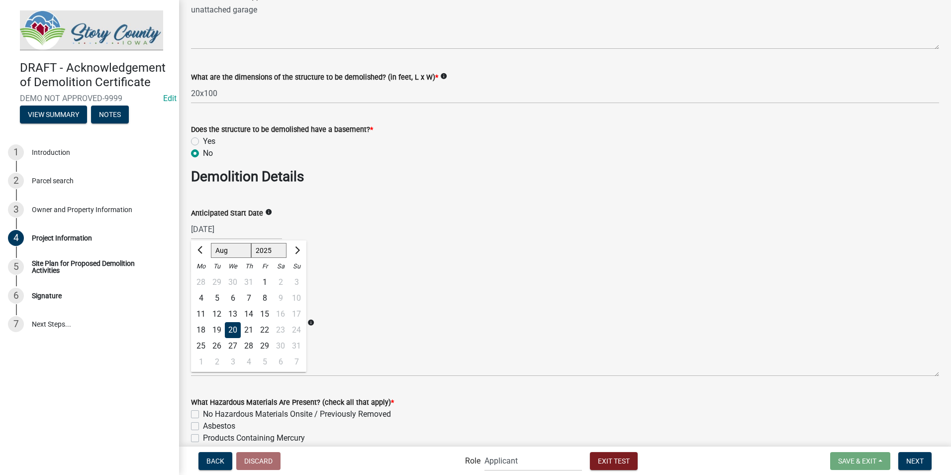
click at [248, 229] on div "08/20/2025 Jan Feb Mar Apr May Jun Jul Aug Sep Oct Nov Dec 1525 1526 1527 1528 …" at bounding box center [236, 229] width 91 height 20
click at [262, 342] on div "29" at bounding box center [265, 346] width 16 height 16
type input "08/29/2025"
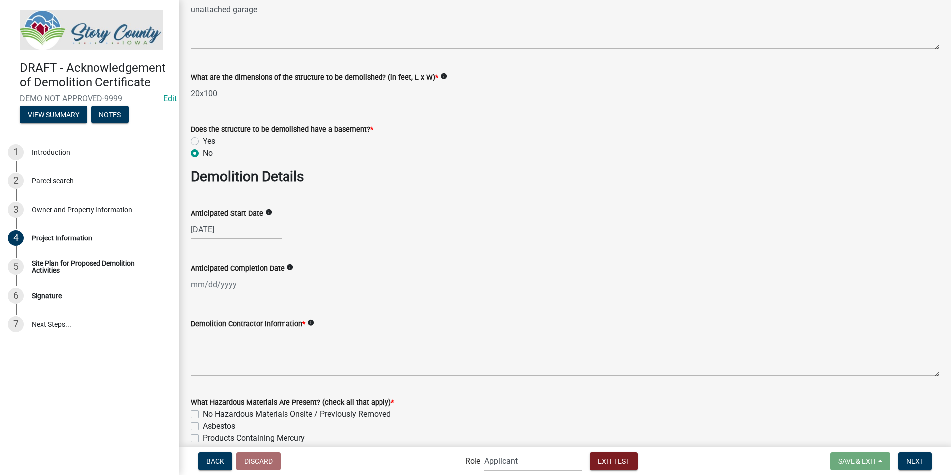
click at [236, 289] on div at bounding box center [236, 284] width 91 height 20
select select "8"
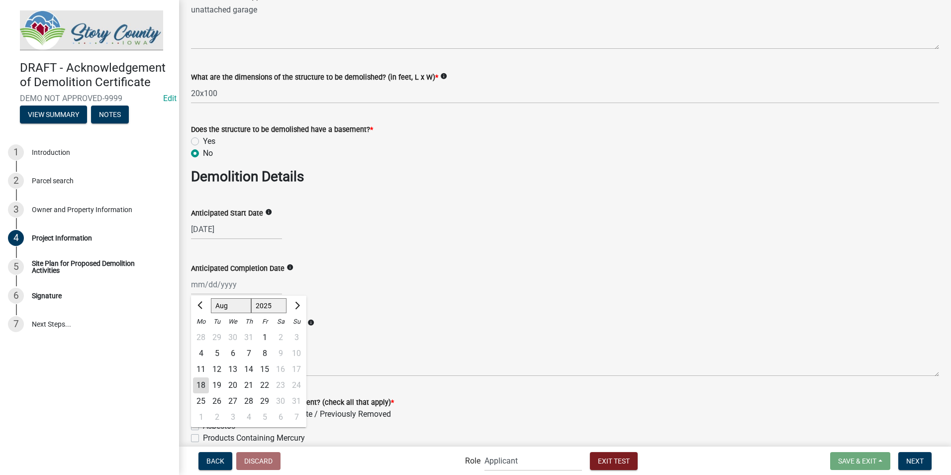
click at [279, 304] on select "1525 1526 1527 1528 1529 1530 1531 1532 1533 1534 1535 1536 1537 1538 1539 1540…" at bounding box center [269, 305] width 36 height 15
select select "2026"
click at [251, 298] on select "1525 1526 1527 1528 1529 1530 1531 1532 1533 1534 1535 1536 1537 1538 1539 1540…" at bounding box center [269, 305] width 36 height 15
click at [248, 368] on div "13" at bounding box center [249, 369] width 16 height 16
type input "08/13/2026"
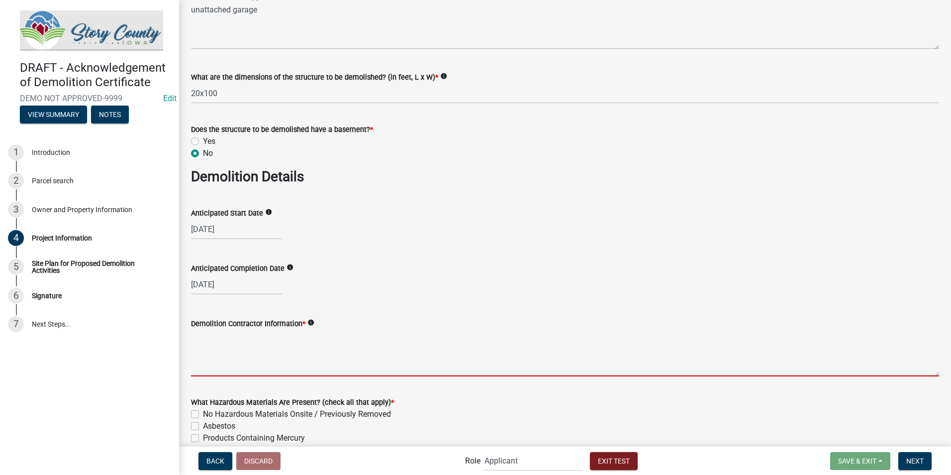
click at [251, 370] on textarea "Demolition Contractor Information *" at bounding box center [565, 352] width 748 height 47
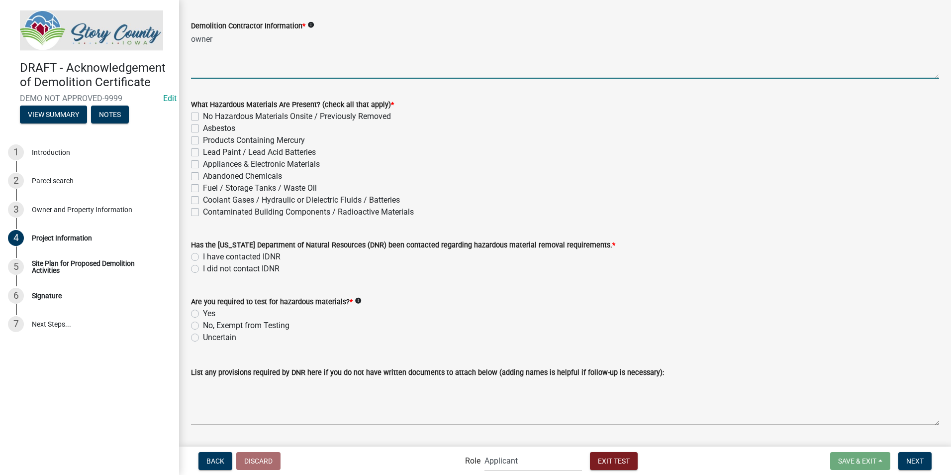
scroll to position [746, 0]
type textarea "owner"
click at [200, 166] on div "Appliances & Electronic Materials" at bounding box center [565, 163] width 748 height 12
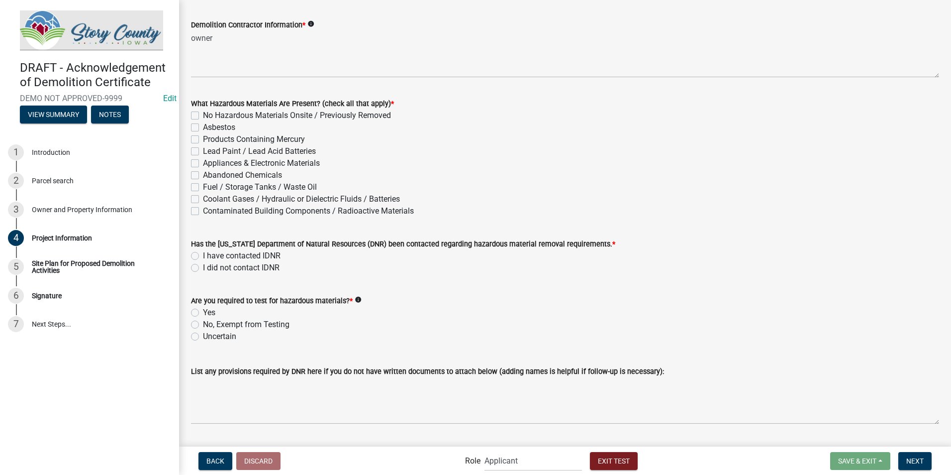
click at [203, 164] on label "Appliances & Electronic Materials" at bounding box center [261, 163] width 117 height 12
click at [203, 164] on input "Appliances & Electronic Materials" at bounding box center [206, 160] width 6 height 6
checkbox input "true"
checkbox input "false"
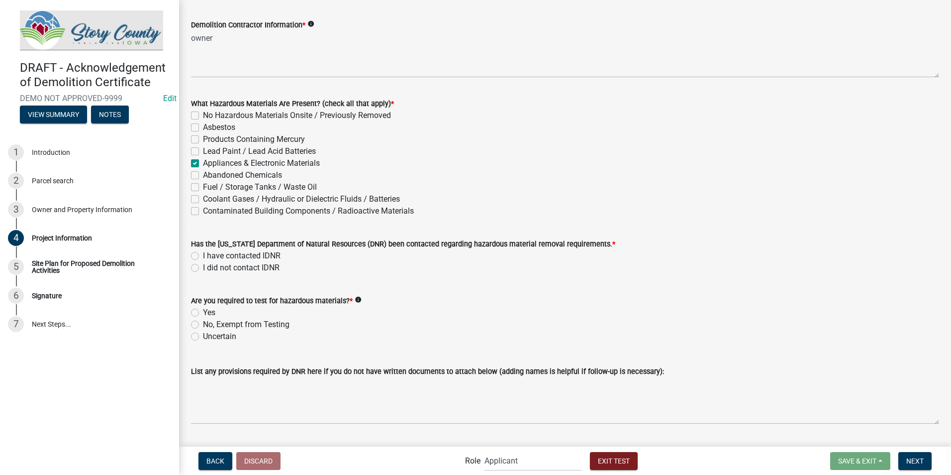
checkbox input "false"
checkbox input "true"
checkbox input "false"
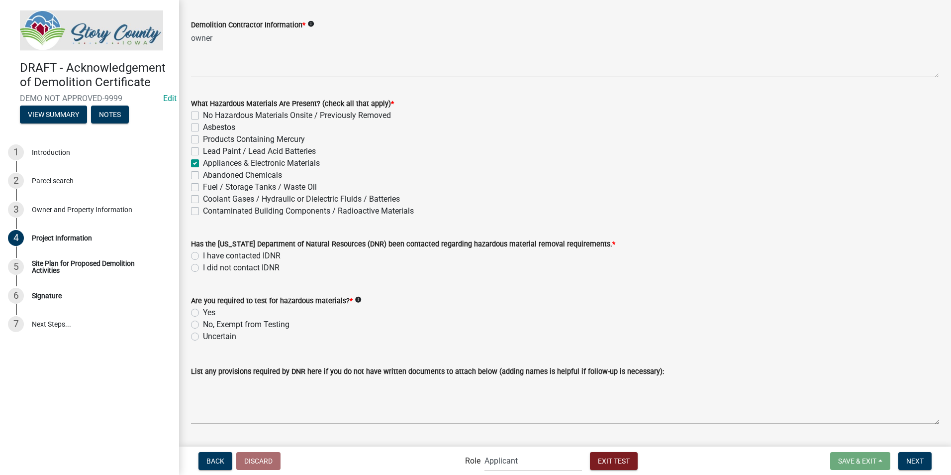
checkbox input "false"
click at [203, 153] on label "Lead Paint / Lead Acid Batteries" at bounding box center [259, 151] width 113 height 12
click at [203, 152] on input "Lead Paint / Lead Acid Batteries" at bounding box center [206, 148] width 6 height 6
checkbox input "true"
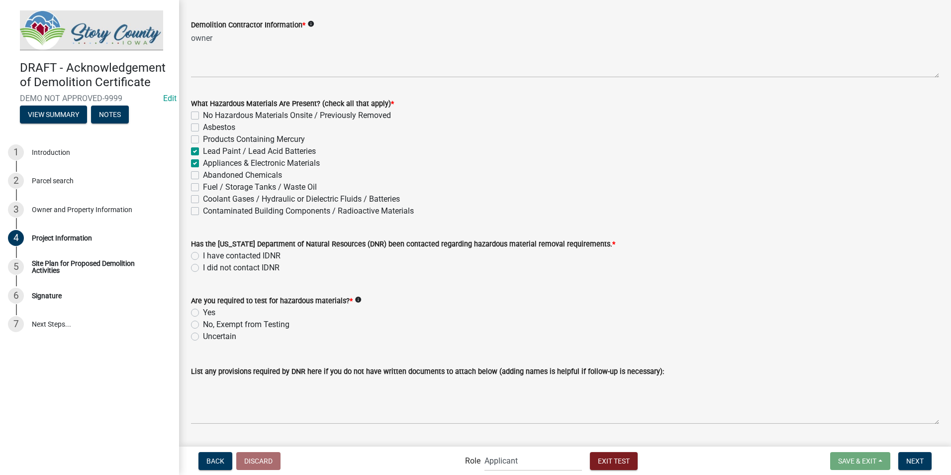
checkbox input "false"
checkbox input "true"
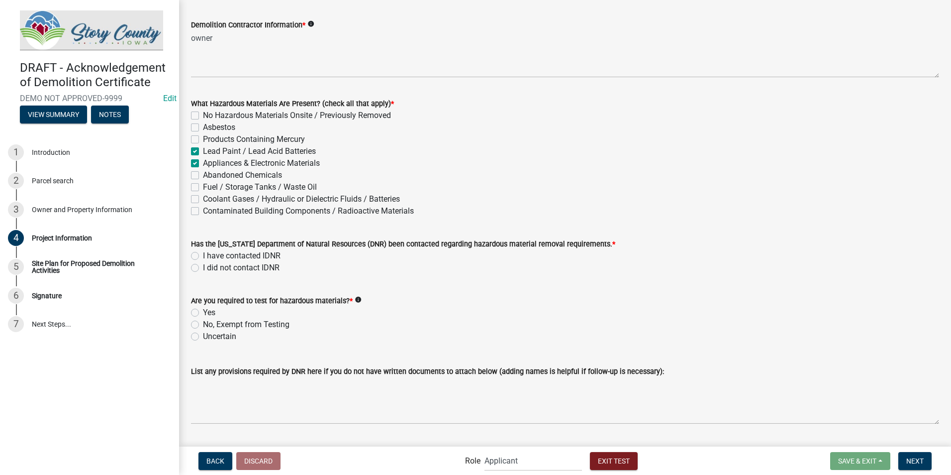
checkbox input "false"
click at [203, 176] on label "Abandoned Chemicals" at bounding box center [242, 175] width 79 height 12
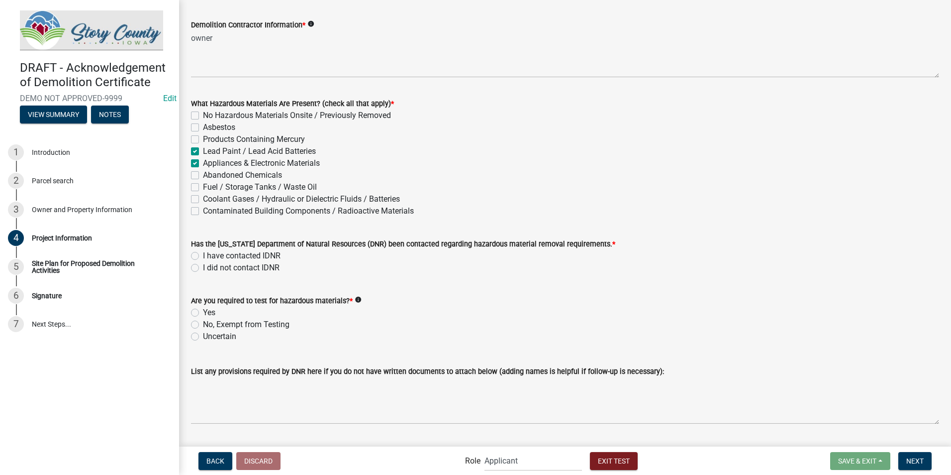
click at [203, 176] on input "Abandoned Chemicals" at bounding box center [206, 172] width 6 height 6
checkbox input "true"
checkbox input "false"
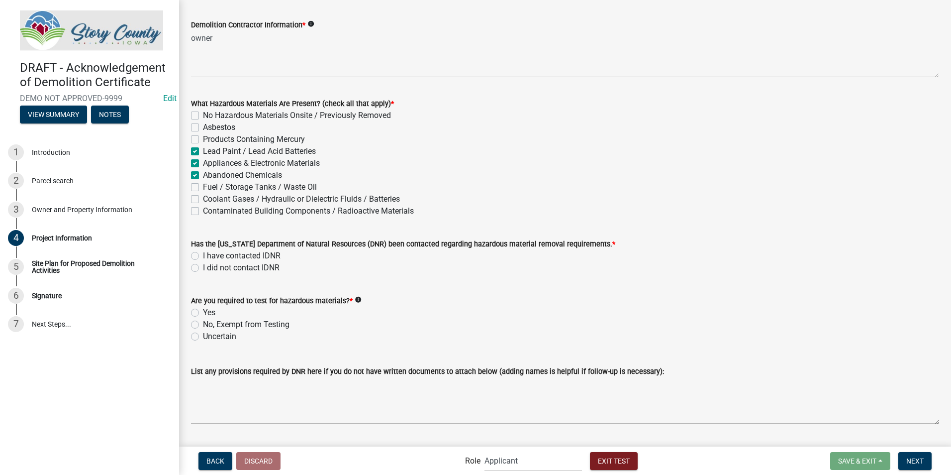
checkbox input "true"
checkbox input "false"
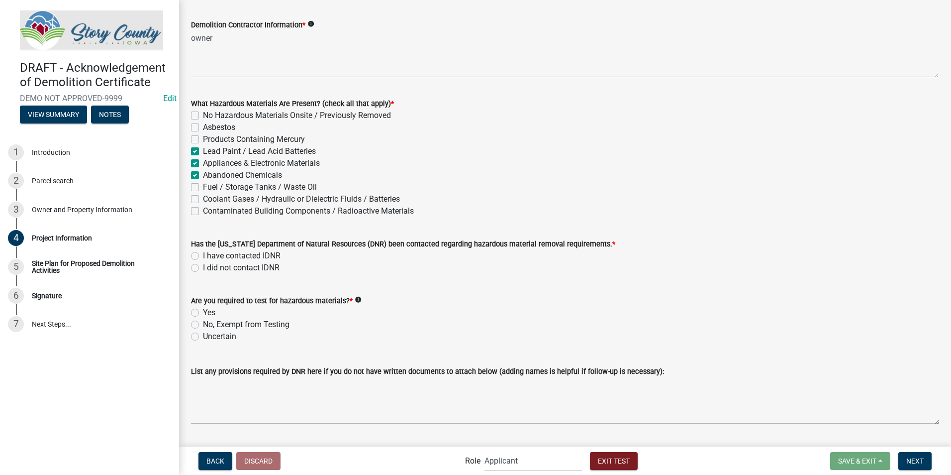
checkbox input "false"
click at [203, 268] on label "I did not contact IDNR" at bounding box center [241, 268] width 77 height 12
click at [203, 268] on input "I did not contact IDNR" at bounding box center [206, 265] width 6 height 6
radio input "true"
click at [203, 255] on label "I have contacted IDNR" at bounding box center [242, 256] width 78 height 12
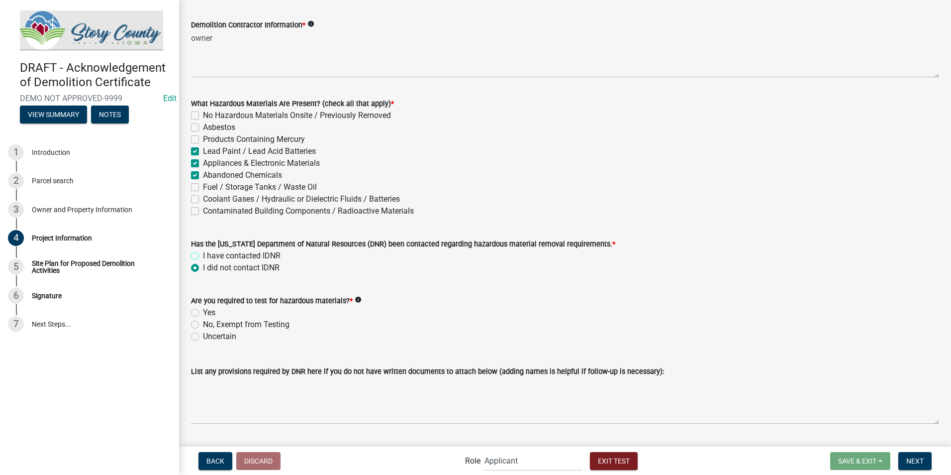
click at [203, 255] on input "I have contacted IDNR" at bounding box center [206, 253] width 6 height 6
radio input "true"
click at [203, 323] on label "No, Exempt from Testing" at bounding box center [246, 324] width 87 height 12
click at [203, 323] on input "No, Exempt from Testing" at bounding box center [206, 321] width 6 height 6
radio input "true"
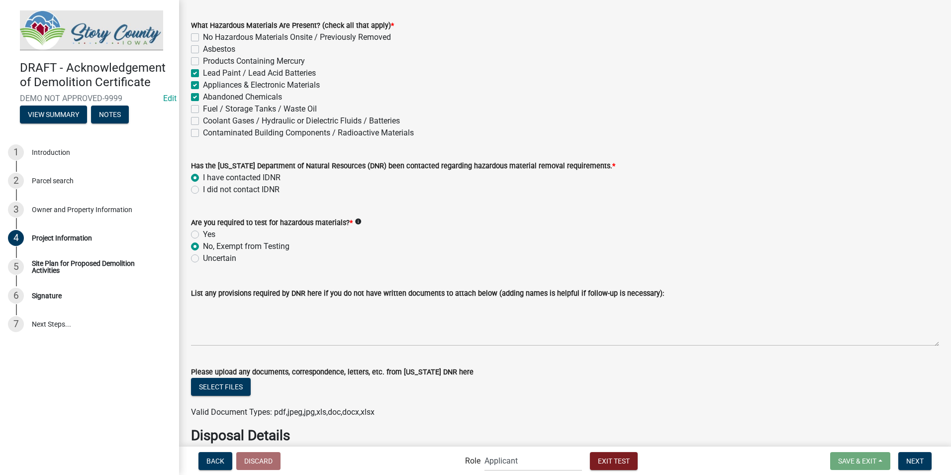
scroll to position [846, 0]
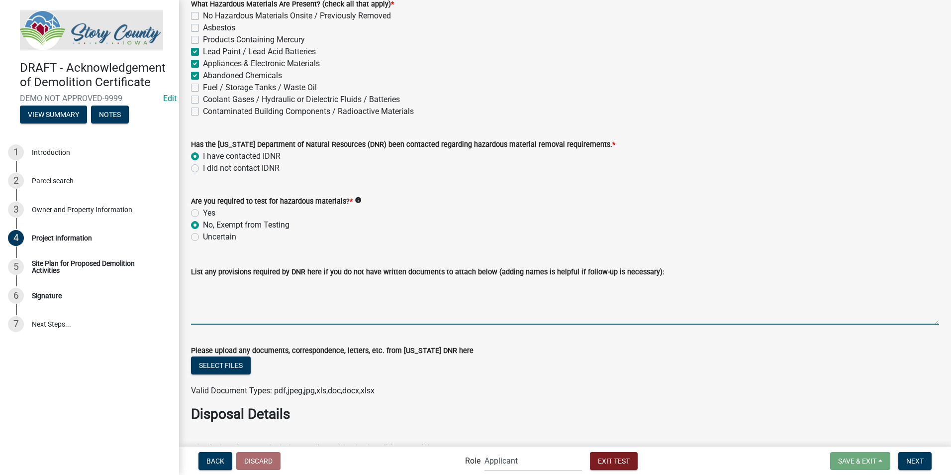
click at [282, 307] on textarea "List any provisions required by DNR here if you do not have written documents t…" at bounding box center [565, 301] width 748 height 47
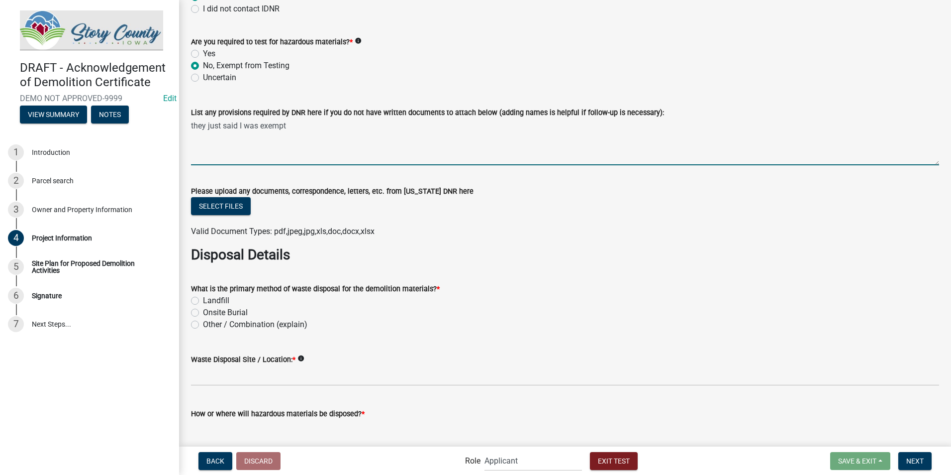
scroll to position [1045, 0]
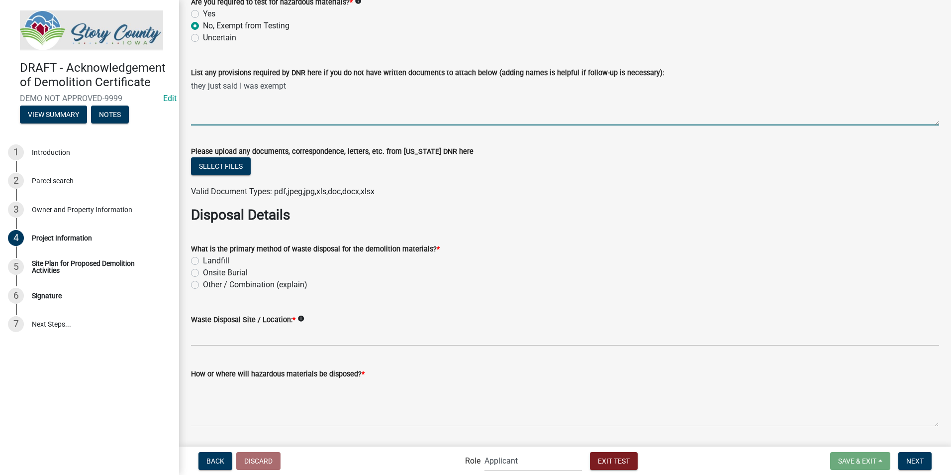
type textarea "they just said I was exempt"
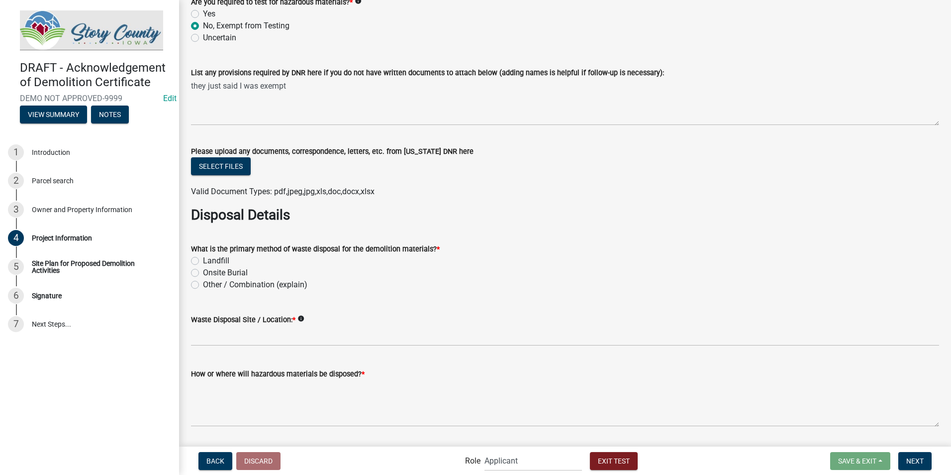
click at [203, 261] on label "Landfill" at bounding box center [216, 261] width 26 height 12
click at [203, 261] on input "Landfill" at bounding box center [206, 258] width 6 height 6
radio input "true"
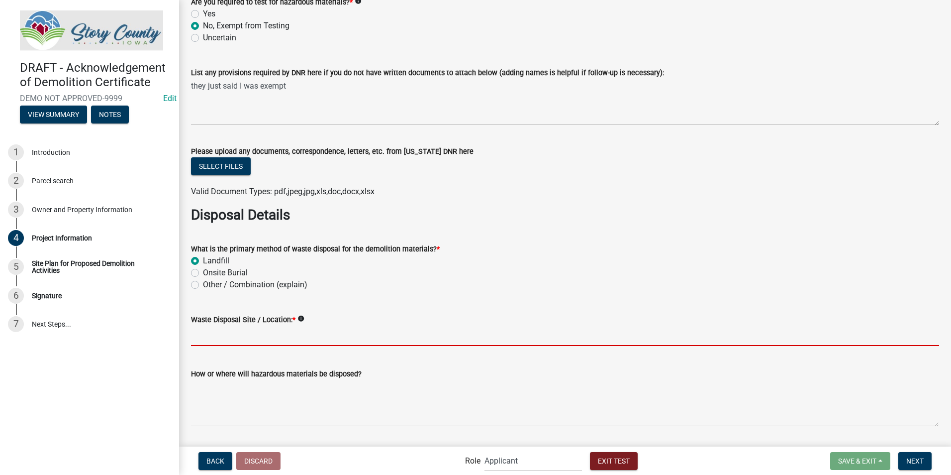
click at [213, 338] on input "Waste Disposal Site / Location: *" at bounding box center [565, 335] width 748 height 20
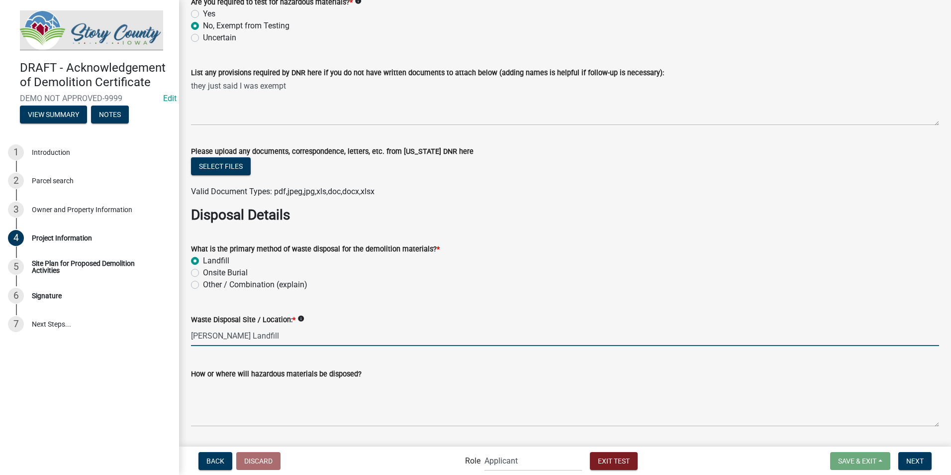
type input "Boone Landfill"
click at [436, 295] on wm-data-entity-input "What is the primary method of waste disposal for the demolition materials? * La…" at bounding box center [565, 265] width 748 height 69
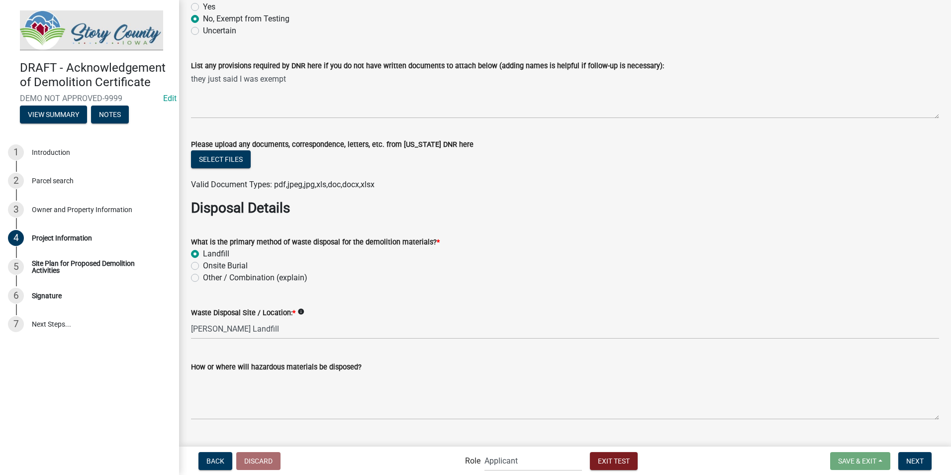
scroll to position [1073, 0]
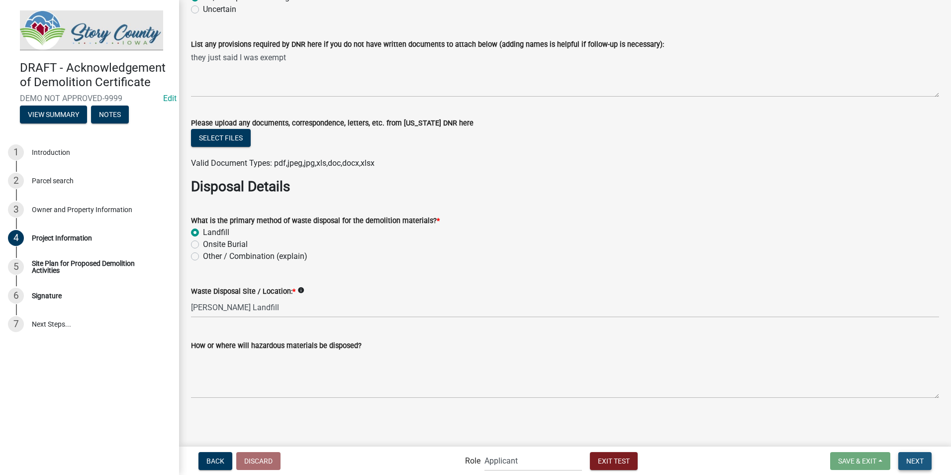
click at [915, 461] on span "Next" at bounding box center [915, 460] width 17 height 8
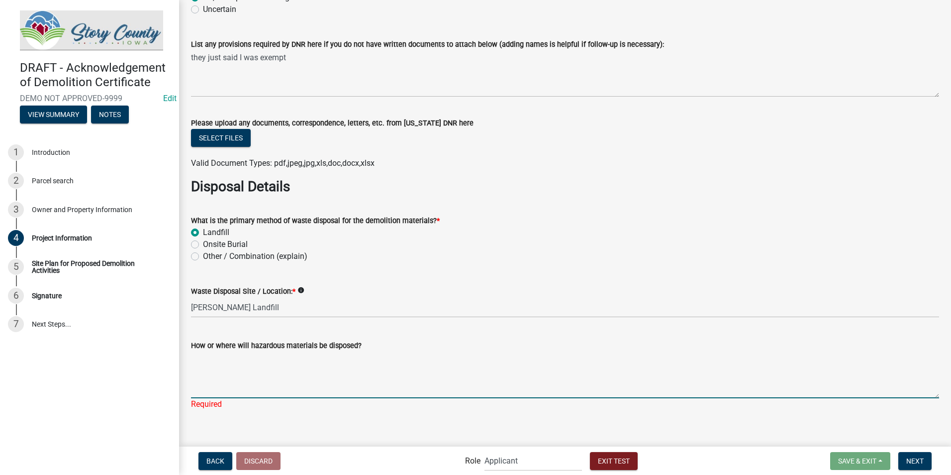
click at [256, 385] on textarea "How or where will hazardous materials be disposed?" at bounding box center [565, 374] width 748 height 47
click at [243, 396] on textarea "How or where will hazardous materials be disposed?" at bounding box center [565, 374] width 748 height 47
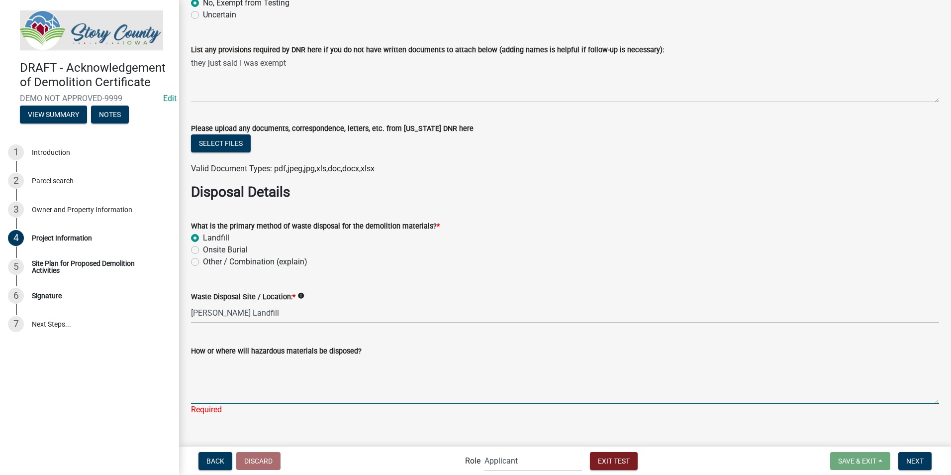
scroll to position [1085, 0]
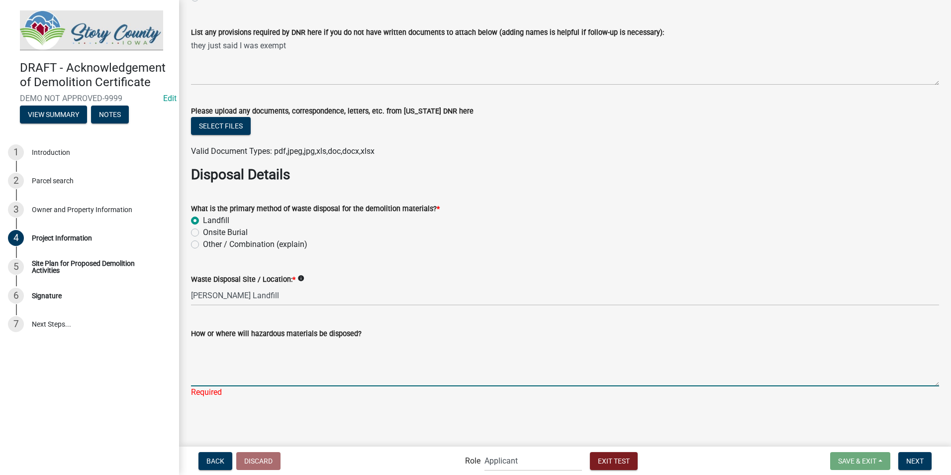
click at [252, 372] on textarea "How or where will hazardous materials be disposed?" at bounding box center [565, 362] width 748 height 47
type textarea "landfill"
click at [907, 459] on span "Next" at bounding box center [915, 460] width 17 height 8
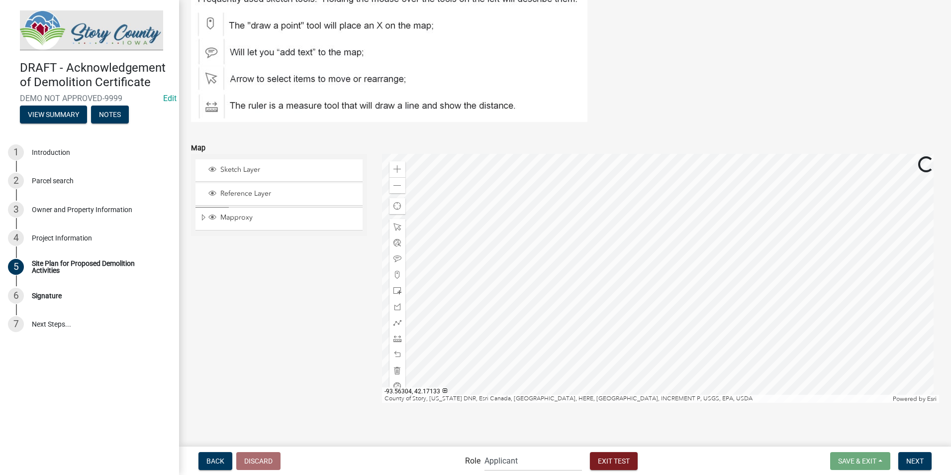
scroll to position [205, 0]
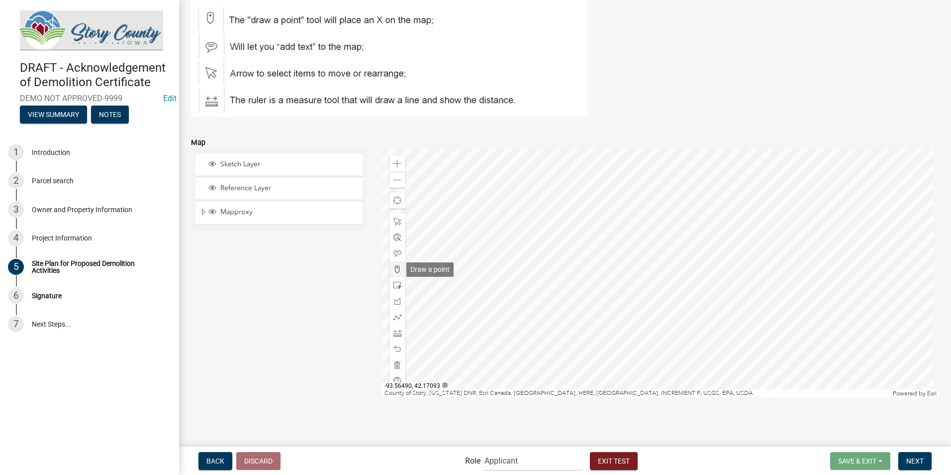
click at [395, 268] on span at bounding box center [398, 269] width 8 height 8
click at [669, 296] on div at bounding box center [661, 272] width 558 height 249
click at [923, 462] on span "Next" at bounding box center [915, 460] width 17 height 8
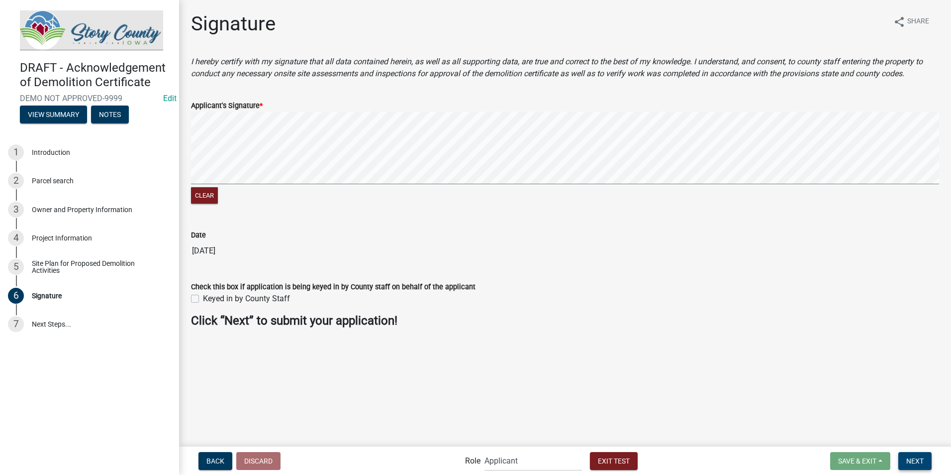
click at [920, 460] on span "Next" at bounding box center [915, 460] width 17 height 8
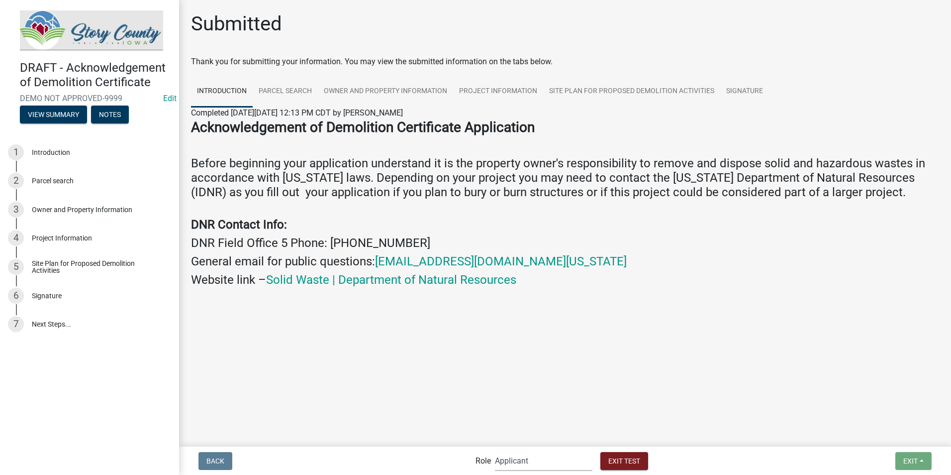
click at [538, 458] on select "Applicant Admin EH Administrative Assistant EH Inspection Staff P&D Admin EH Di…" at bounding box center [544, 460] width 98 height 20
select select "da3e3e5f-670d-4329-b60c-5cc8a4b2b679"
click at [495, 450] on select "Applicant Admin EH Administrative Assistant EH Inspection Staff P&D Admin EH Di…" at bounding box center [544, 460] width 98 height 20
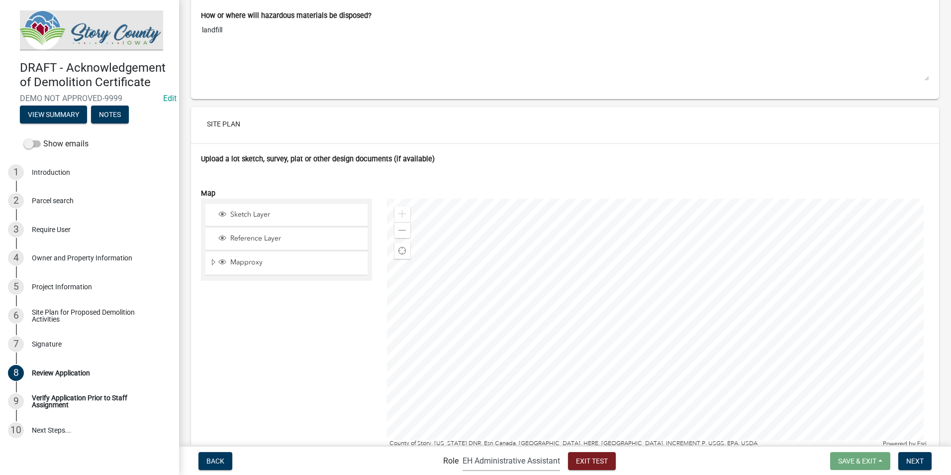
scroll to position [2909, 0]
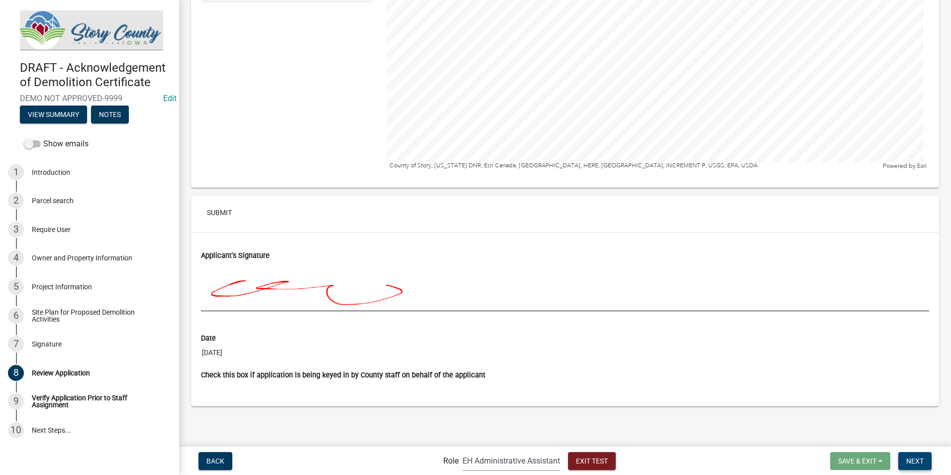
click at [908, 459] on span "Next" at bounding box center [915, 460] width 17 height 8
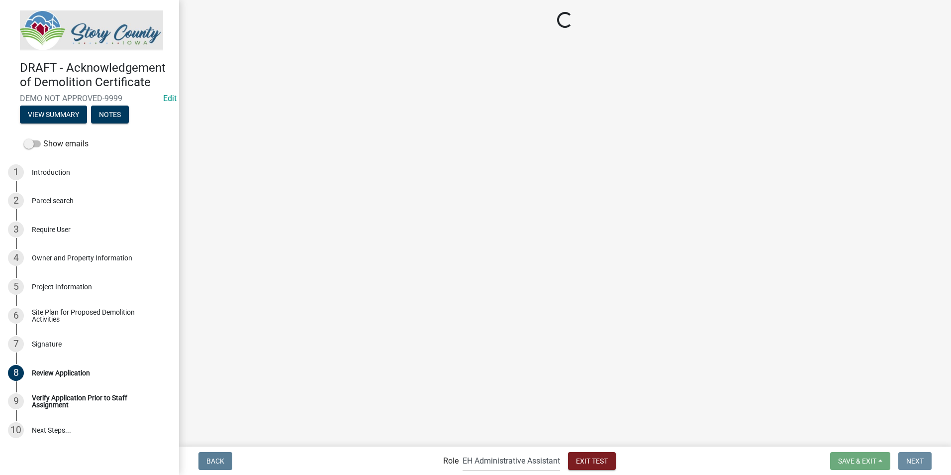
scroll to position [0, 0]
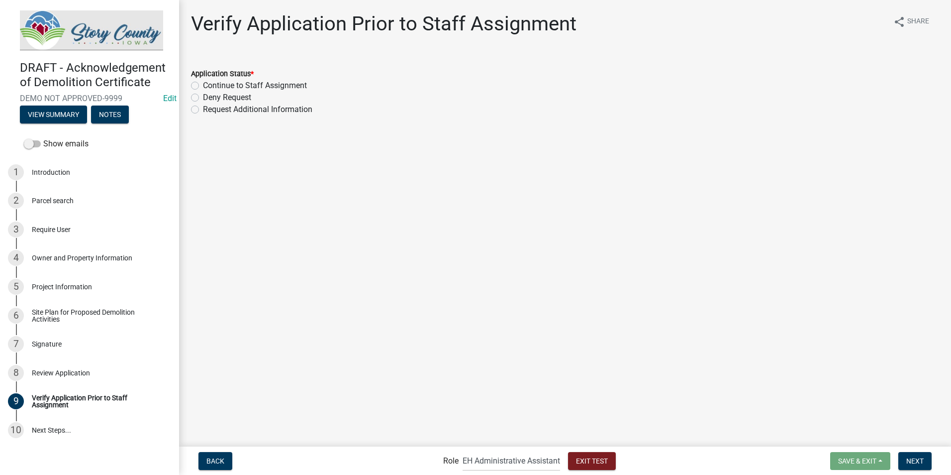
click at [203, 86] on label "Continue to Staff Assignment" at bounding box center [255, 86] width 104 height 12
click at [203, 86] on input "Continue to Staff Assignment" at bounding box center [206, 83] width 6 height 6
radio input "true"
click at [914, 459] on span "Next" at bounding box center [915, 460] width 17 height 8
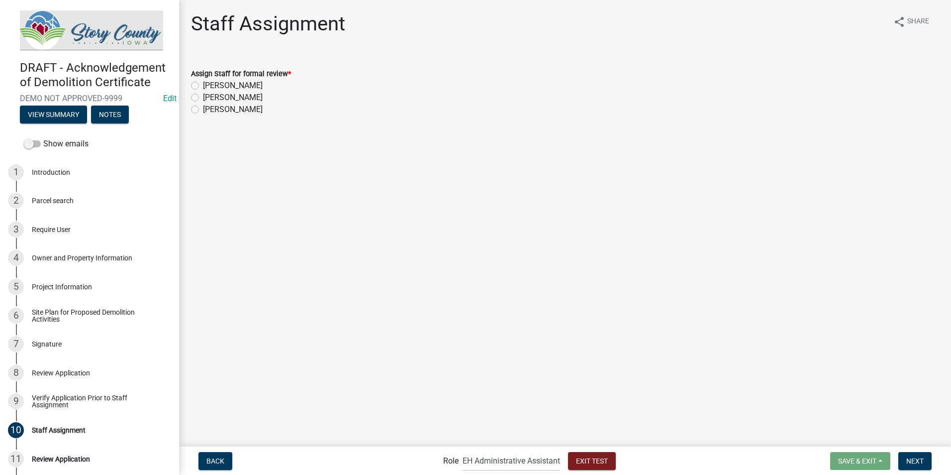
click at [203, 98] on label "Laura Johnston" at bounding box center [233, 98] width 60 height 12
click at [203, 98] on input "Laura Johnston" at bounding box center [206, 95] width 6 height 6
radio input "true"
click at [916, 462] on span "Next" at bounding box center [915, 460] width 17 height 8
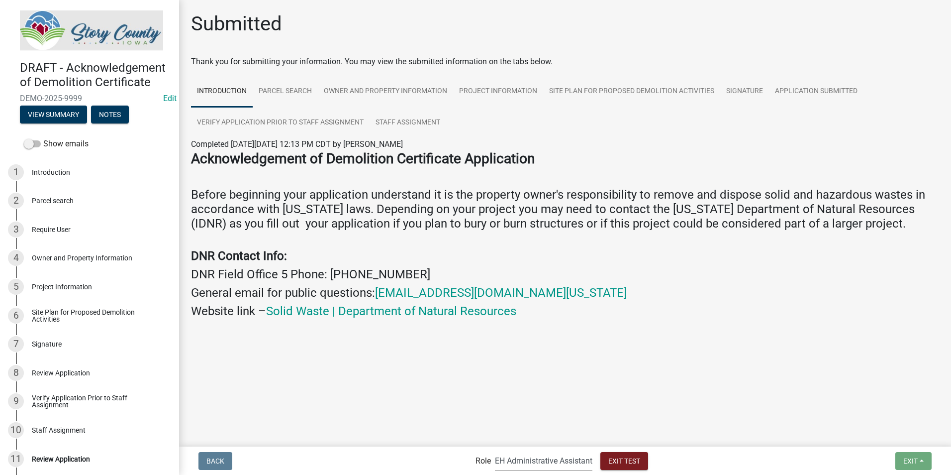
click at [510, 461] on select "Applicant Admin EH Administrative Assistant EH Inspection Staff P&D Admin EH Di…" at bounding box center [544, 460] width 98 height 20
select select "1d7849c7-47d0-45c1-bb15-b11de66ef8e1"
click at [495, 450] on select "Applicant Admin EH Administrative Assistant EH Inspection Staff P&D Admin EH Di…" at bounding box center [544, 460] width 98 height 20
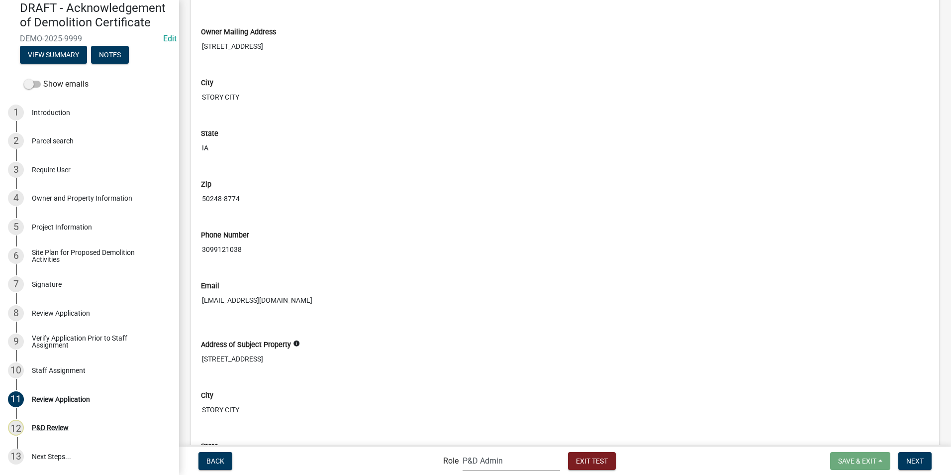
scroll to position [1393, 0]
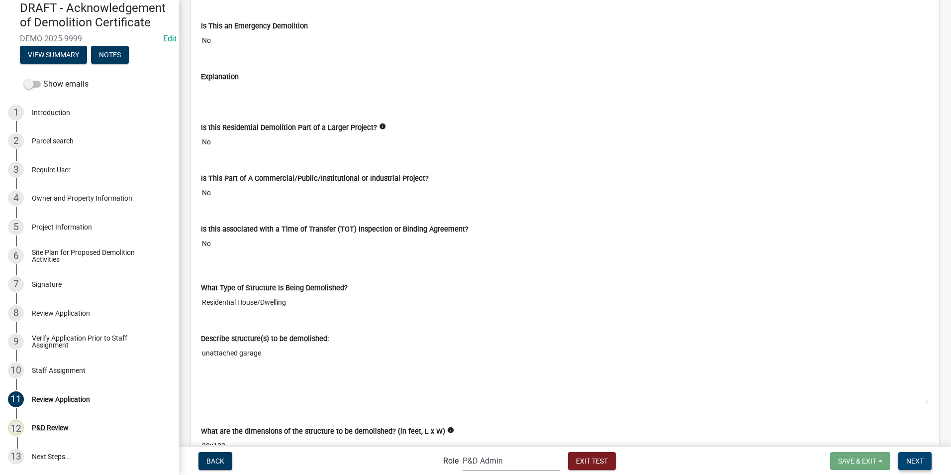
click at [919, 458] on span "Next" at bounding box center [915, 460] width 17 height 8
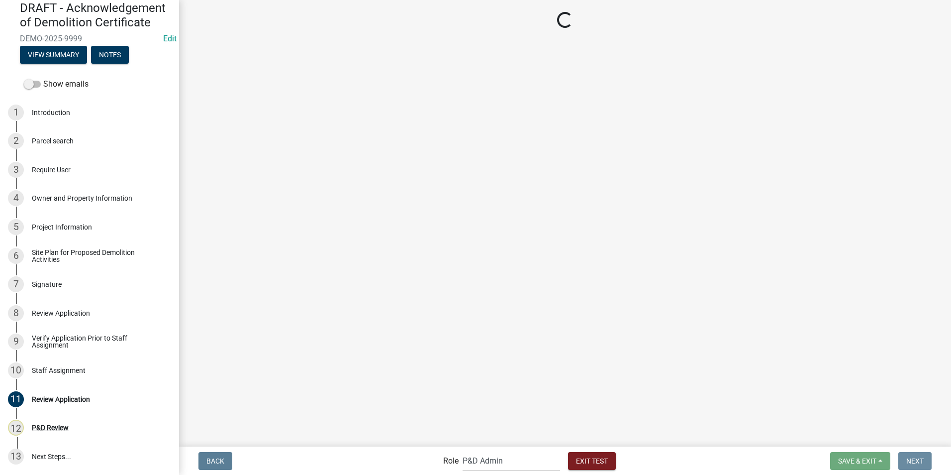
scroll to position [0, 0]
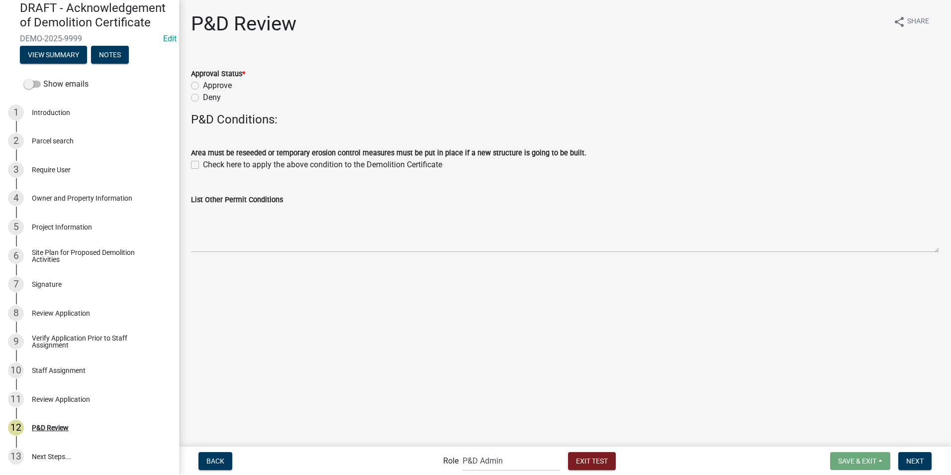
click at [203, 87] on label "Approve" at bounding box center [217, 86] width 29 height 12
click at [203, 86] on input "Approve" at bounding box center [206, 83] width 6 height 6
radio input "true"
click at [199, 162] on div "Check here to apply the above condition to the Demolition Certificate" at bounding box center [565, 165] width 748 height 12
click at [203, 167] on label "Check here to apply the above condition to the Demolition Certificate" at bounding box center [322, 165] width 239 height 12
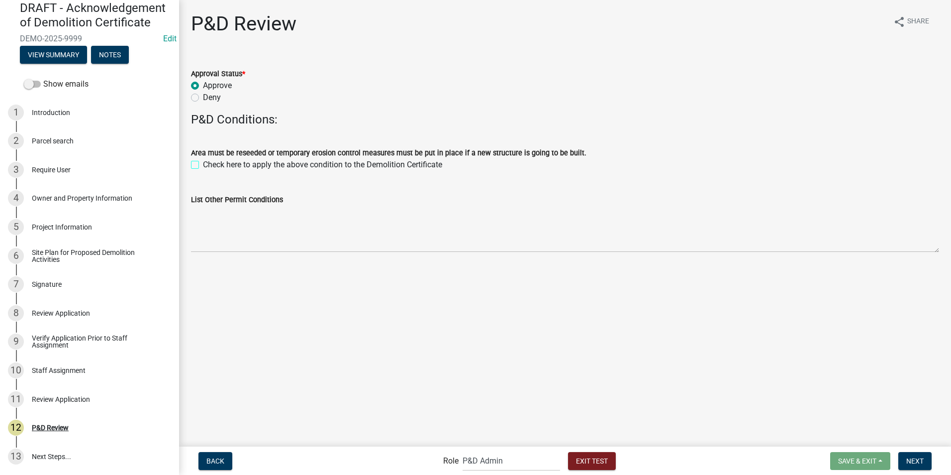
click at [203, 165] on input "Check here to apply the above condition to the Demolition Certificate" at bounding box center [206, 162] width 6 height 6
checkbox input "true"
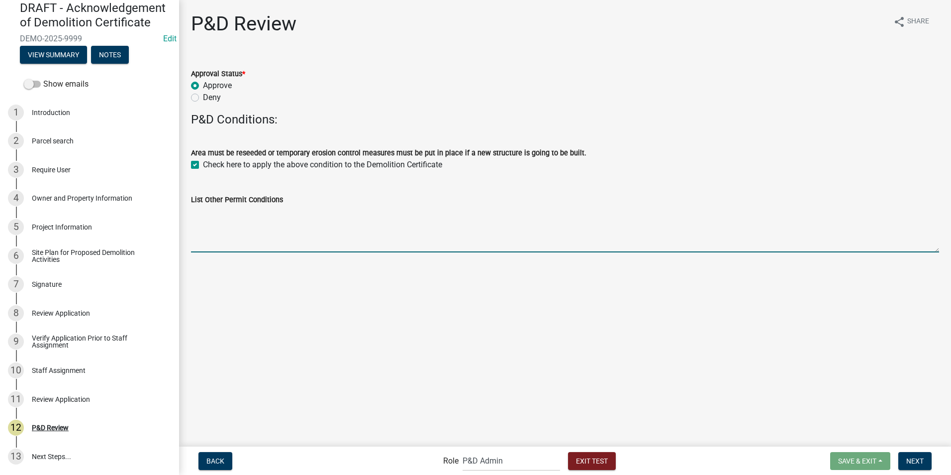
click at [212, 236] on textarea "List Other Permit Conditions" at bounding box center [565, 229] width 748 height 47
type textarea "other p&D comments"
click at [917, 464] on span "Next" at bounding box center [915, 460] width 17 height 8
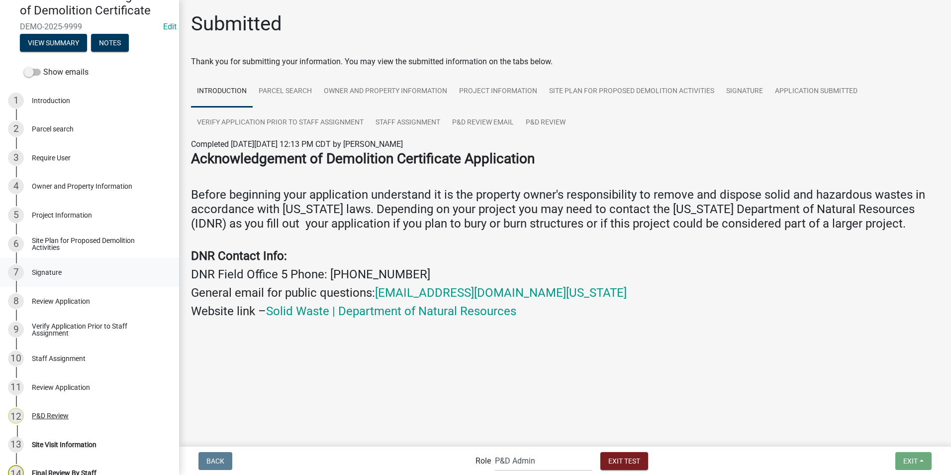
scroll to position [129, 0]
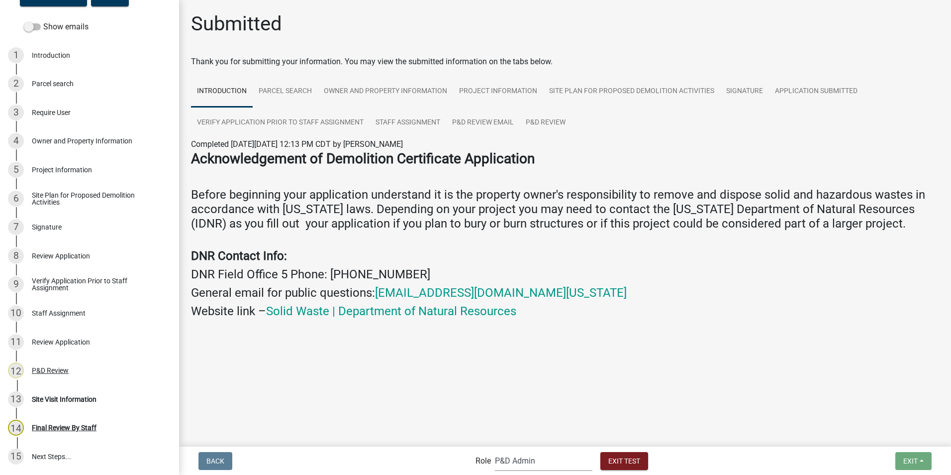
click at [532, 460] on select "Applicant Admin EH Administrative Assistant EH Inspection Staff P&D Admin EH Di…" at bounding box center [544, 460] width 98 height 20
select select "b112e396-40ef-4858-ae7c-ab0894fdbb84"
click at [495, 450] on select "Applicant Admin EH Administrative Assistant EH Inspection Staff P&D Admin EH Di…" at bounding box center [544, 460] width 98 height 20
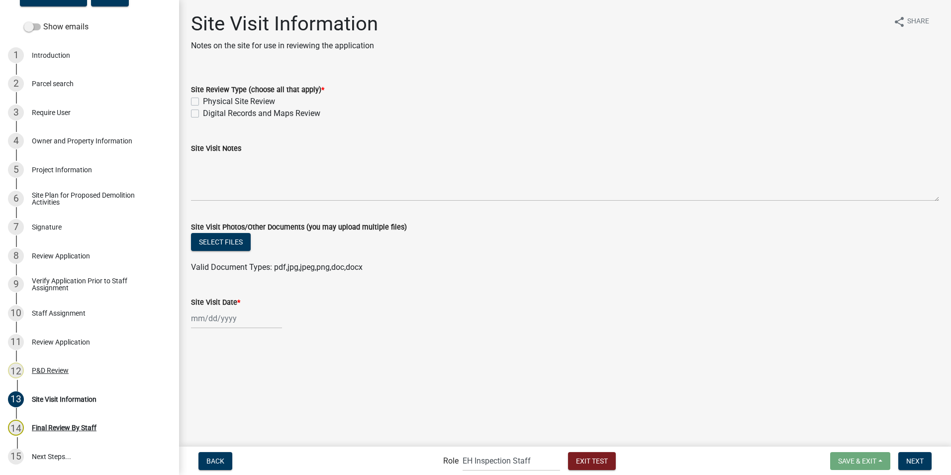
click at [203, 111] on label "Digital Records and Maps Review" at bounding box center [261, 113] width 117 height 12
click at [203, 111] on input "Digital Records and Maps Review" at bounding box center [206, 110] width 6 height 6
checkbox input "true"
checkbox input "false"
checkbox input "true"
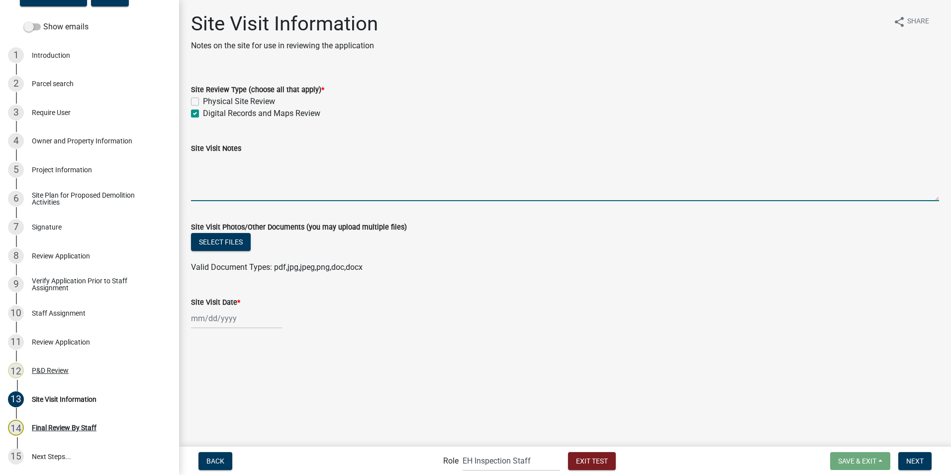
click at [218, 186] on textarea "Site Visit Notes" at bounding box center [565, 177] width 748 height 47
type textarea "looks good"
click at [216, 243] on button "Select files" at bounding box center [221, 242] width 60 height 18
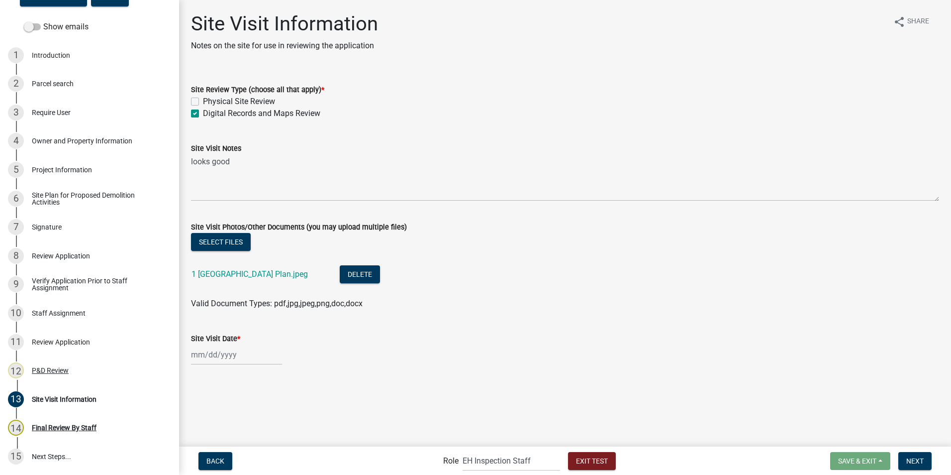
click at [209, 357] on div at bounding box center [236, 354] width 91 height 20
select select "8"
select select "2025"
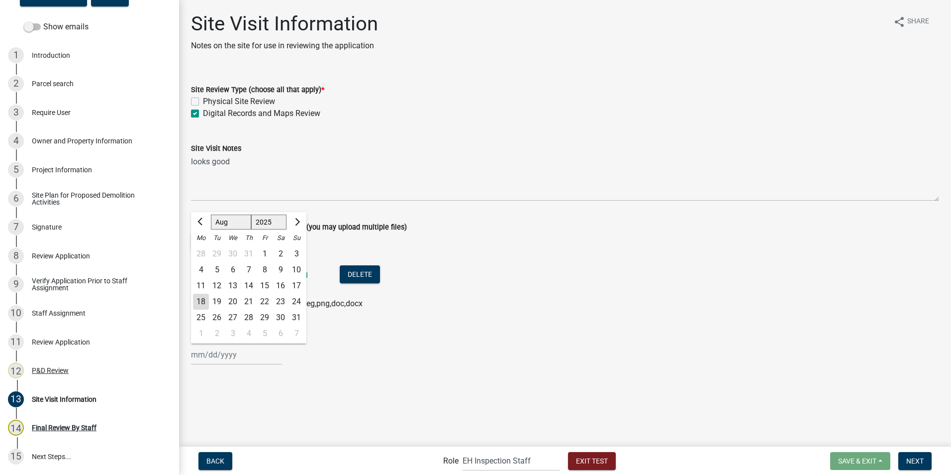
click at [203, 299] on div "18" at bounding box center [201, 302] width 16 height 16
type input "08/18/2025"
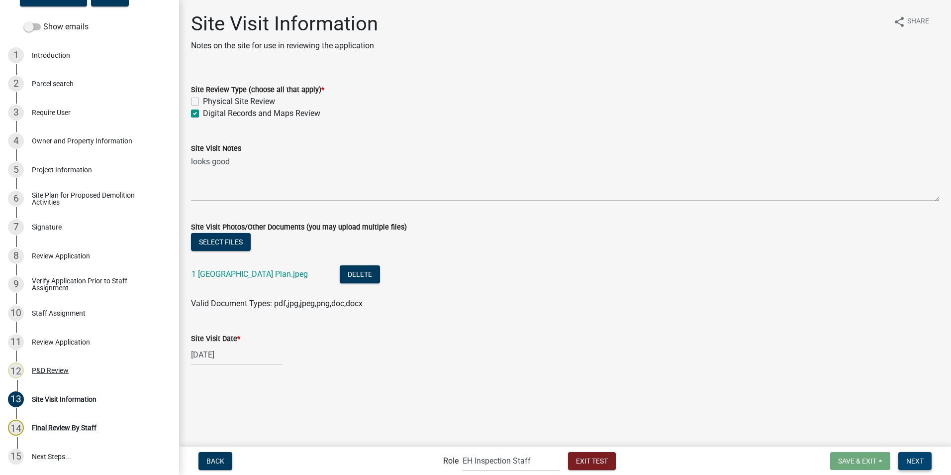
click at [924, 460] on span "Next" at bounding box center [915, 460] width 17 height 8
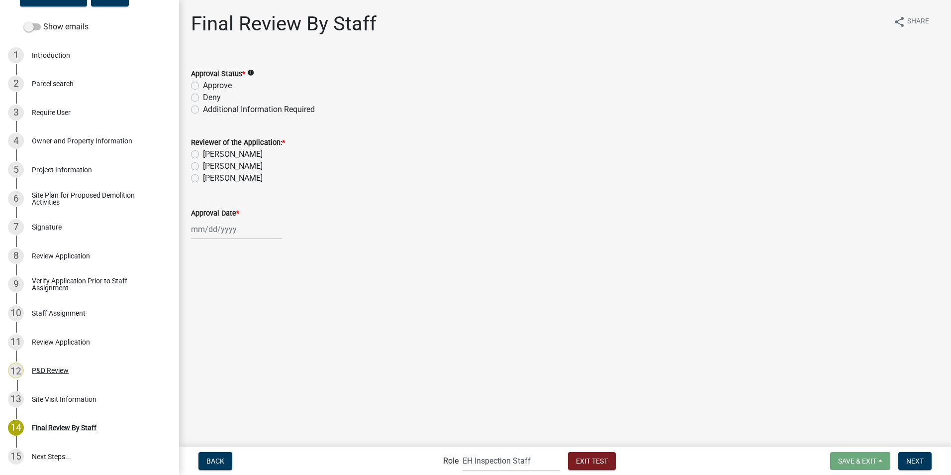
click at [203, 84] on label "Approve" at bounding box center [217, 86] width 29 height 12
click at [203, 84] on input "Approve" at bounding box center [206, 83] width 6 height 6
radio input "true"
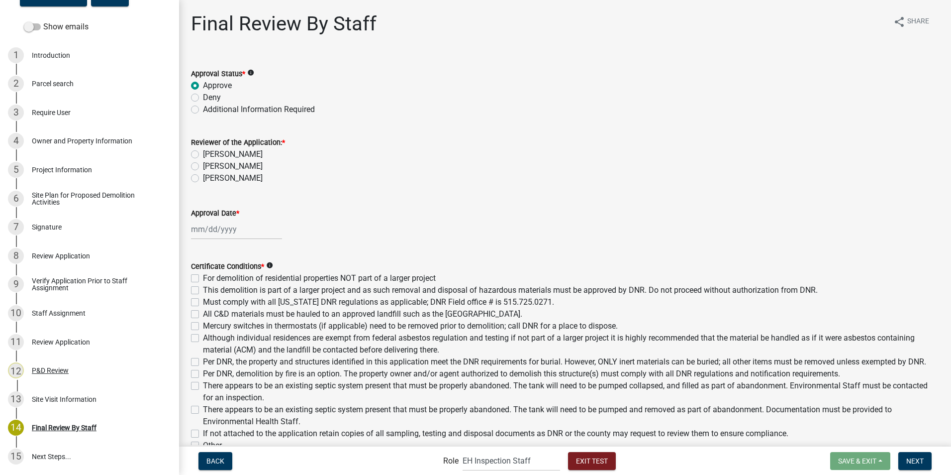
click at [203, 166] on label "Laura Johnston" at bounding box center [233, 166] width 60 height 12
click at [203, 166] on input "Laura Johnston" at bounding box center [206, 163] width 6 height 6
radio input "true"
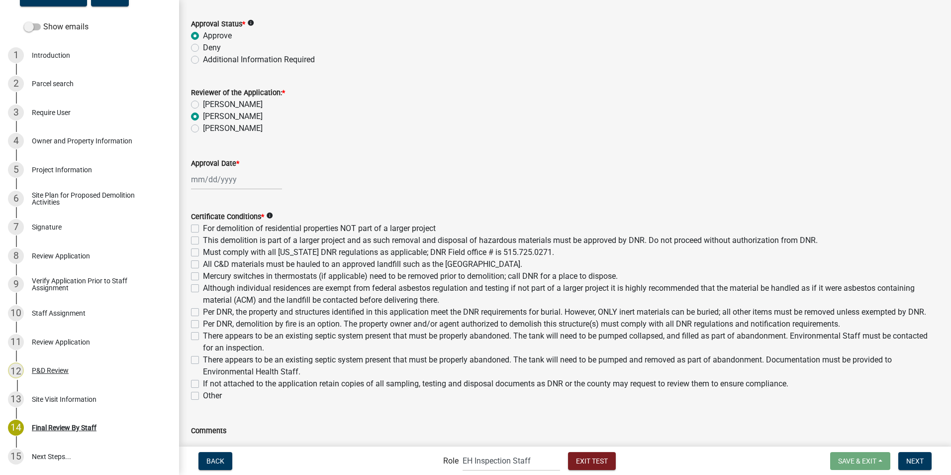
scroll to position [100, 0]
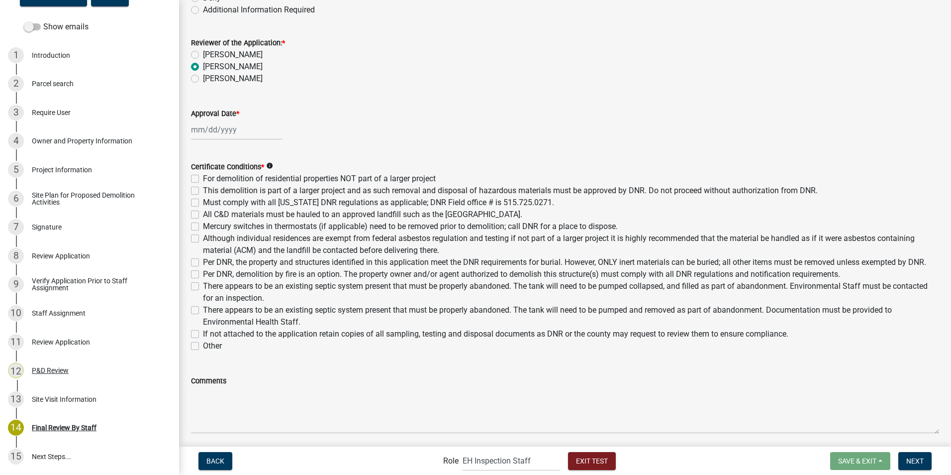
click at [204, 128] on div at bounding box center [236, 129] width 91 height 20
select select "8"
select select "2025"
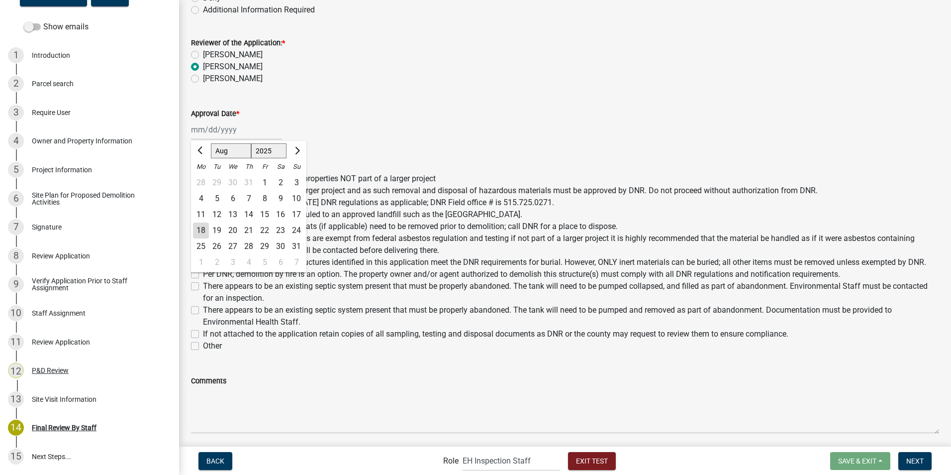
click at [201, 229] on div "18" at bounding box center [201, 230] width 16 height 16
type input "08/18/2025"
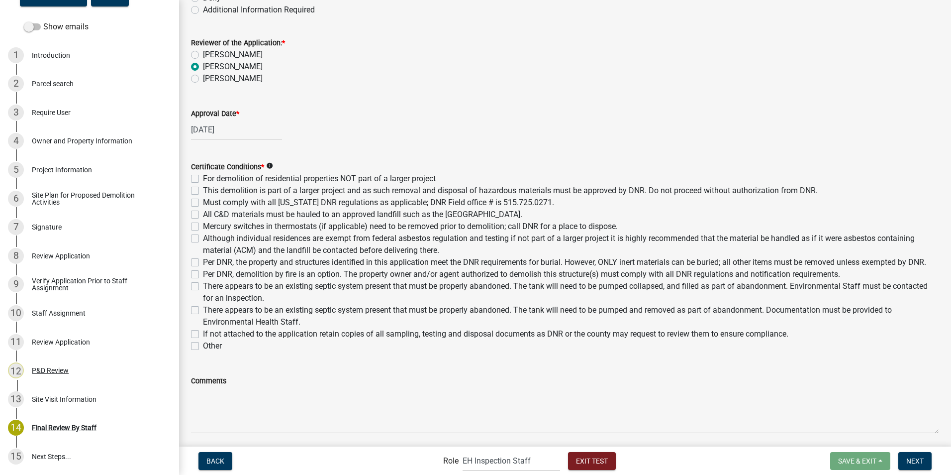
click at [203, 178] on label "For demolition of residential properties NOT part of a larger project" at bounding box center [319, 179] width 233 height 12
click at [203, 178] on input "For demolition of residential properties NOT part of a larger project" at bounding box center [206, 176] width 6 height 6
checkbox input "true"
checkbox input "false"
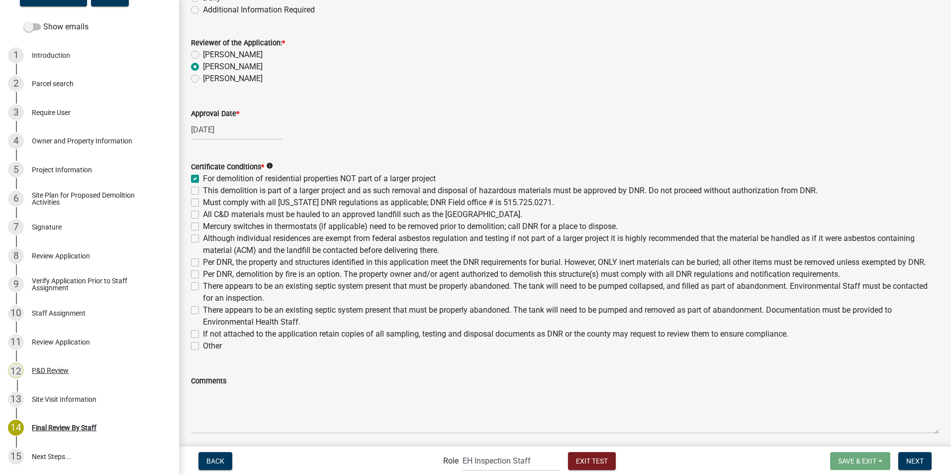
checkbox input "false"
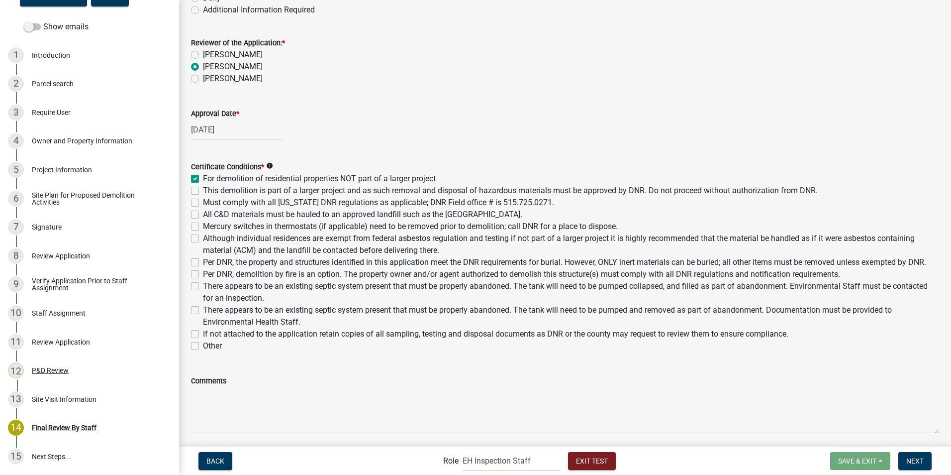
checkbox input "false"
click at [203, 200] on label "Must comply with all Iowa DNR regulations as applicable; DNR Field office # is …" at bounding box center [378, 203] width 351 height 12
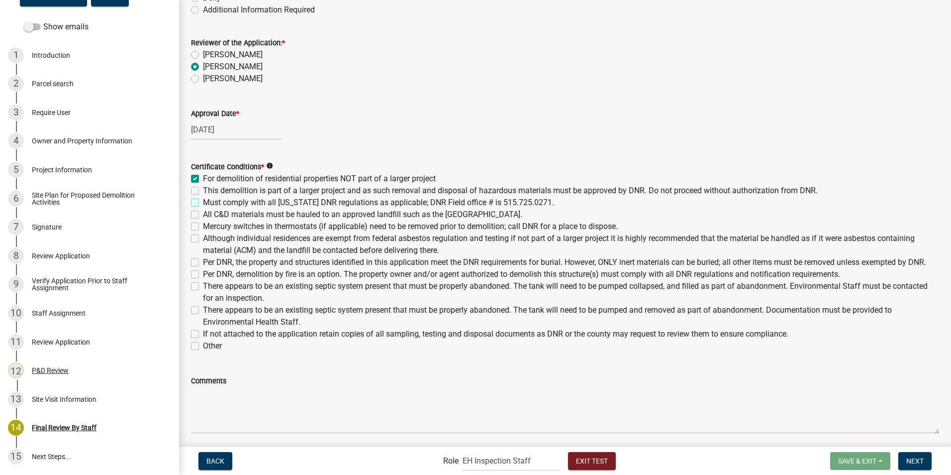
click at [203, 200] on input "Must comply with all Iowa DNR regulations as applicable; DNR Field office # is …" at bounding box center [206, 200] width 6 height 6
checkbox input "true"
checkbox input "false"
checkbox input "true"
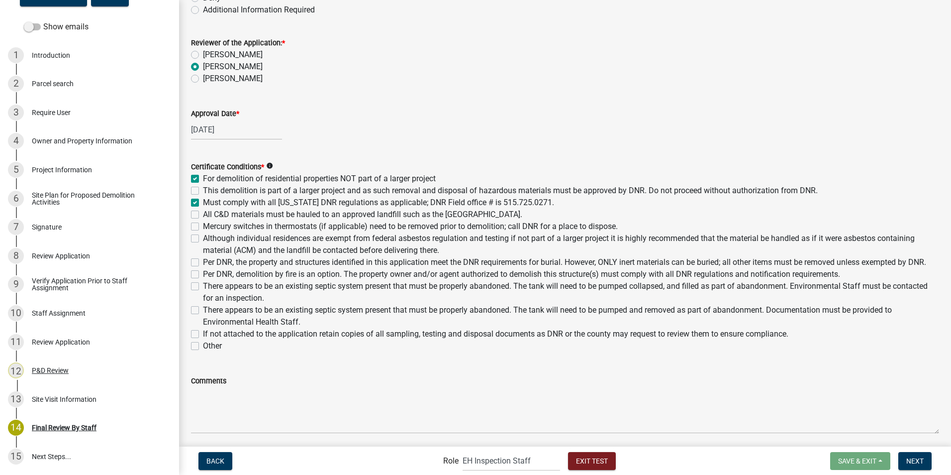
checkbox input "false"
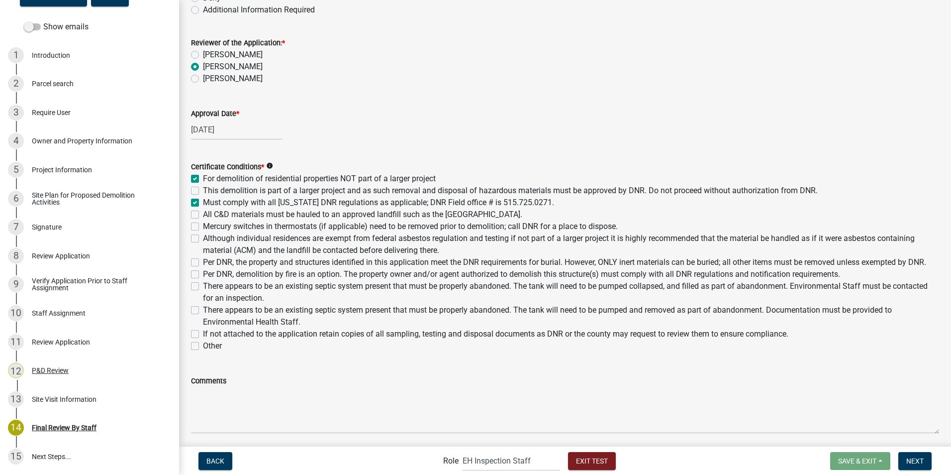
checkbox input "false"
click at [203, 216] on label "All C&D materials must be hauled to an approved landfill such as the Boone Coun…" at bounding box center [362, 215] width 319 height 12
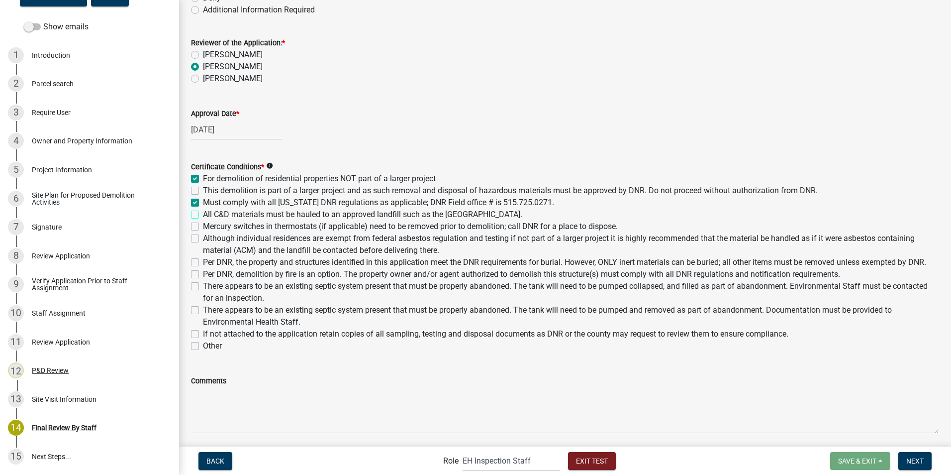
click at [203, 215] on input "All C&D materials must be hauled to an approved landfill such as the Boone Coun…" at bounding box center [206, 212] width 6 height 6
checkbox input "true"
checkbox input "false"
checkbox input "true"
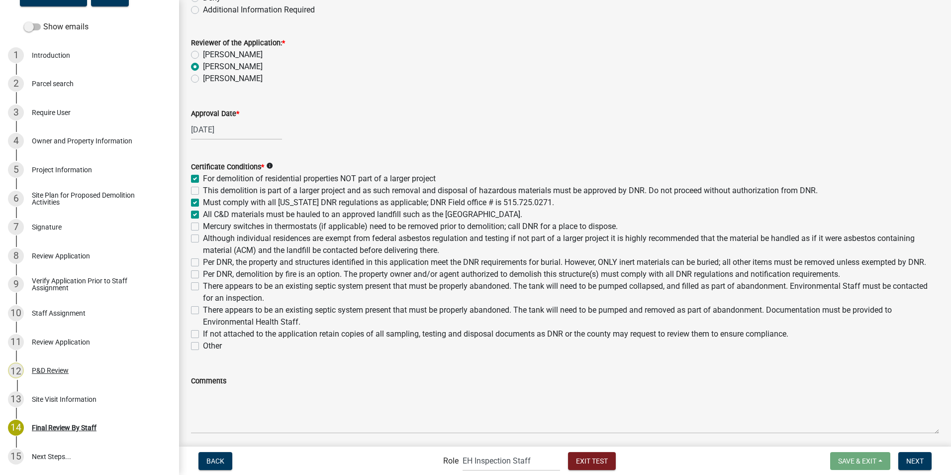
checkbox input "true"
checkbox input "false"
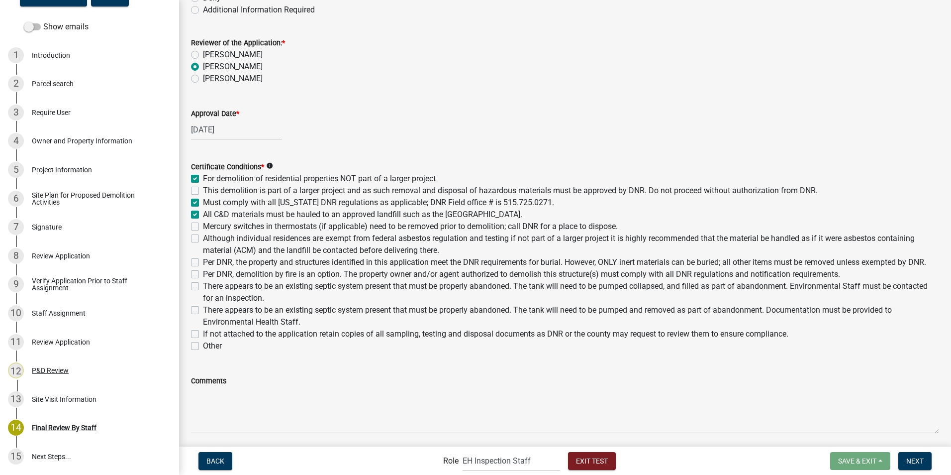
checkbox input "false"
click at [203, 237] on label "Although individual residences are exempt from federal asbestos regulation and …" at bounding box center [571, 244] width 737 height 24
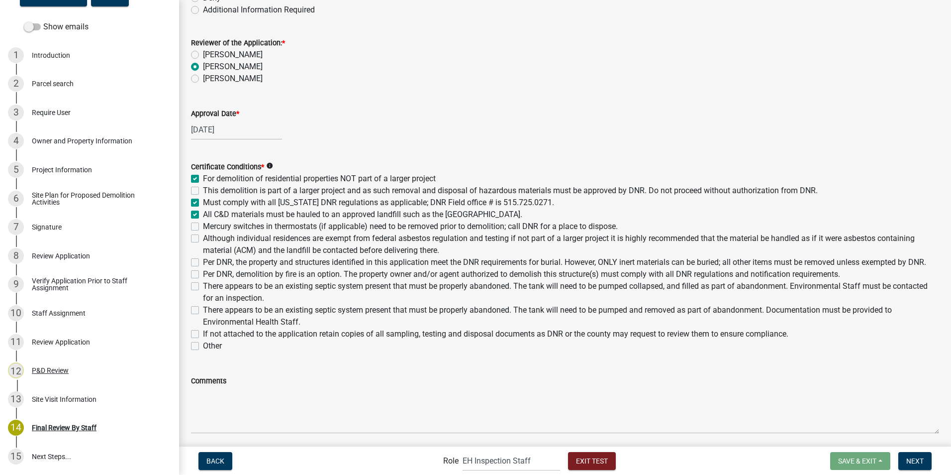
click at [203, 237] on input "Although individual residences are exempt from federal asbestos regulation and …" at bounding box center [206, 235] width 6 height 6
checkbox input "true"
checkbox input "false"
checkbox input "true"
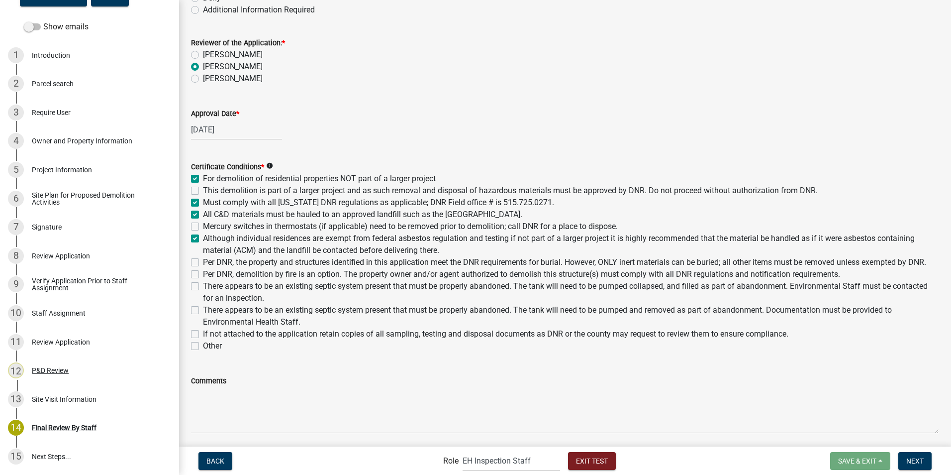
checkbox input "true"
checkbox input "false"
checkbox input "true"
checkbox input "false"
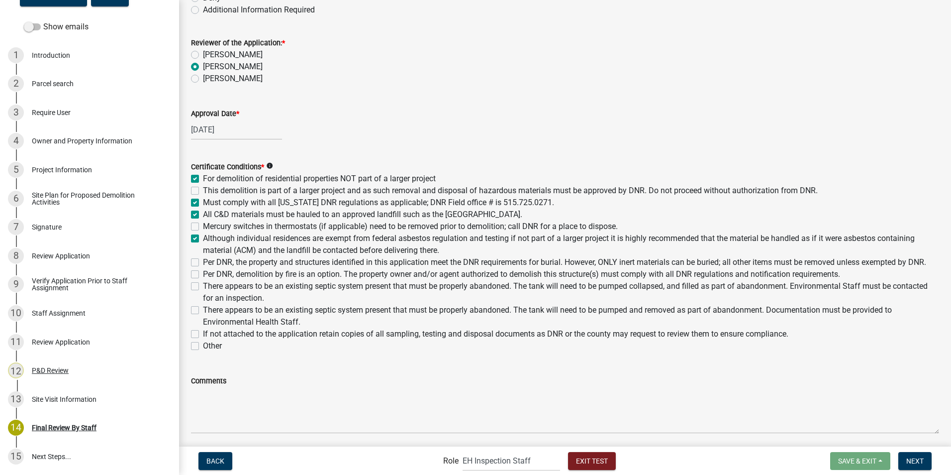
checkbox input "false"
click at [203, 340] on label "If not attached to the application retain copies of all sampling, testing and d…" at bounding box center [496, 334] width 586 height 12
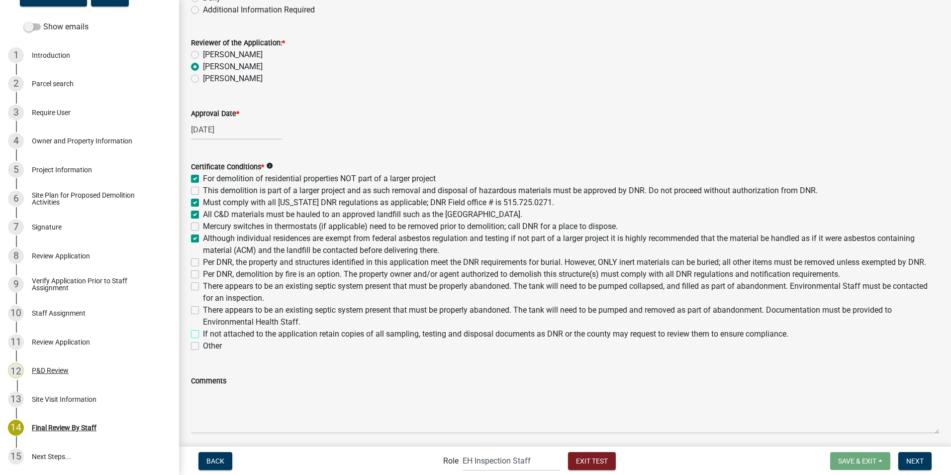
click at [203, 334] on input "If not attached to the application retain copies of all sampling, testing and d…" at bounding box center [206, 331] width 6 height 6
checkbox input "true"
checkbox input "false"
checkbox input "true"
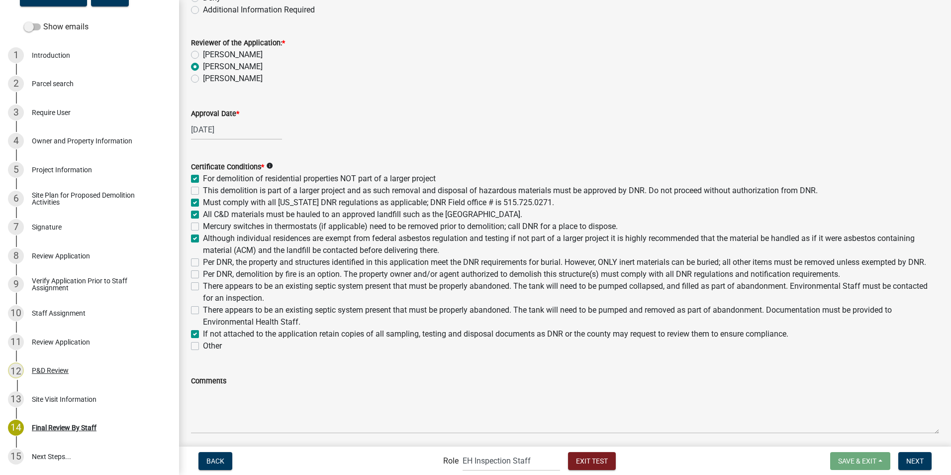
checkbox input "true"
checkbox input "false"
checkbox input "true"
checkbox input "false"
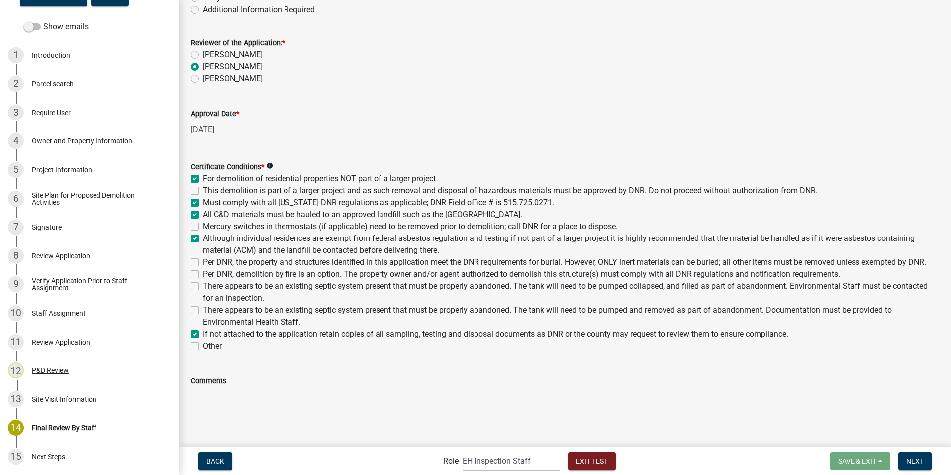
checkbox input "false"
checkbox input "true"
checkbox input "false"
click at [203, 340] on label "If not attached to the application retain copies of all sampling, testing and d…" at bounding box center [496, 334] width 586 height 12
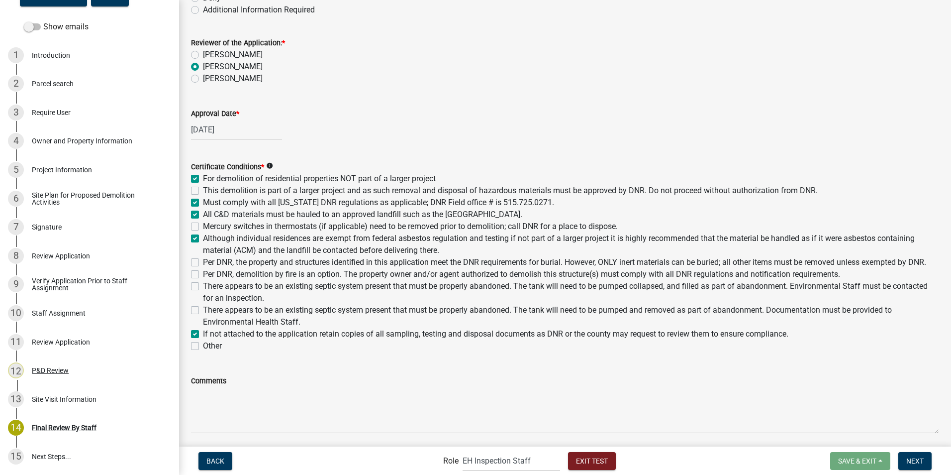
click at [203, 334] on input "If not attached to the application retain copies of all sampling, testing and d…" at bounding box center [206, 331] width 6 height 6
checkbox input "false"
checkbox input "true"
checkbox input "false"
checkbox input "true"
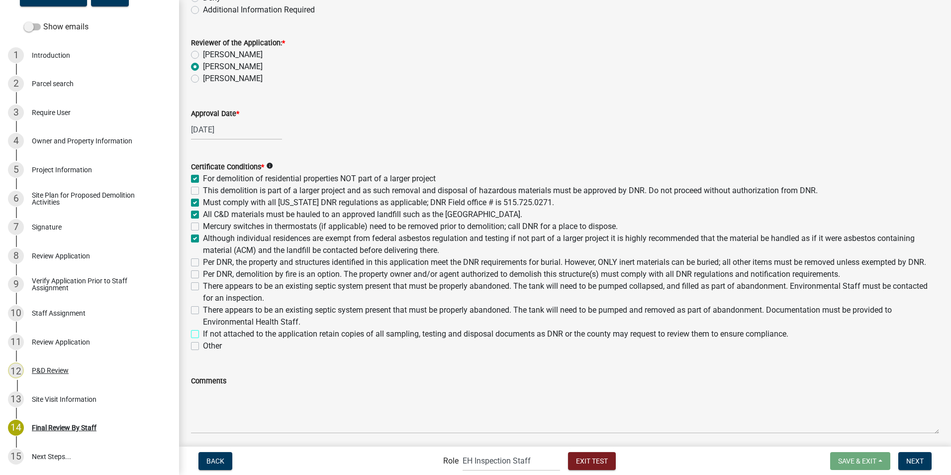
checkbox input "true"
checkbox input "false"
checkbox input "true"
checkbox input "false"
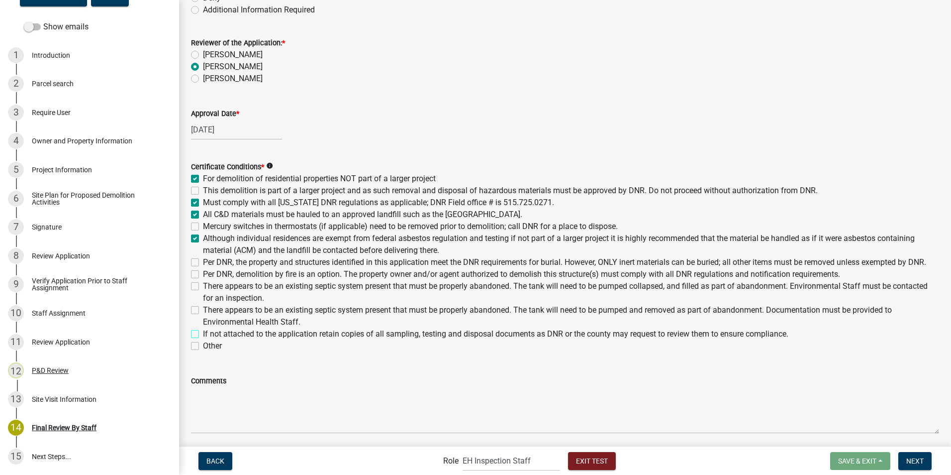
checkbox input "false"
click at [203, 352] on label "Other" at bounding box center [212, 346] width 19 height 12
click at [203, 346] on input "Other" at bounding box center [206, 343] width 6 height 6
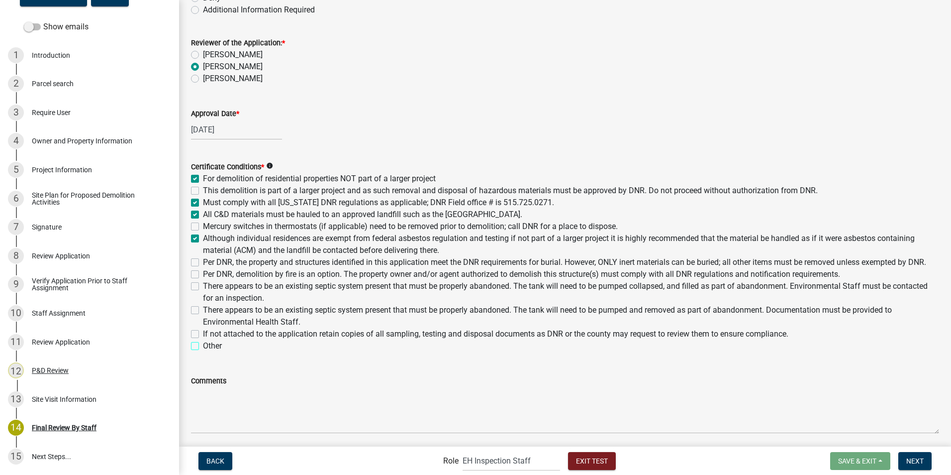
checkbox input "true"
checkbox input "false"
checkbox input "true"
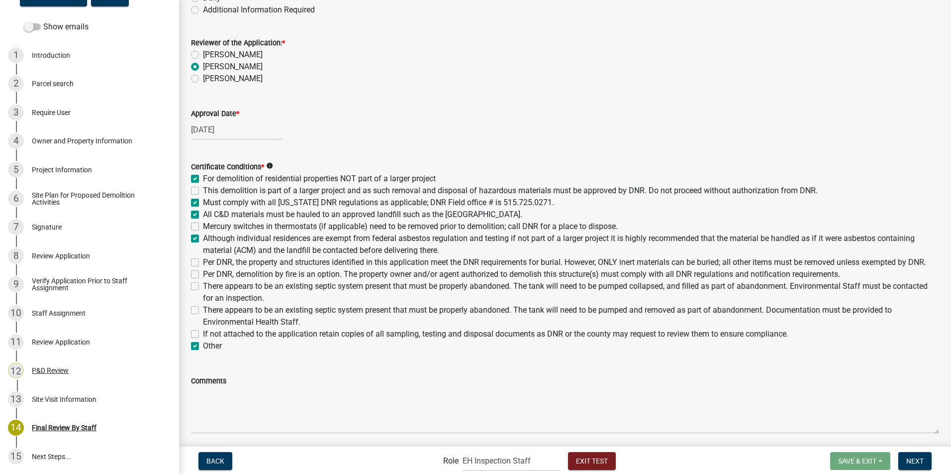
checkbox input "false"
checkbox input "true"
checkbox input "false"
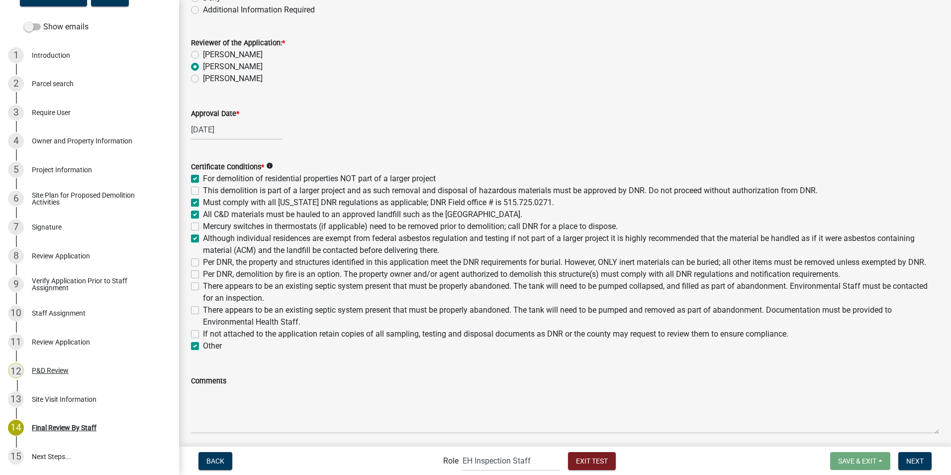
checkbox input "false"
checkbox input "true"
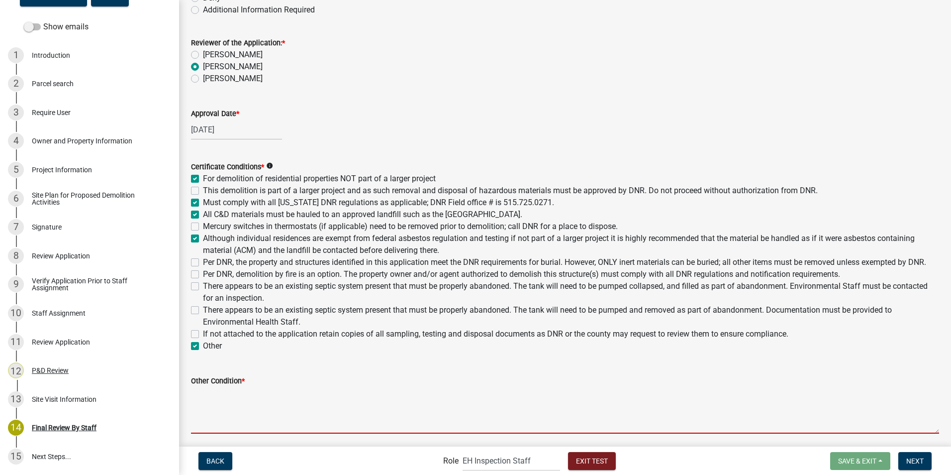
click at [213, 419] on textarea "Other Condition *" at bounding box center [565, 410] width 748 height 47
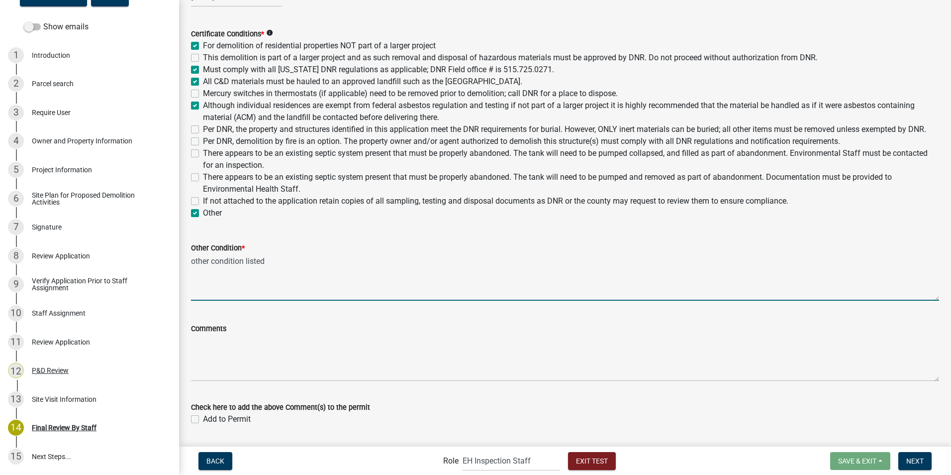
scroll to position [272, 0]
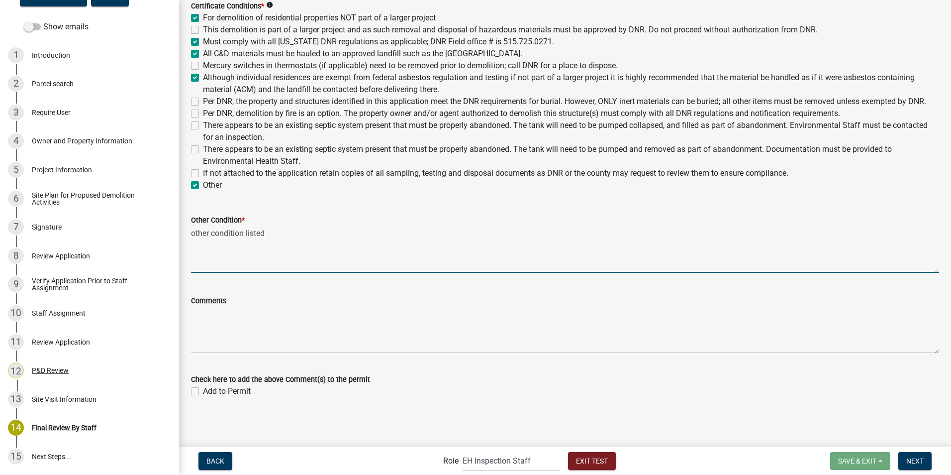
type textarea "other condition listed"
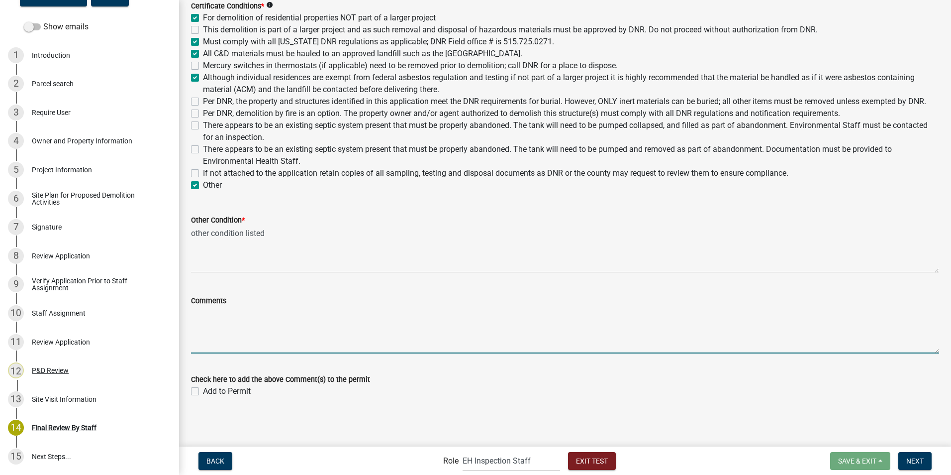
click at [229, 337] on textarea "Comments" at bounding box center [565, 330] width 748 height 47
type textarea "comments for permit - can be added to permit"
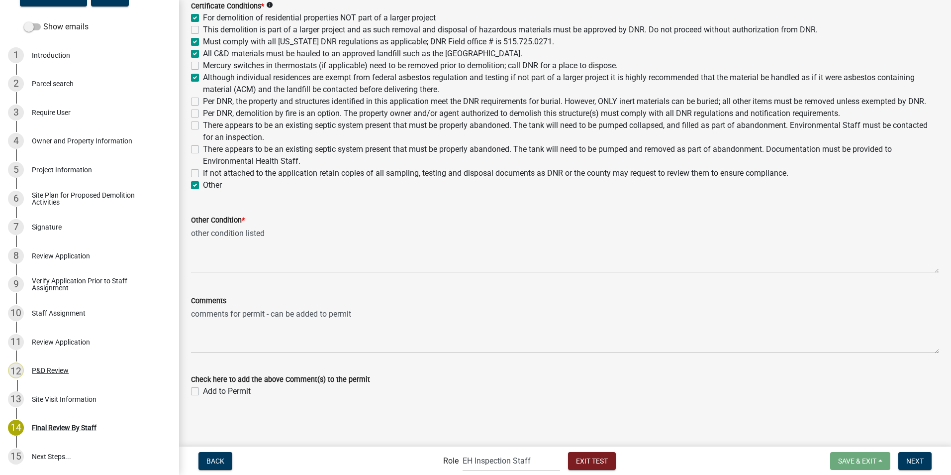
click at [199, 390] on div "Add to Permit" at bounding box center [565, 391] width 748 height 12
click at [203, 390] on label "Add to Permit" at bounding box center [227, 391] width 48 height 12
click at [203, 390] on input "Add to Permit" at bounding box center [206, 388] width 6 height 6
checkbox input "true"
click at [923, 460] on span "Next" at bounding box center [915, 460] width 17 height 8
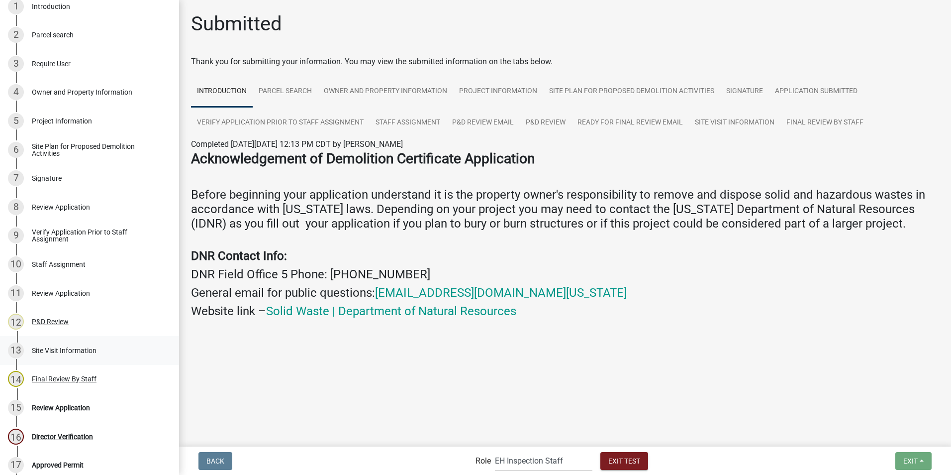
scroll to position [244, 0]
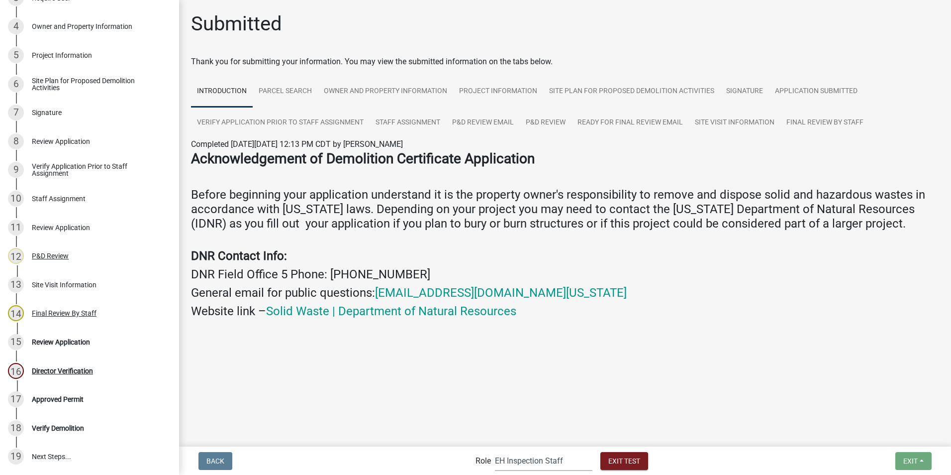
click at [505, 462] on select "Applicant Admin EH Administrative Assistant EH Inspection Staff P&D Admin EH Di…" at bounding box center [544, 460] width 98 height 20
select select "e0919c0a-b951-4248-9421-bdfc3fc6a9ad"
click at [495, 450] on select "Applicant Admin EH Administrative Assistant EH Inspection Staff P&D Admin EH Di…" at bounding box center [544, 460] width 98 height 20
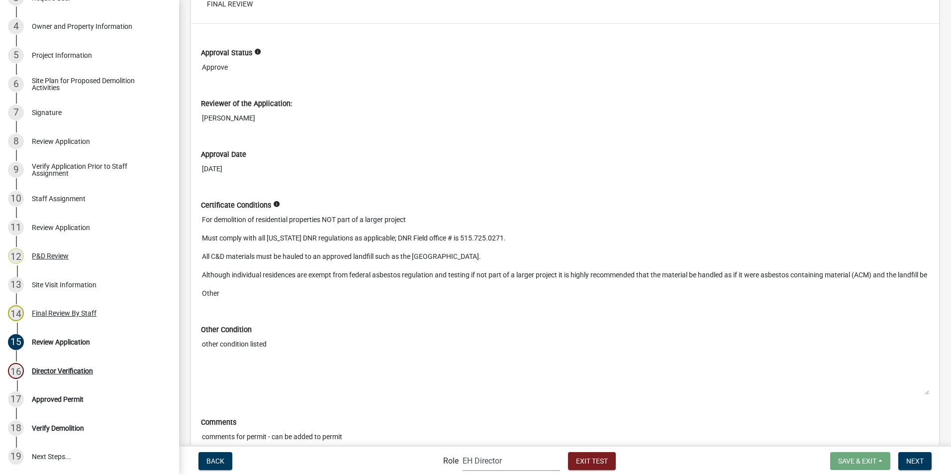
scroll to position [4143, 0]
click at [922, 456] on span "Next" at bounding box center [915, 460] width 17 height 8
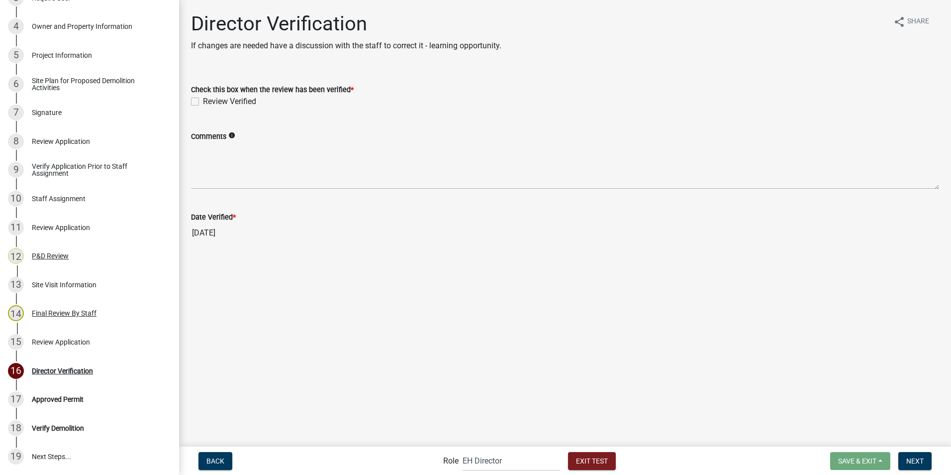
click at [203, 102] on label "Review Verified" at bounding box center [229, 102] width 53 height 12
click at [203, 102] on input "Review Verified" at bounding box center [206, 99] width 6 height 6
checkbox input "true"
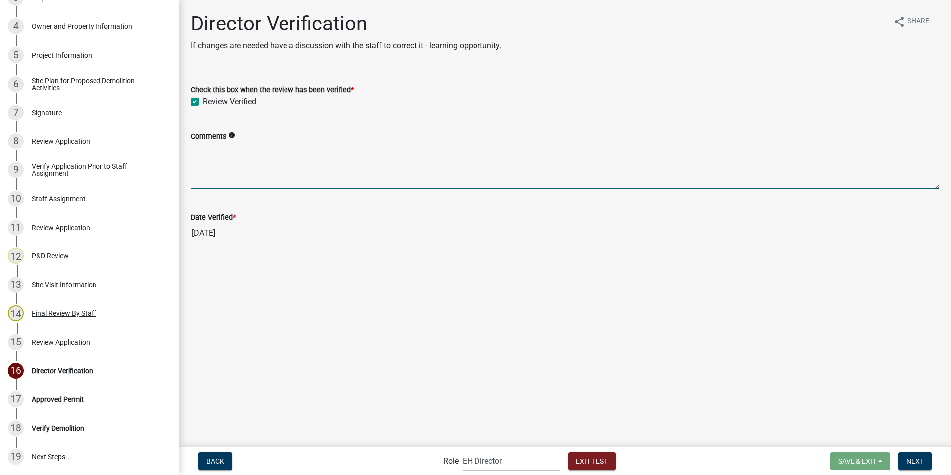
click at [237, 179] on textarea "Comments" at bounding box center [565, 165] width 748 height 47
type textarea "n/a"
click at [913, 455] on button "Next" at bounding box center [915, 461] width 33 height 18
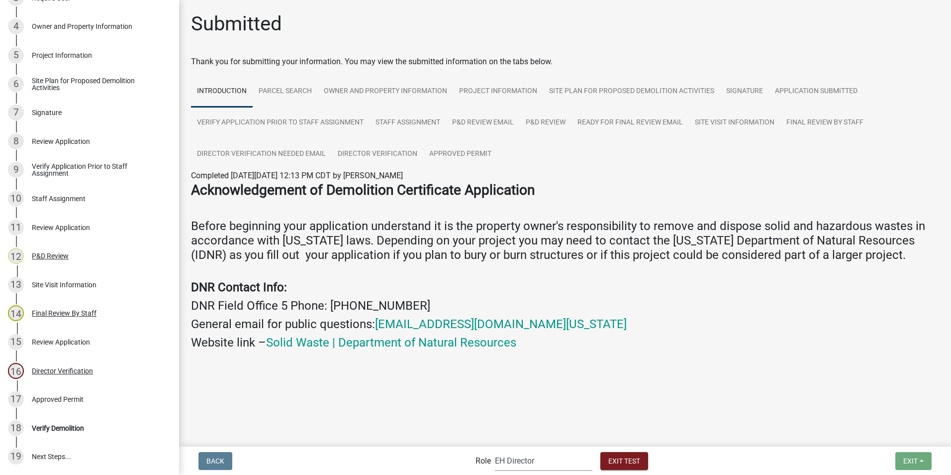
click at [540, 459] on select "Applicant Admin EH Administrative Assistant EH Inspection Staff P&D Admin EH Di…" at bounding box center [544, 460] width 98 height 20
click at [495, 450] on select "Applicant Admin EH Administrative Assistant EH Inspection Staff P&D Admin EH Di…" at bounding box center [544, 460] width 98 height 20
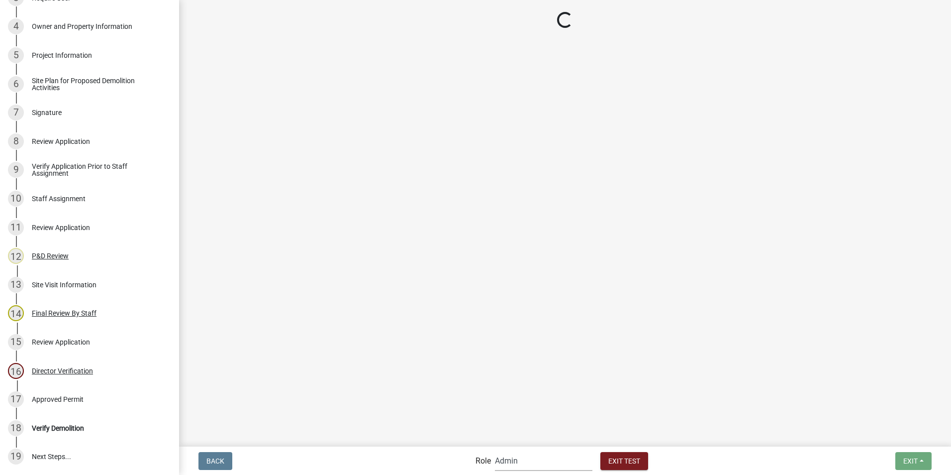
click at [508, 385] on main "Loading..." at bounding box center [565, 222] width 772 height 445
click at [524, 462] on select "Applicant Admin EH Administrative Assistant EH Inspection Staff P&D Admin EH Di…" at bounding box center [544, 460] width 98 height 20
click at [495, 450] on select "Applicant Admin EH Administrative Assistant EH Inspection Staff P&D Admin EH Di…" at bounding box center [544, 460] width 98 height 20
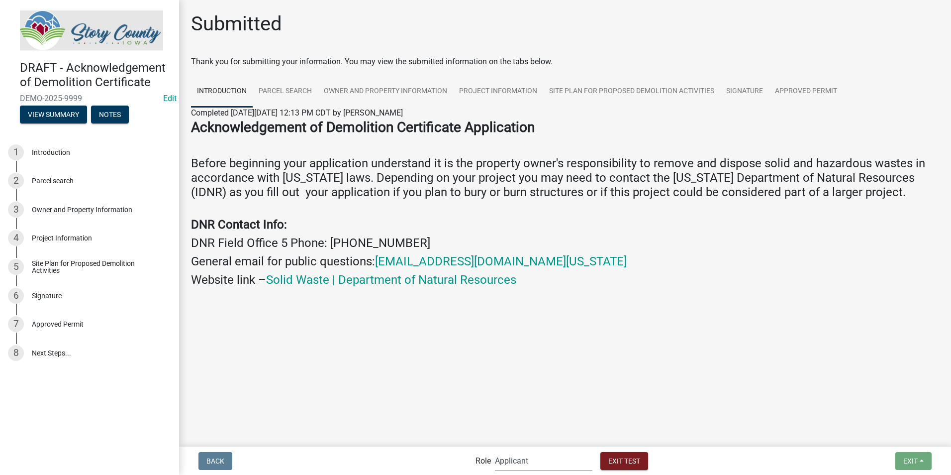
click at [557, 464] on select "Applicant Admin EH Administrative Assistant EH Inspection Staff P&D Admin EH Di…" at bounding box center [544, 460] width 98 height 20
select select "b112e396-40ef-4858-ae7c-ab0894fdbb84"
click at [495, 450] on select "Applicant Admin EH Administrative Assistant EH Inspection Staff P&D Admin EH Di…" at bounding box center [544, 460] width 98 height 20
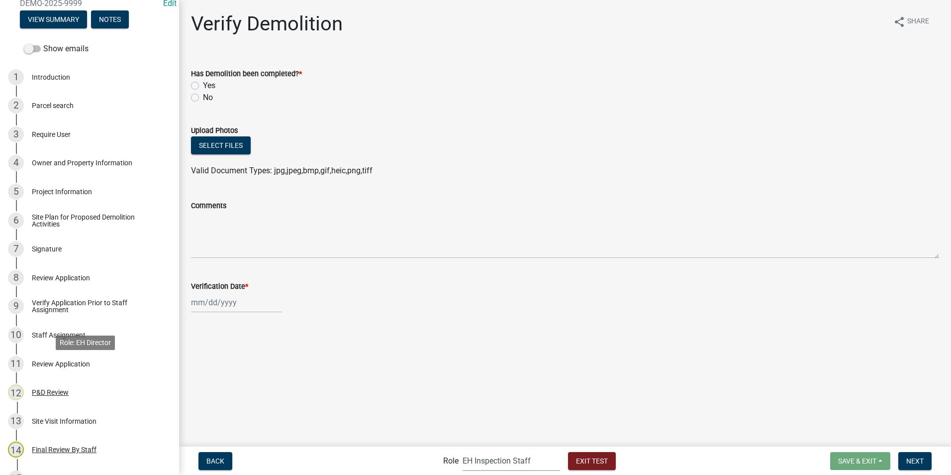
scroll to position [244, 0]
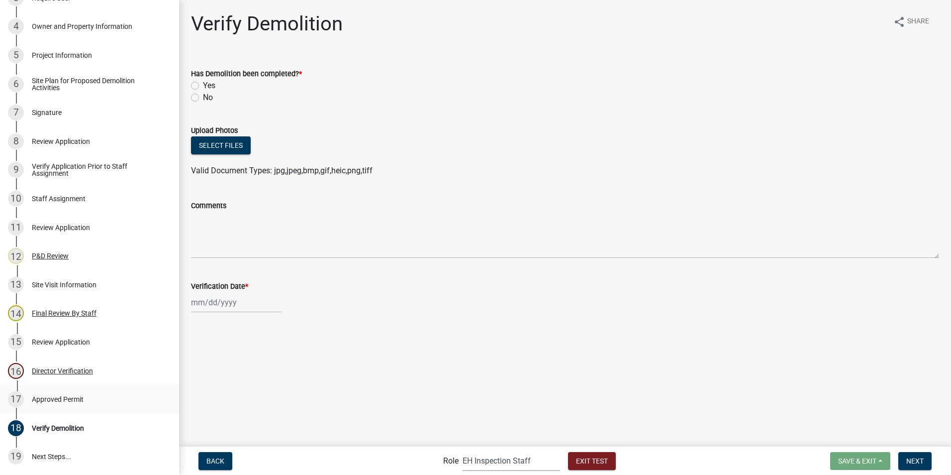
click at [53, 398] on div "Approved Permit" at bounding box center [58, 399] width 52 height 7
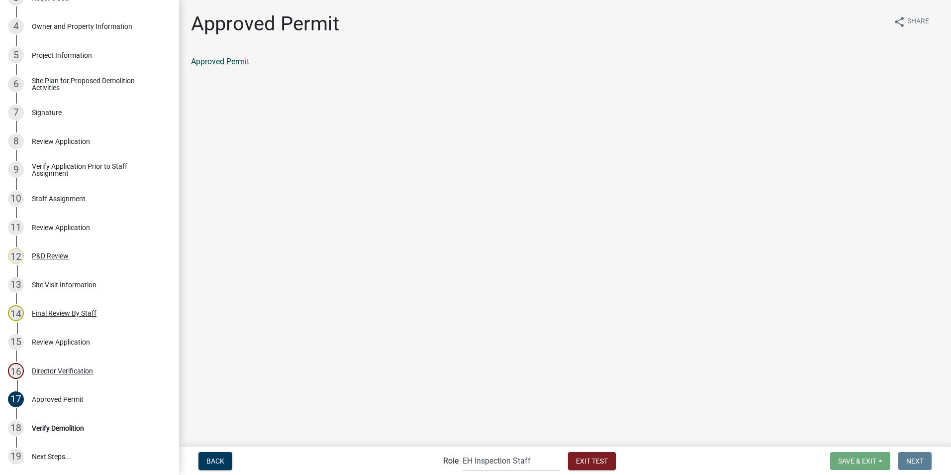
click at [215, 60] on link "Approved Permit" at bounding box center [220, 61] width 58 height 9
click at [60, 313] on div "Final Review By Staff" at bounding box center [64, 313] width 65 height 7
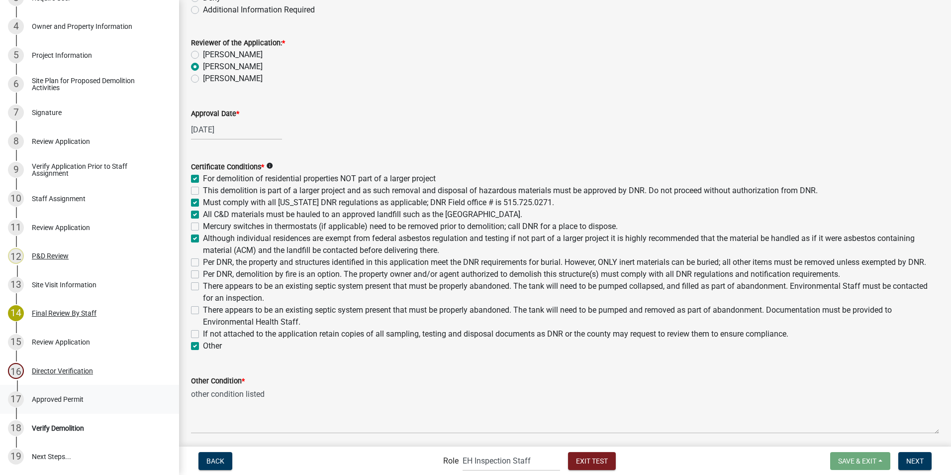
click at [40, 396] on div "Approved Permit" at bounding box center [58, 399] width 52 height 7
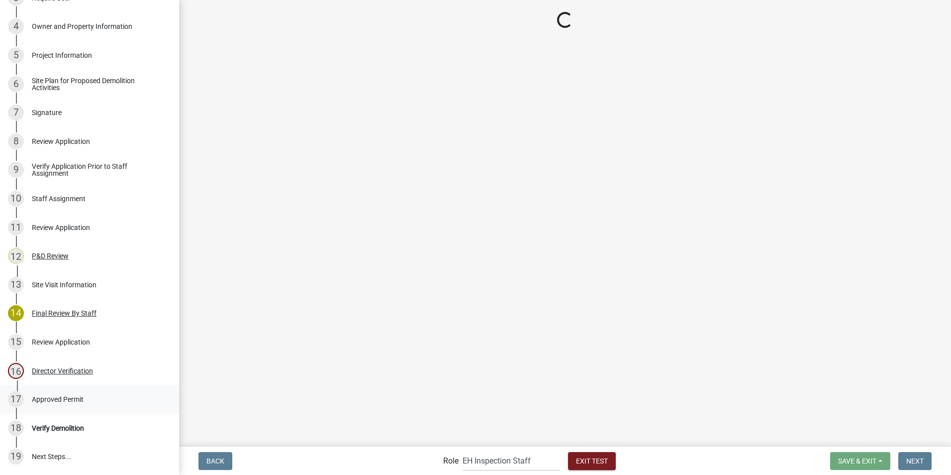
scroll to position [0, 0]
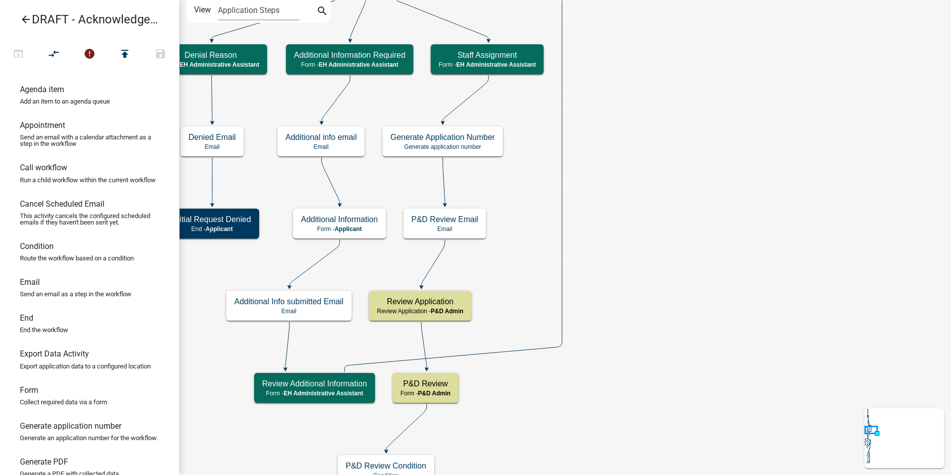
scroll to position [149, 0]
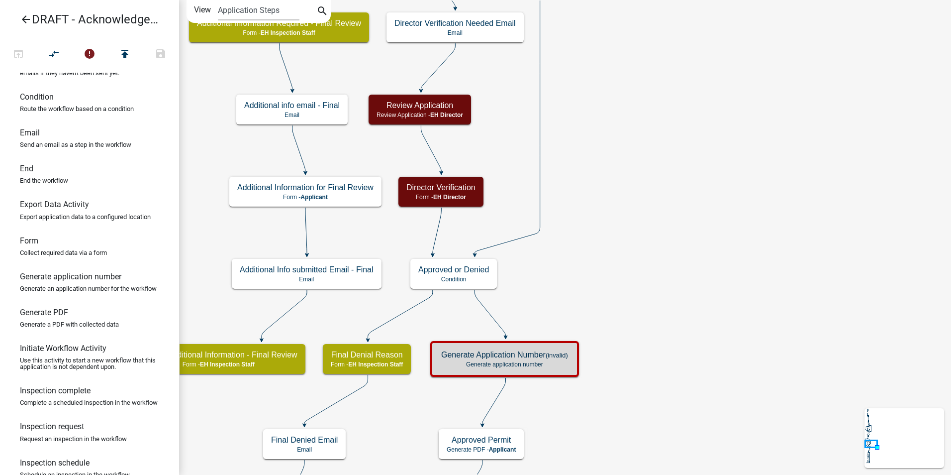
click at [500, 326] on icon at bounding box center [490, 313] width 31 height 47
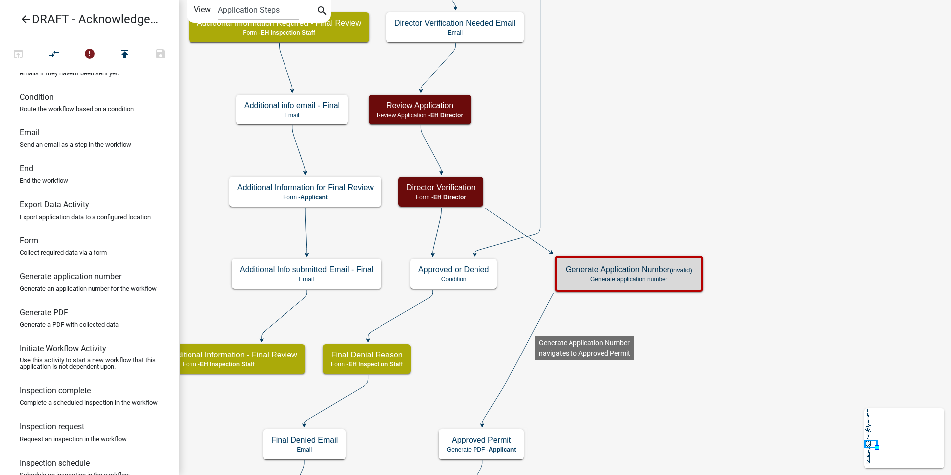
click at [535, 327] on icon at bounding box center [518, 359] width 71 height 132
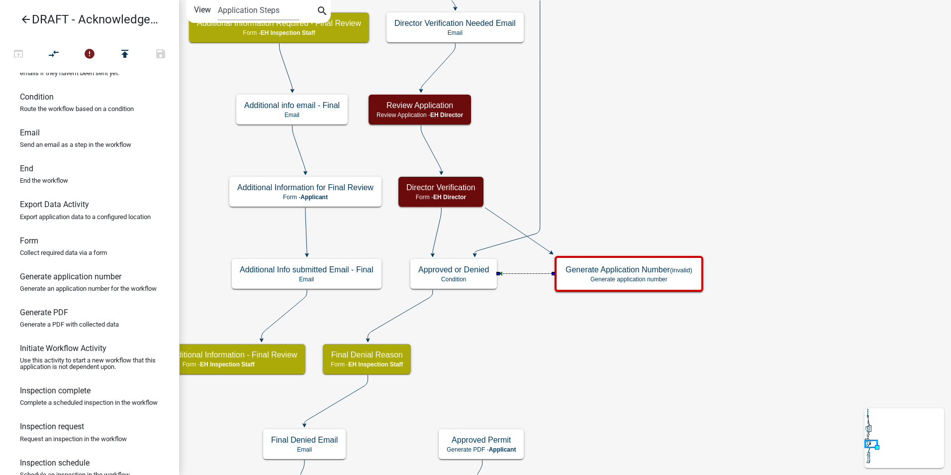
click at [539, 245] on icon at bounding box center [518, 230] width 66 height 45
click at [523, 274] on icon at bounding box center [528, 274] width 52 height 0
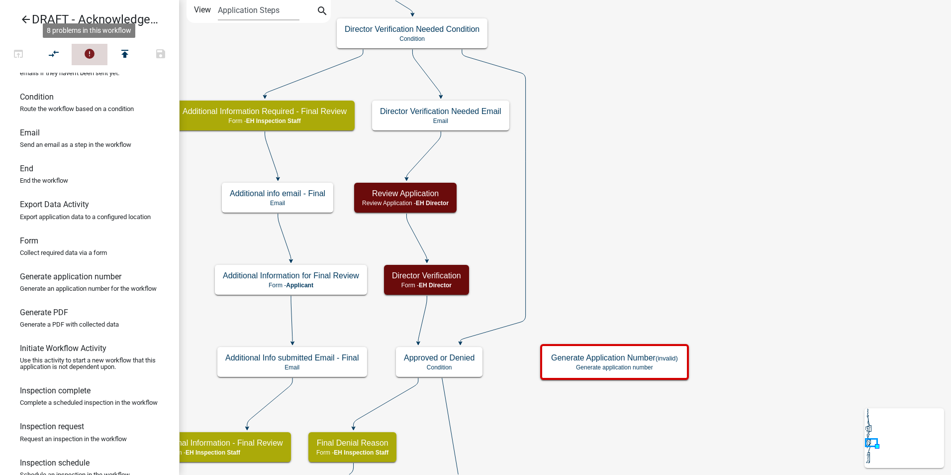
click at [90, 56] on icon "error" at bounding box center [90, 55] width 12 height 14
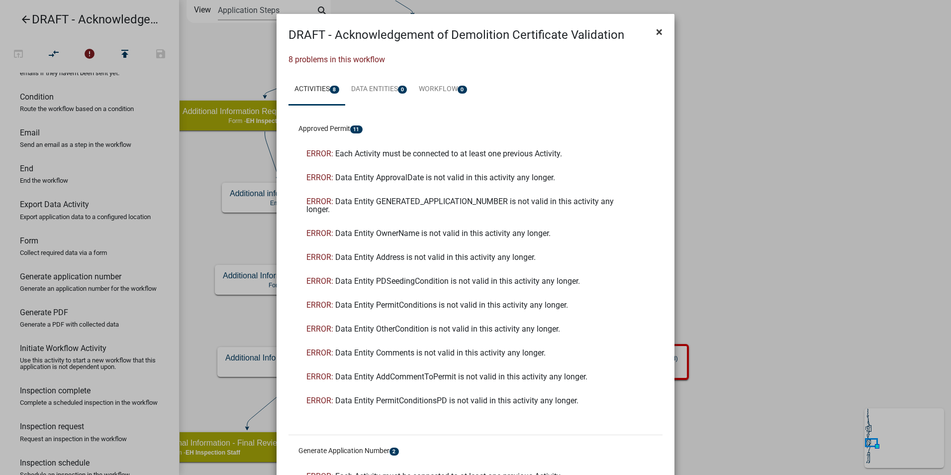
click at [656, 34] on span "×" at bounding box center [659, 32] width 6 height 14
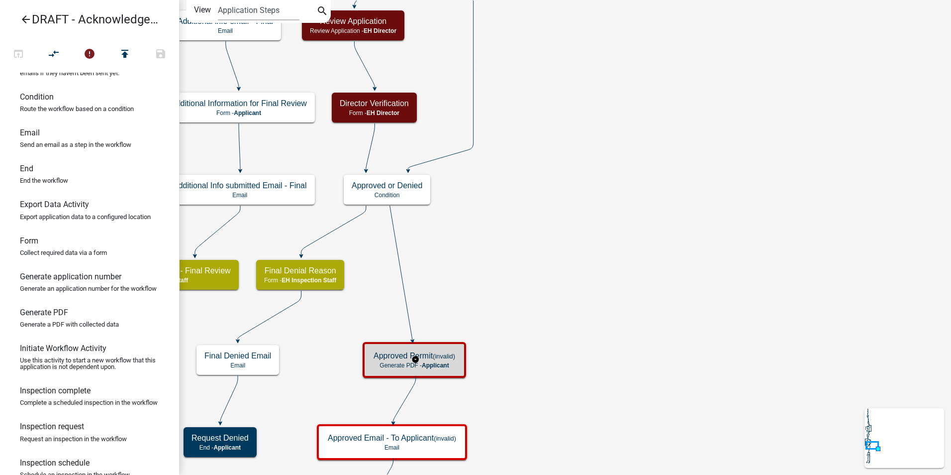
click at [391, 360] on h5 "Approved Permit (invalid)" at bounding box center [415, 355] width 82 height 9
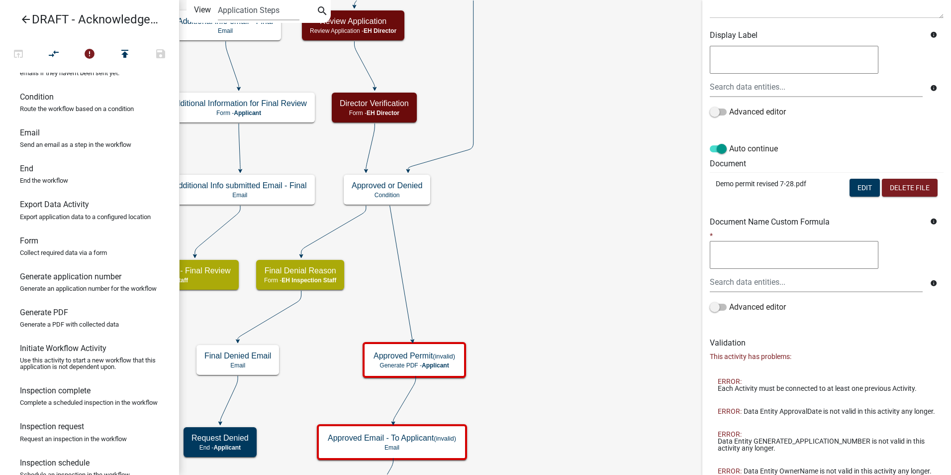
scroll to position [413, 0]
